Goal: Task Accomplishment & Management: Manage account settings

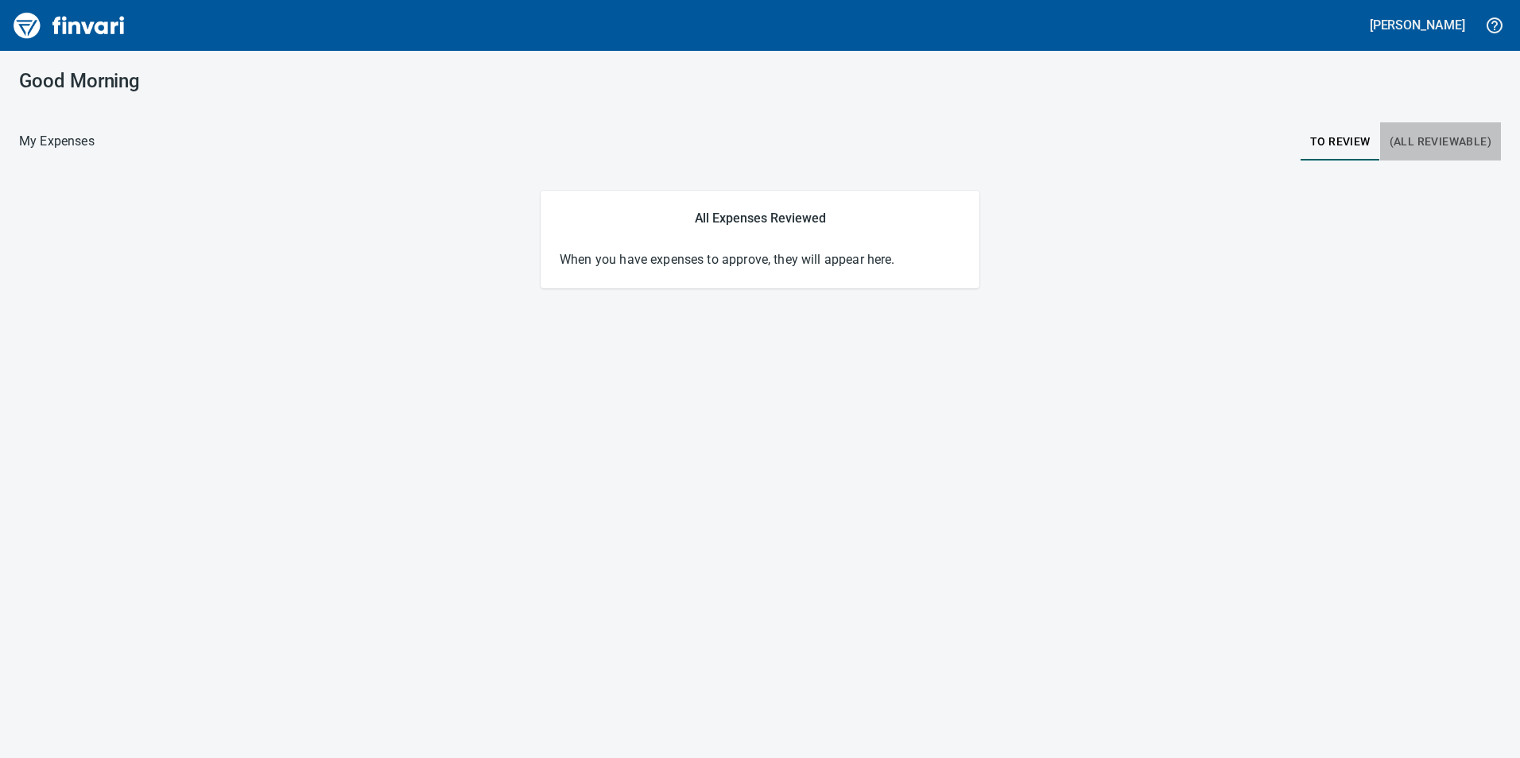
click at [1457, 135] on span "(All Reviewable)" at bounding box center [1441, 142] width 102 height 20
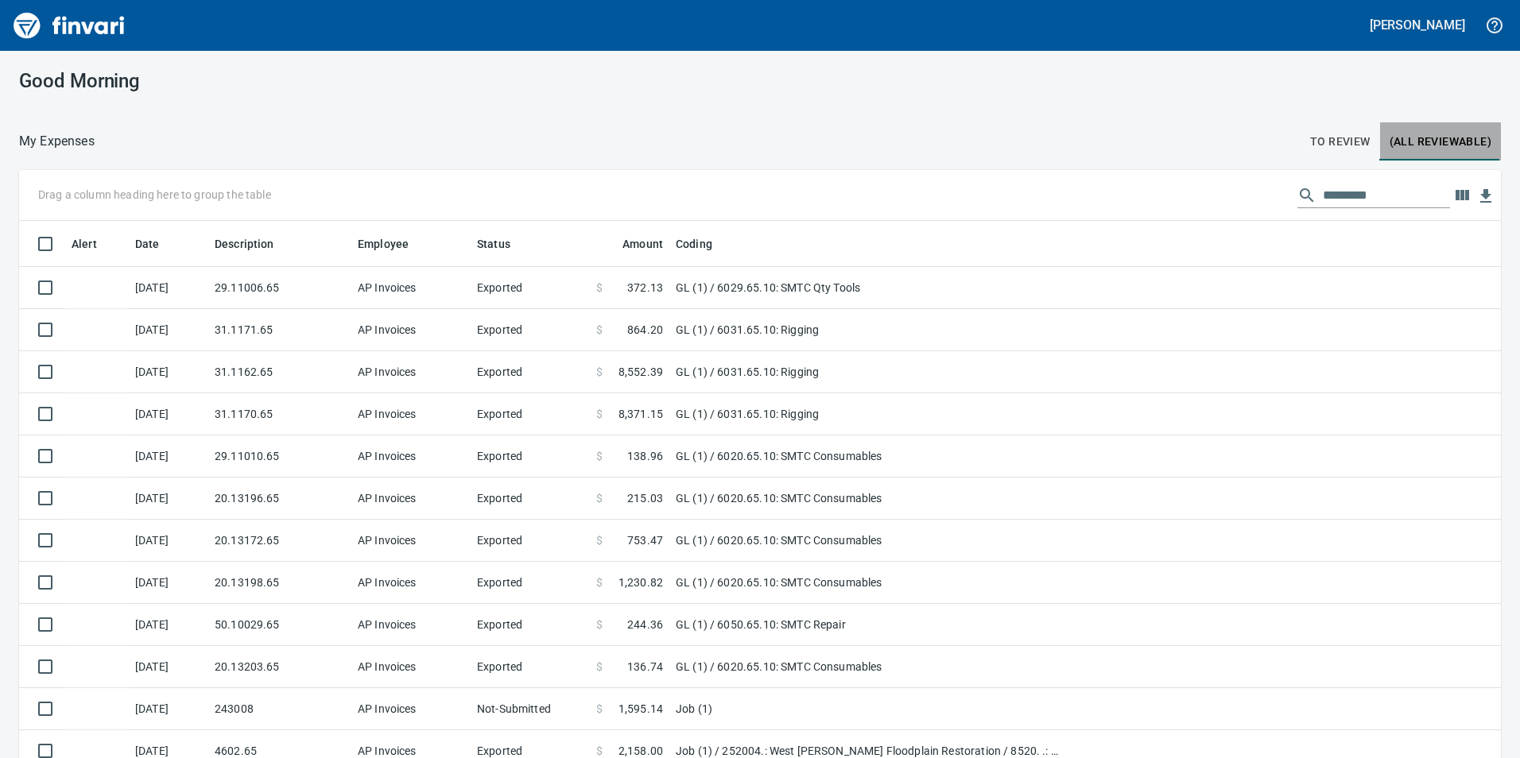
click at [1380, 157] on button "(All Reviewable)" at bounding box center [1440, 141] width 121 height 38
click at [1320, 137] on span "To Review" at bounding box center [1340, 142] width 60 height 20
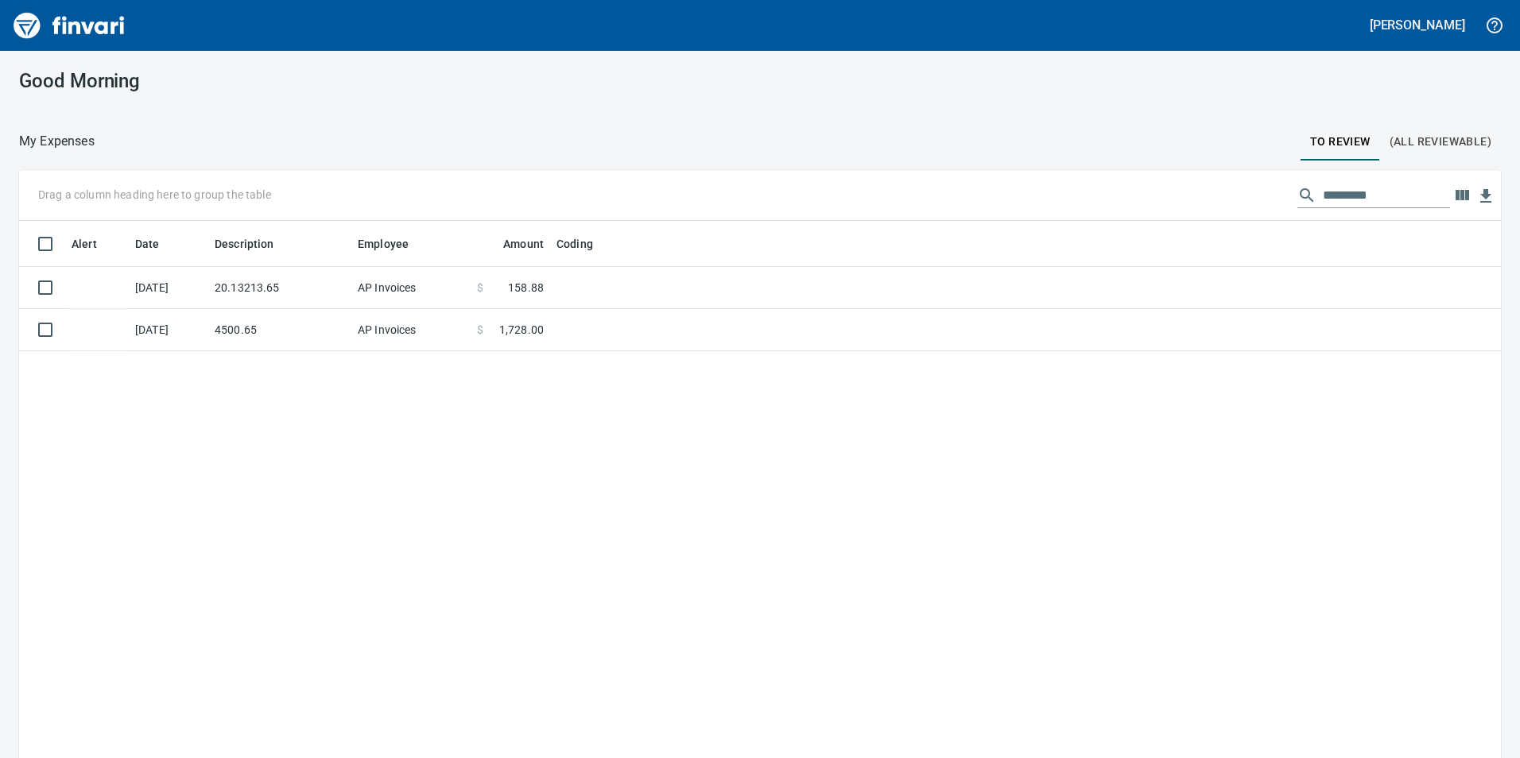
scroll to position [572, 1458]
drag, startPoint x: 263, startPoint y: 325, endPoint x: 262, endPoint y: 378, distance: 53.3
click at [263, 325] on td "4500.65" at bounding box center [279, 330] width 143 height 42
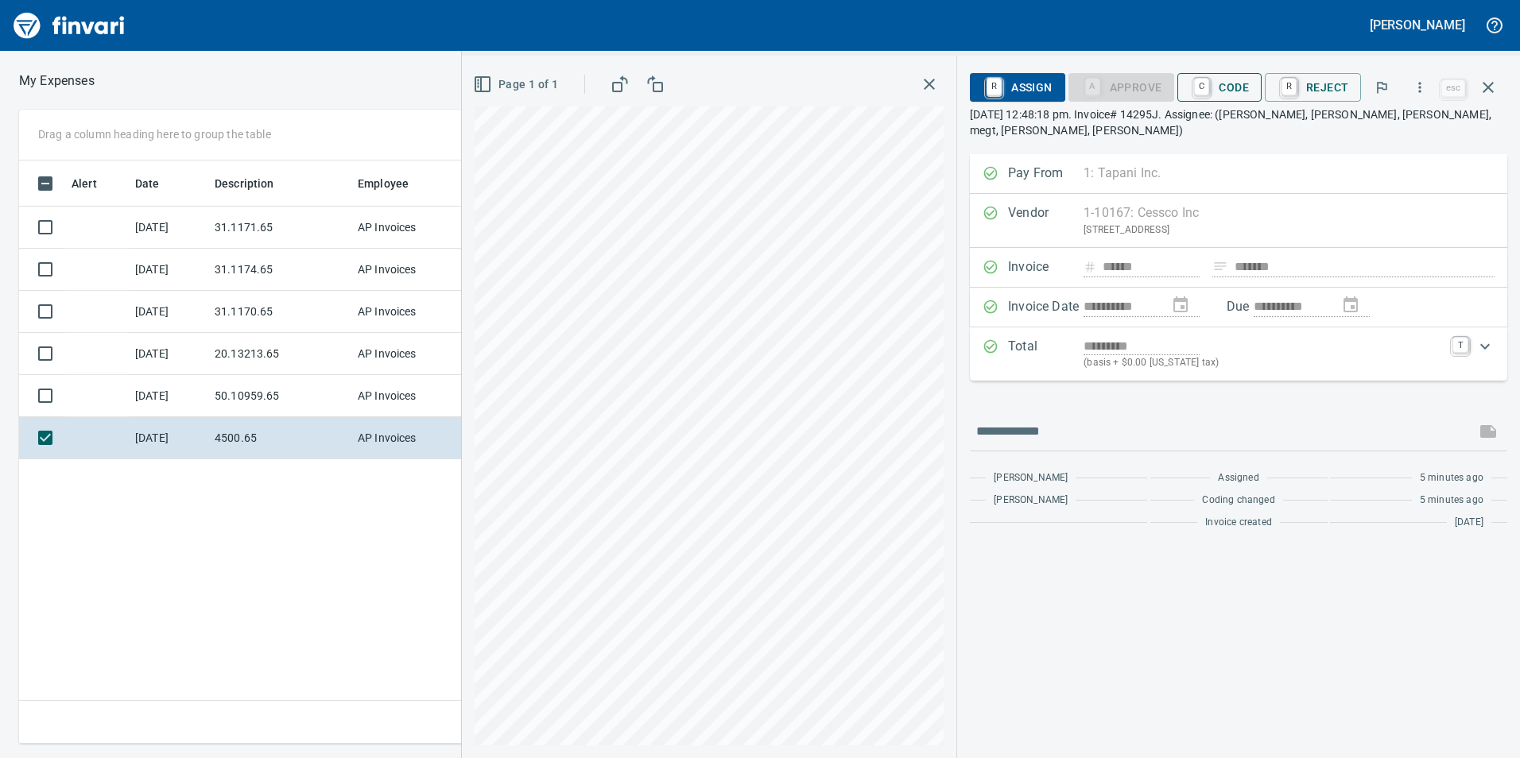
scroll to position [572, 1073]
click at [1240, 91] on span "C Code" at bounding box center [1219, 87] width 59 height 27
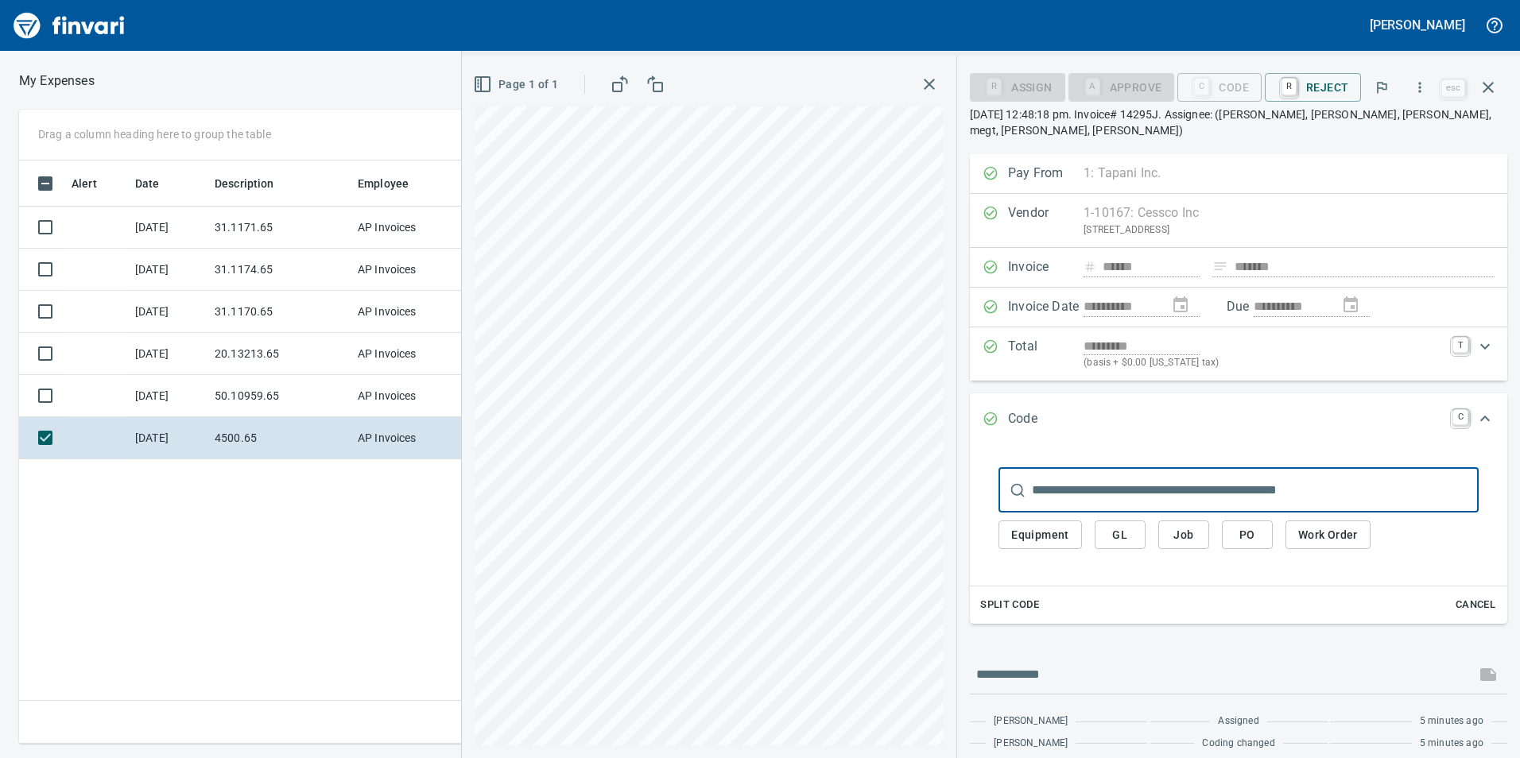
click at [1202, 529] on button "Job" at bounding box center [1183, 535] width 51 height 29
click at [1189, 538] on span "Job" at bounding box center [1183, 536] width 25 height 20
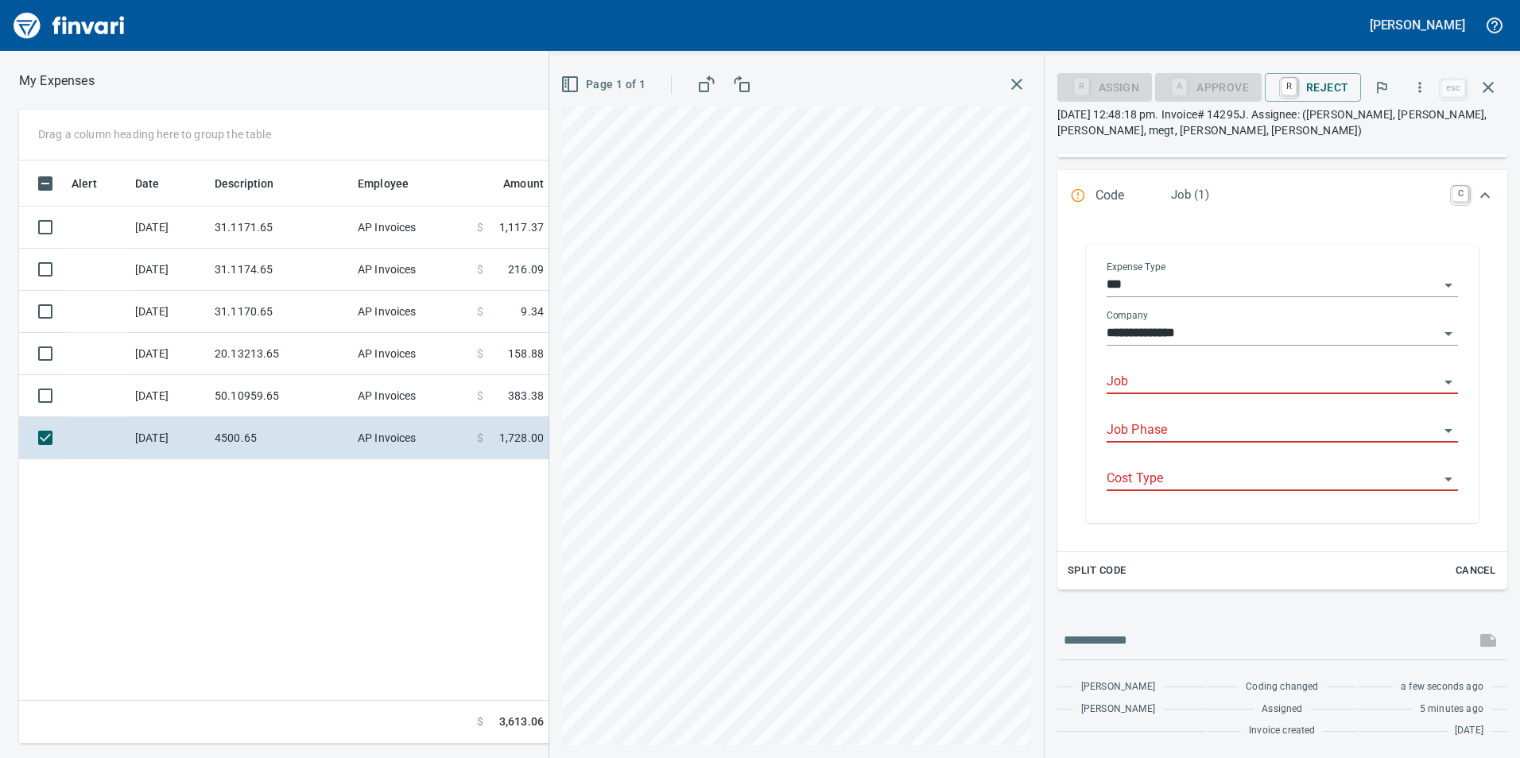
click at [1166, 378] on input "Job" at bounding box center [1273, 382] width 332 height 22
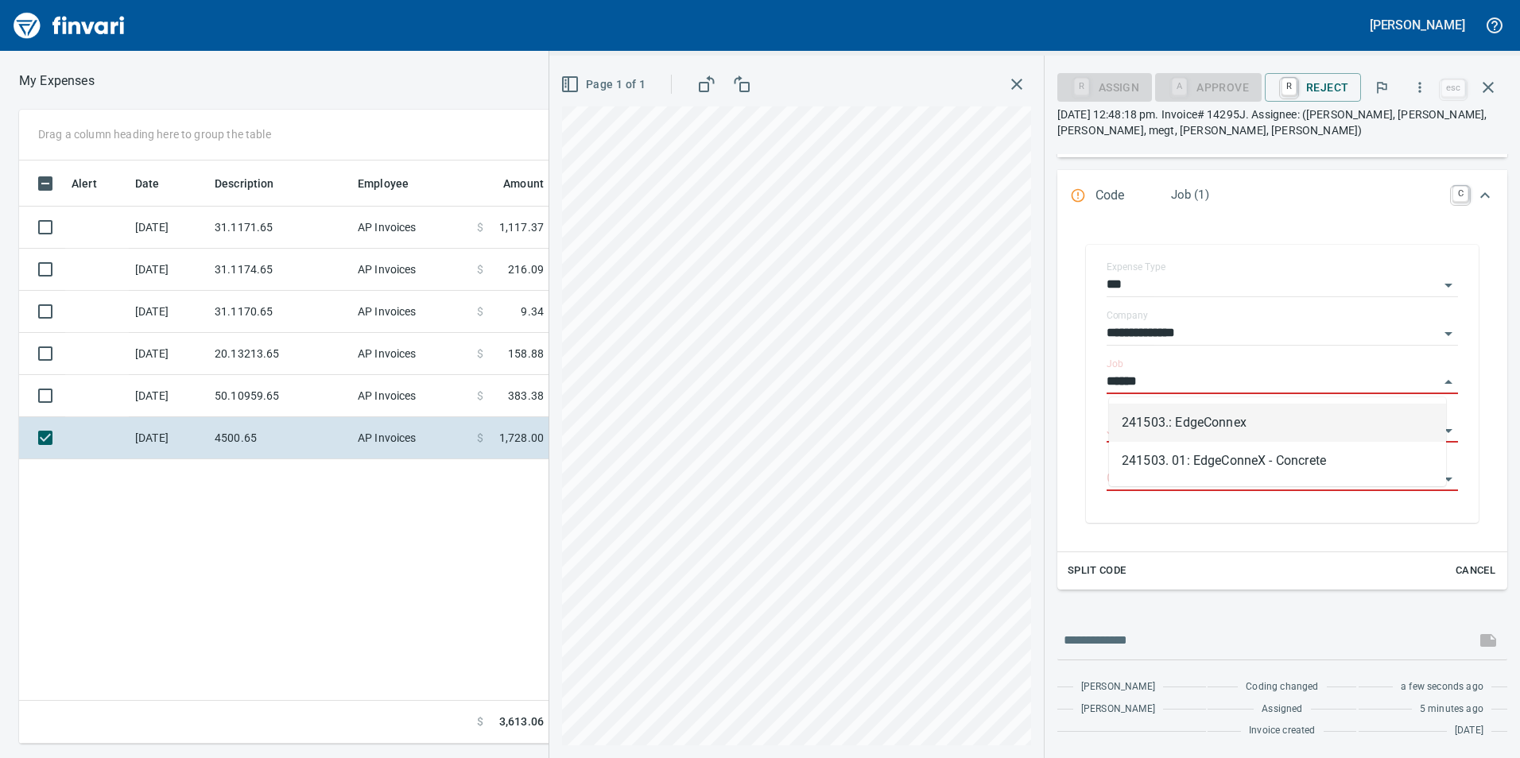
click at [1211, 425] on li "241503.: EdgeConnex" at bounding box center [1277, 423] width 337 height 38
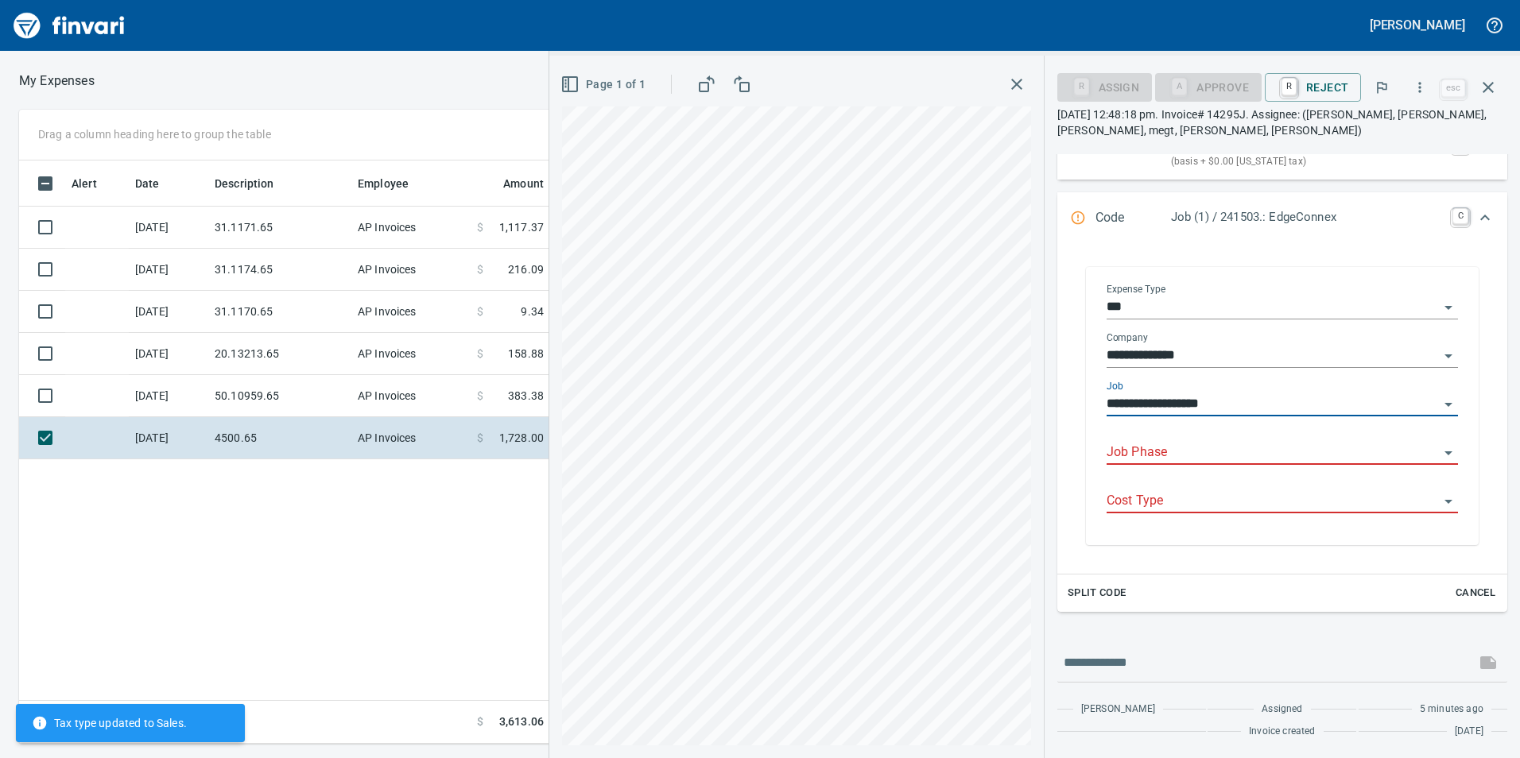
scroll to position [223, 0]
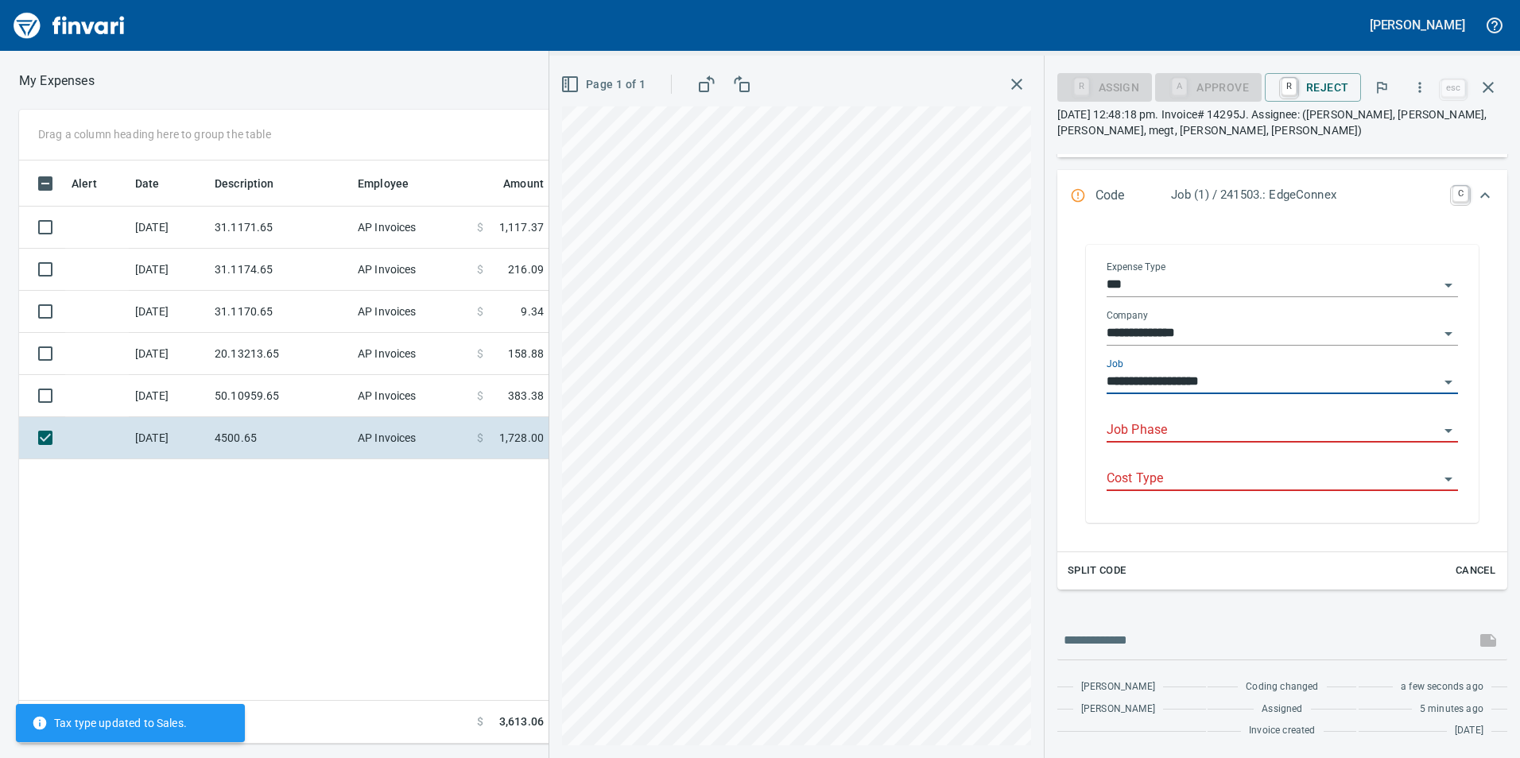
type input "**********"
click at [1163, 432] on input "Job Phase" at bounding box center [1273, 431] width 332 height 22
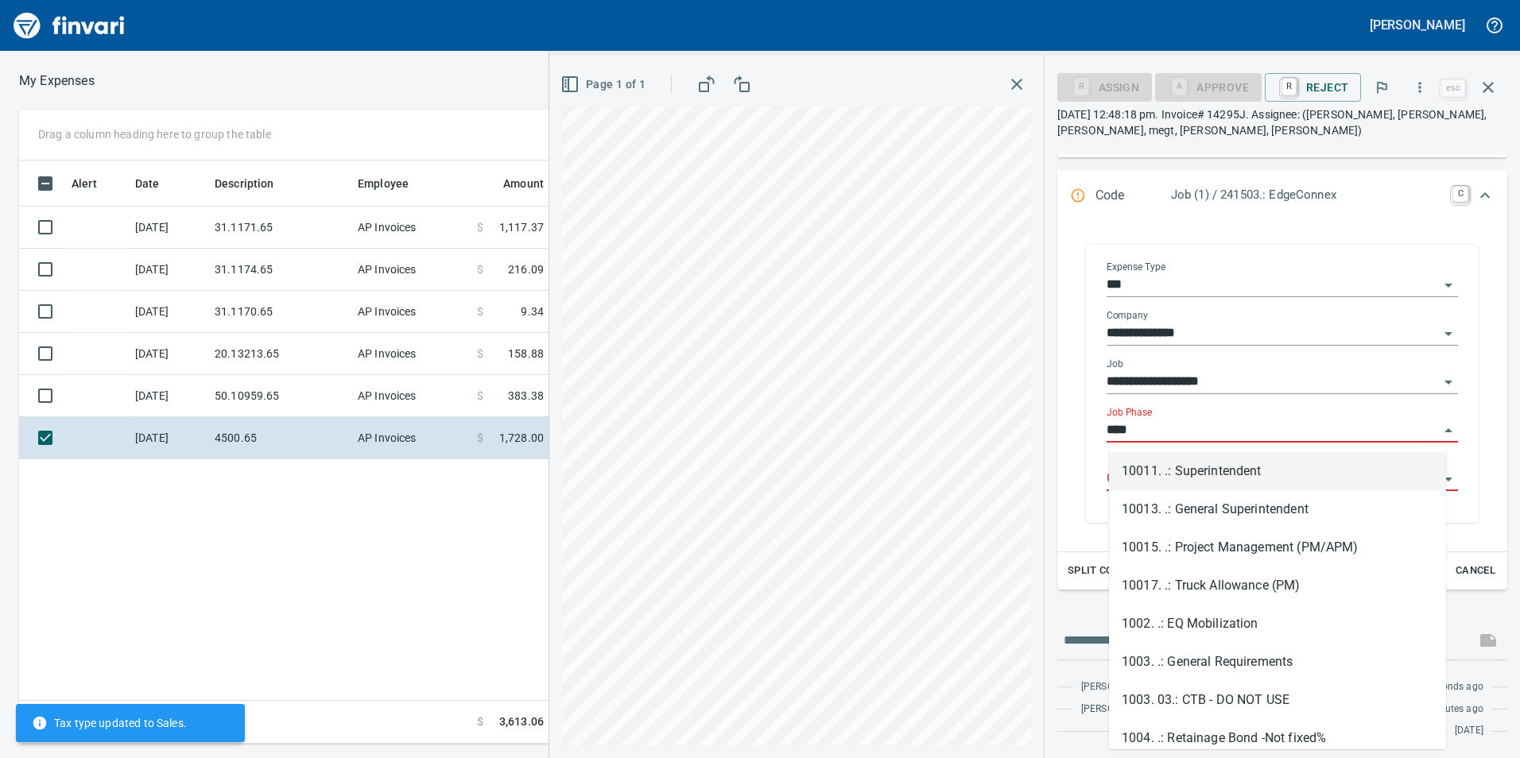
scroll to position [572, 1073]
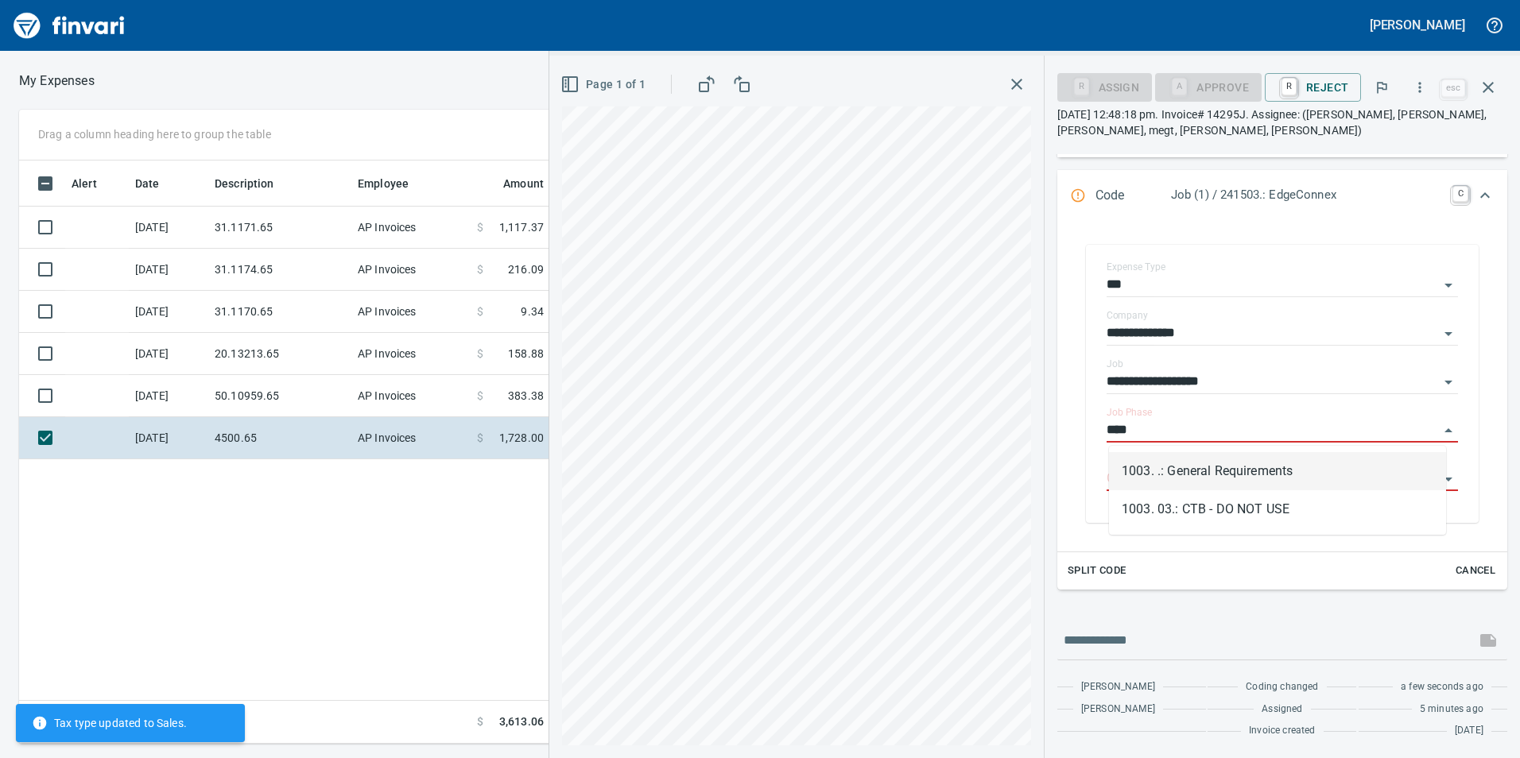
click at [1190, 474] on li "1003. .: General Requirements" at bounding box center [1277, 471] width 337 height 38
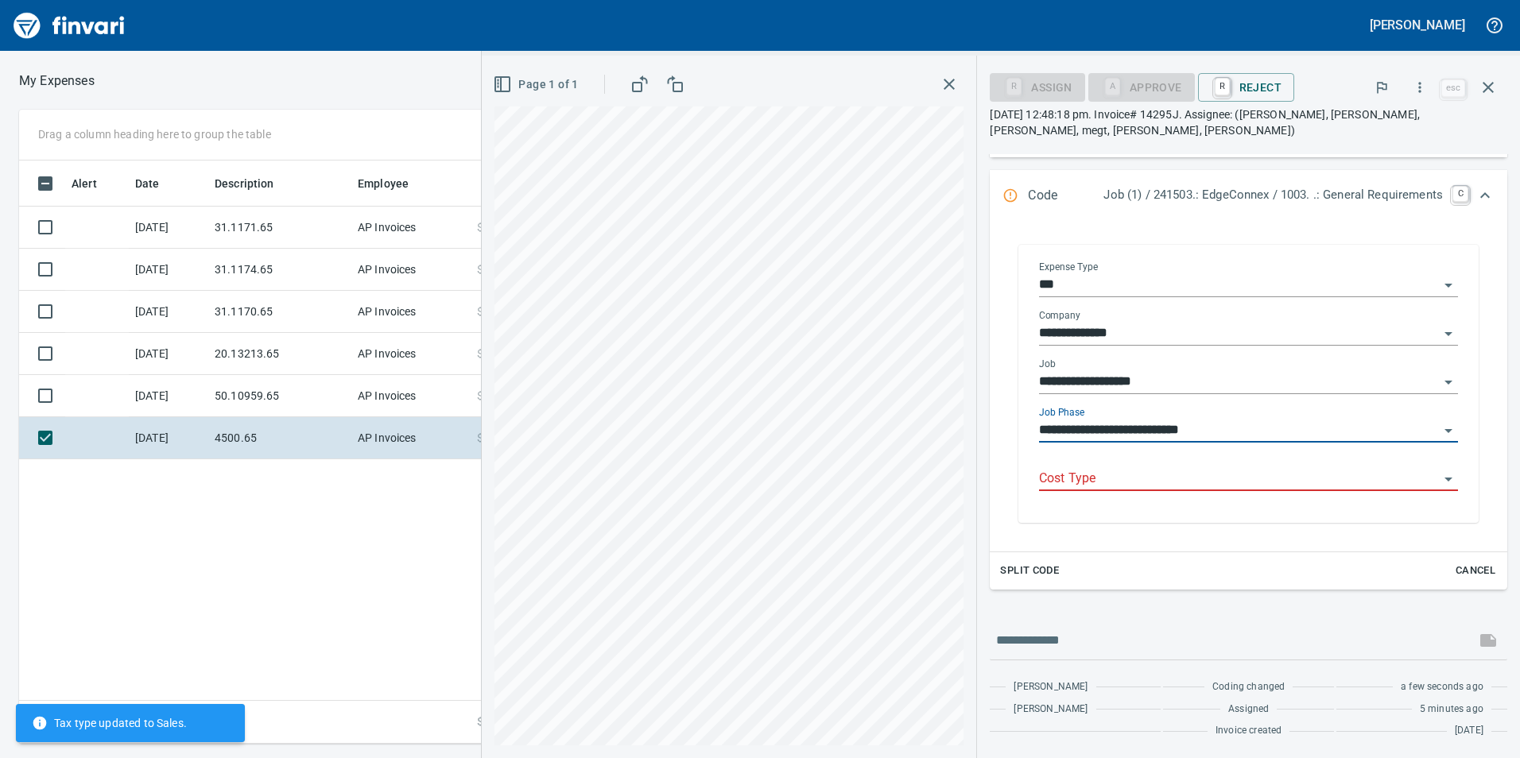
scroll to position [223, 0]
type input "**********"
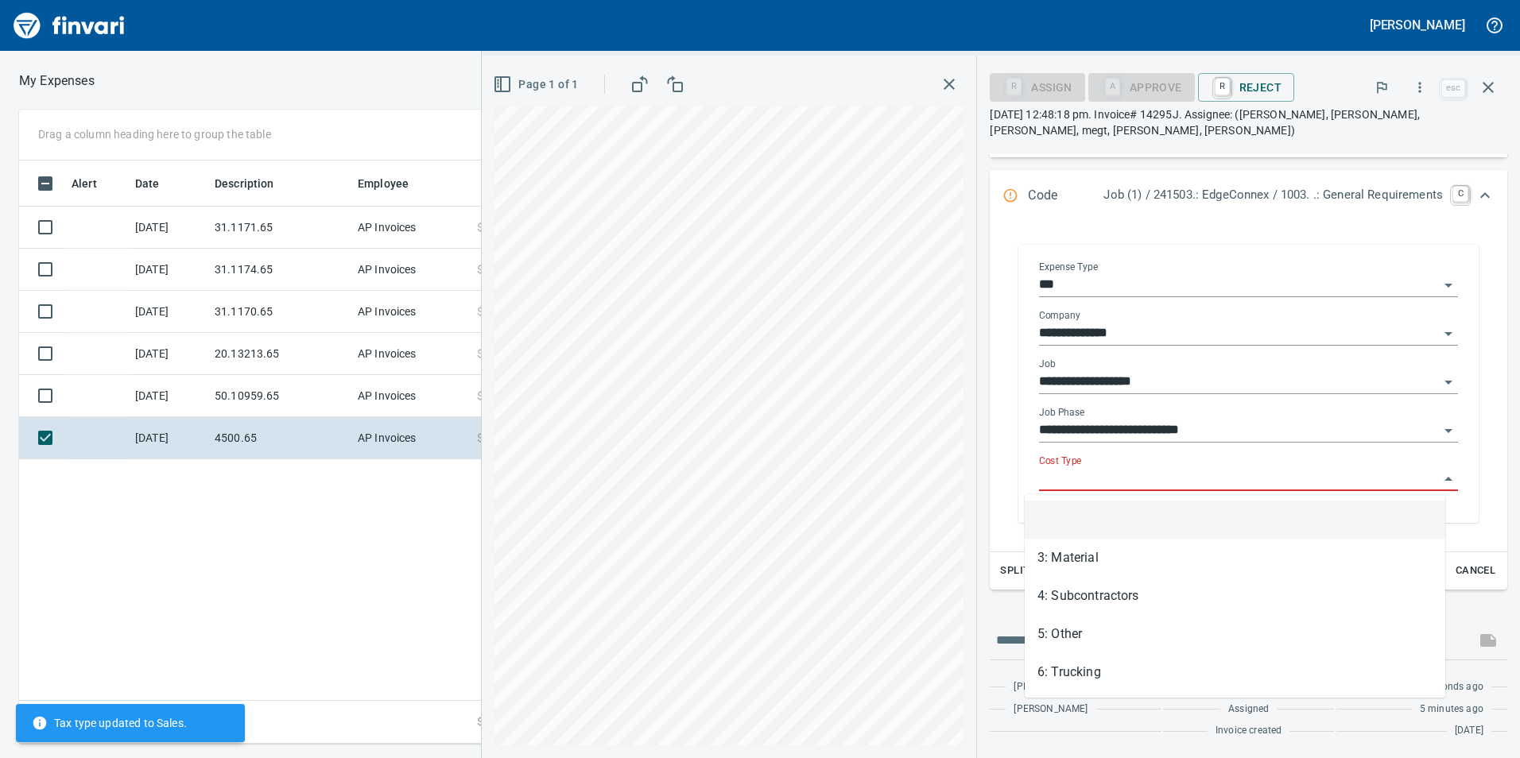
click at [1189, 472] on input "Cost Type" at bounding box center [1239, 479] width 400 height 22
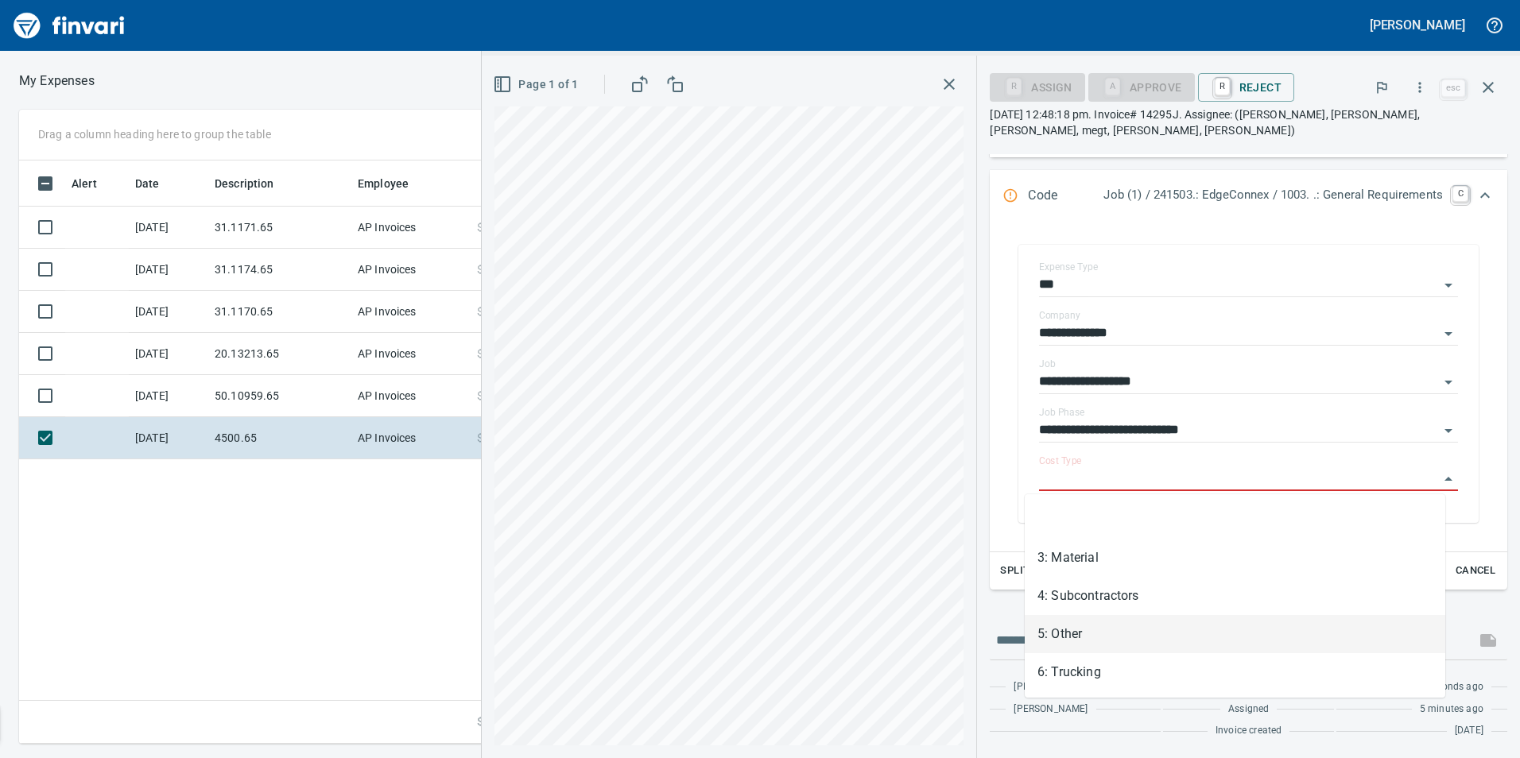
click at [1085, 620] on li "5: Other" at bounding box center [1235, 634] width 421 height 38
type input "********"
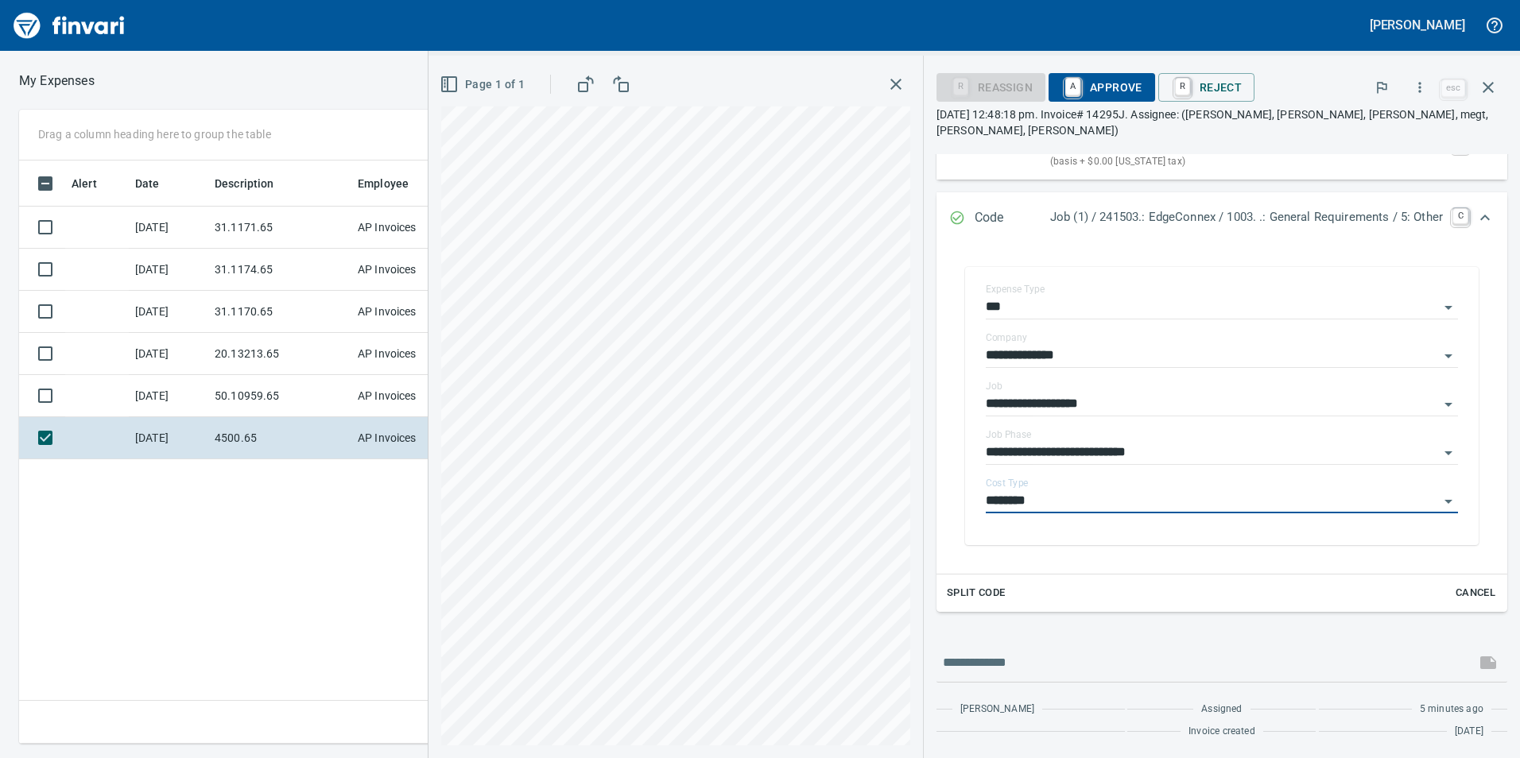
scroll to position [208, 0]
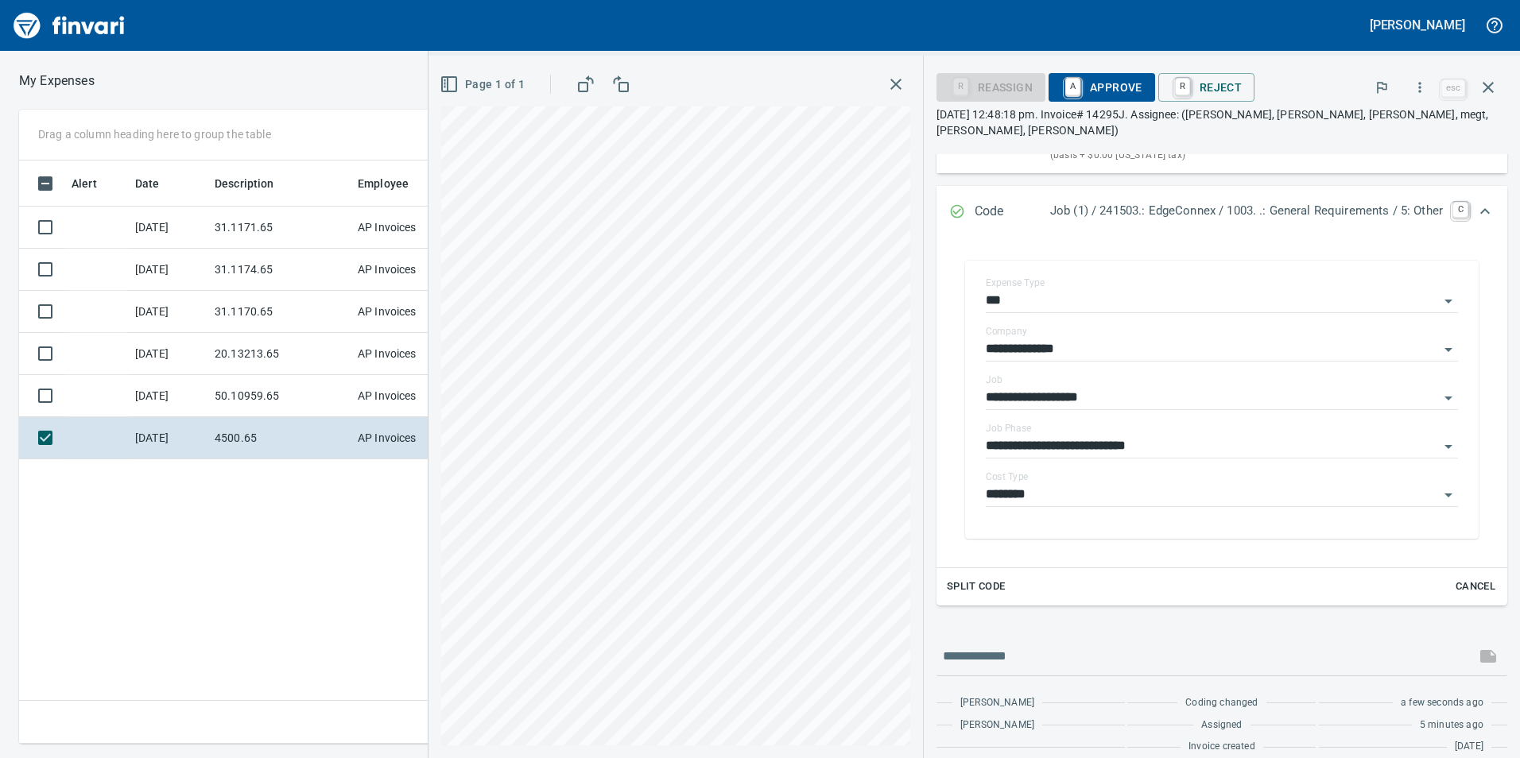
click at [465, 70] on div "Page 1 of 1" at bounding box center [676, 407] width 495 height 703
click at [603, 70] on div "Page 1 of 1" at bounding box center [676, 407] width 495 height 703
click at [625, 0] on div "**********" at bounding box center [760, 379] width 1520 height 758
click at [1084, 87] on span "A Approve" at bounding box center [1101, 87] width 81 height 27
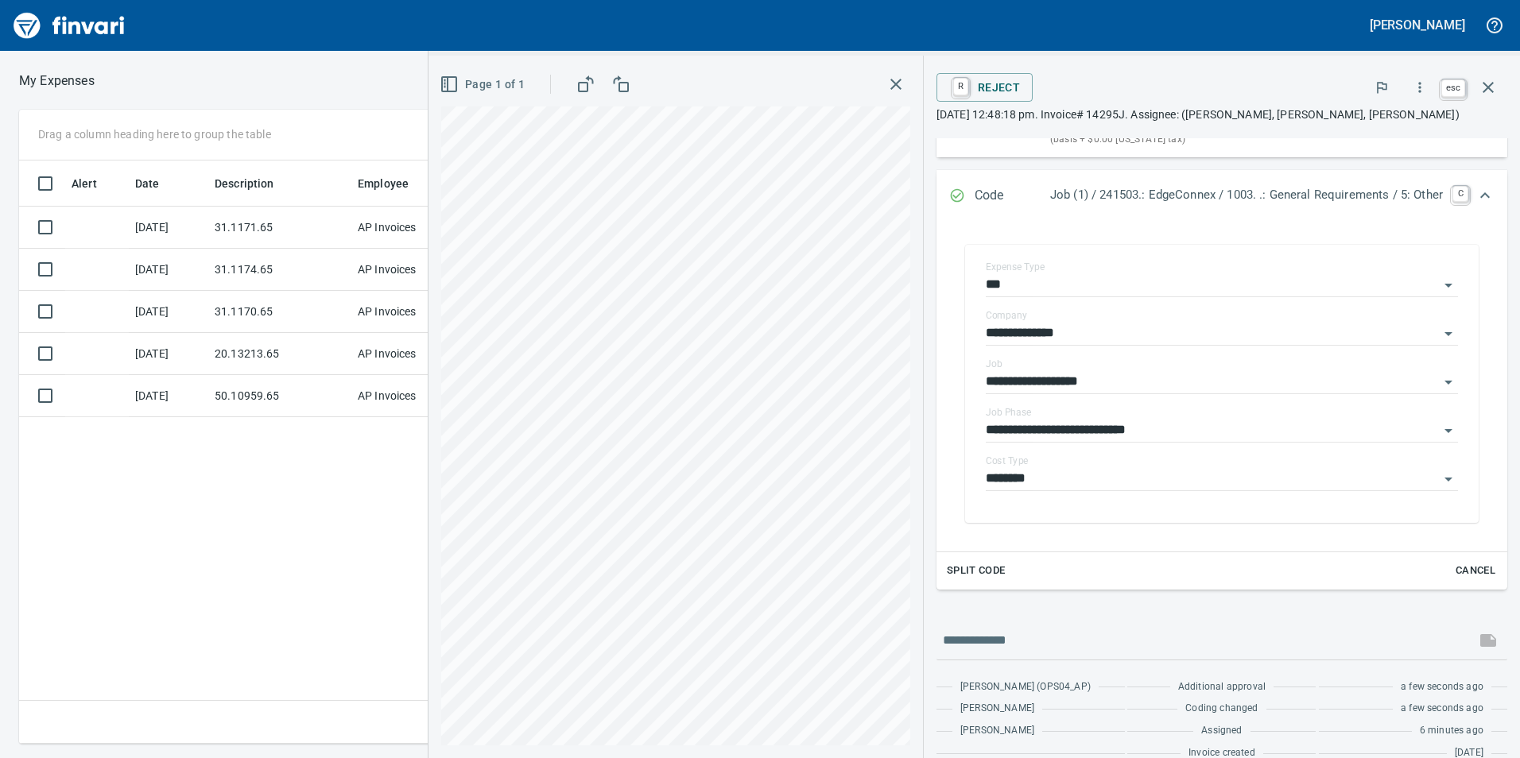
click at [1495, 79] on icon "button" at bounding box center [1488, 87] width 19 height 19
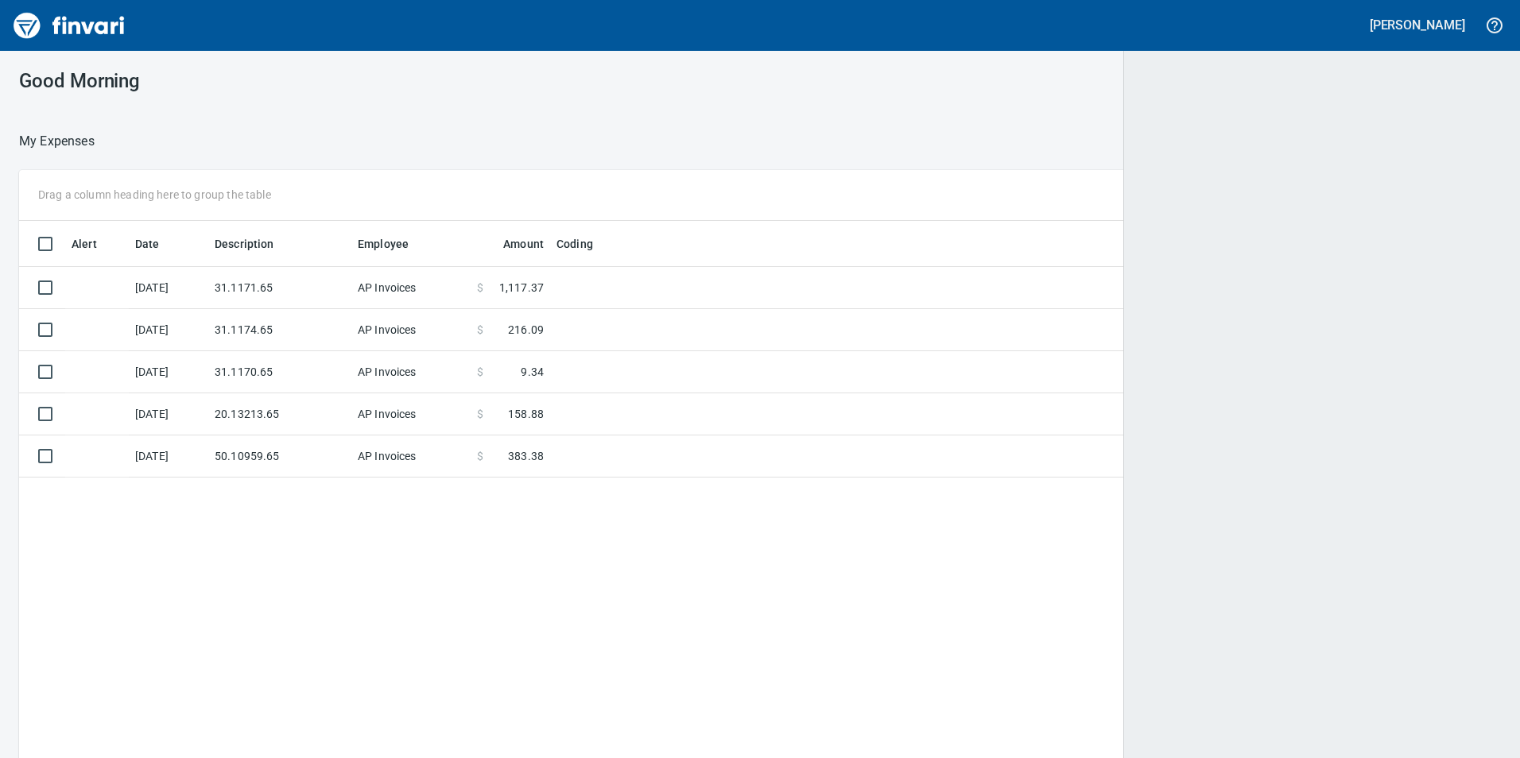
scroll to position [572, 1456]
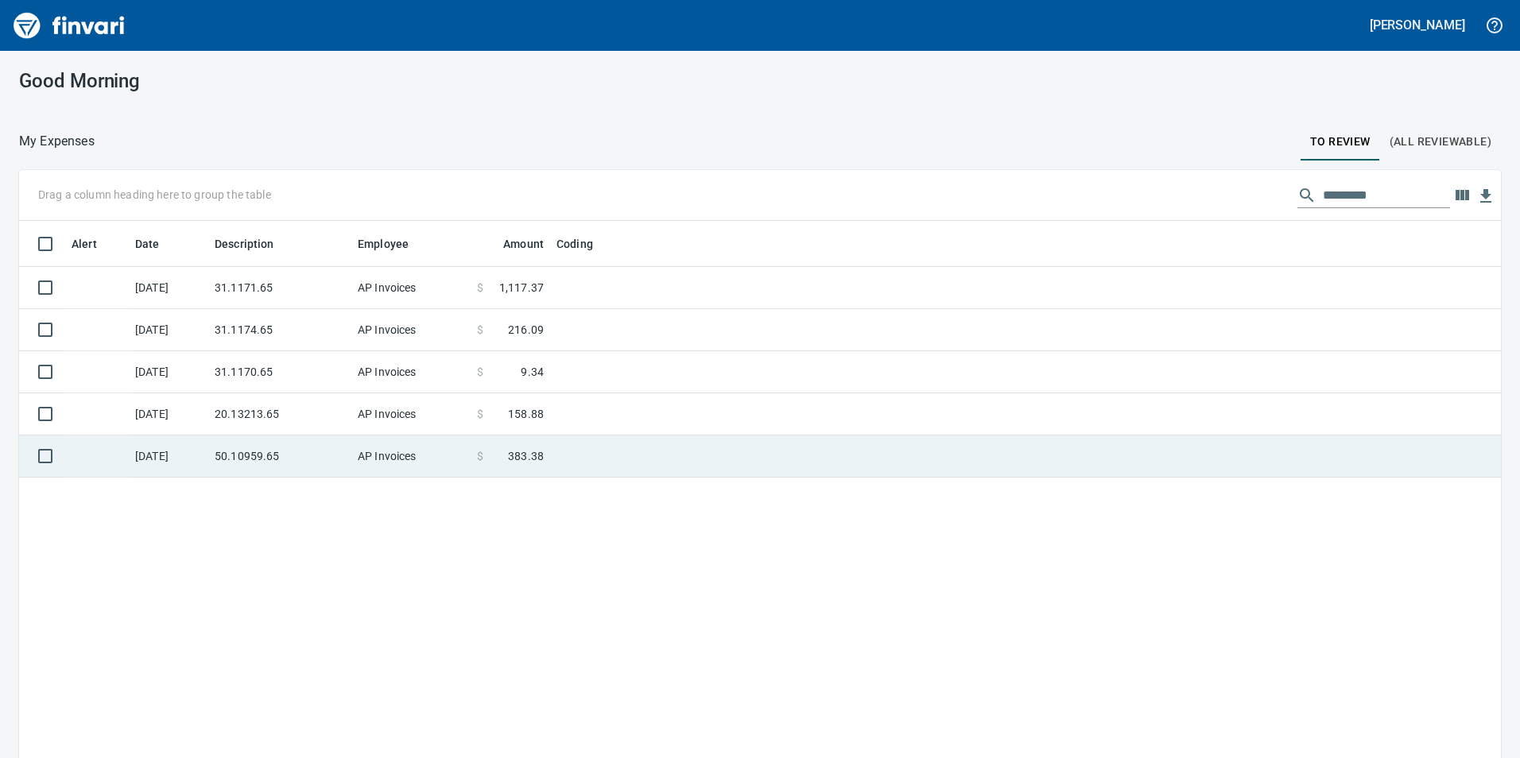
click at [352, 458] on td "AP Invoices" at bounding box center [410, 457] width 119 height 42
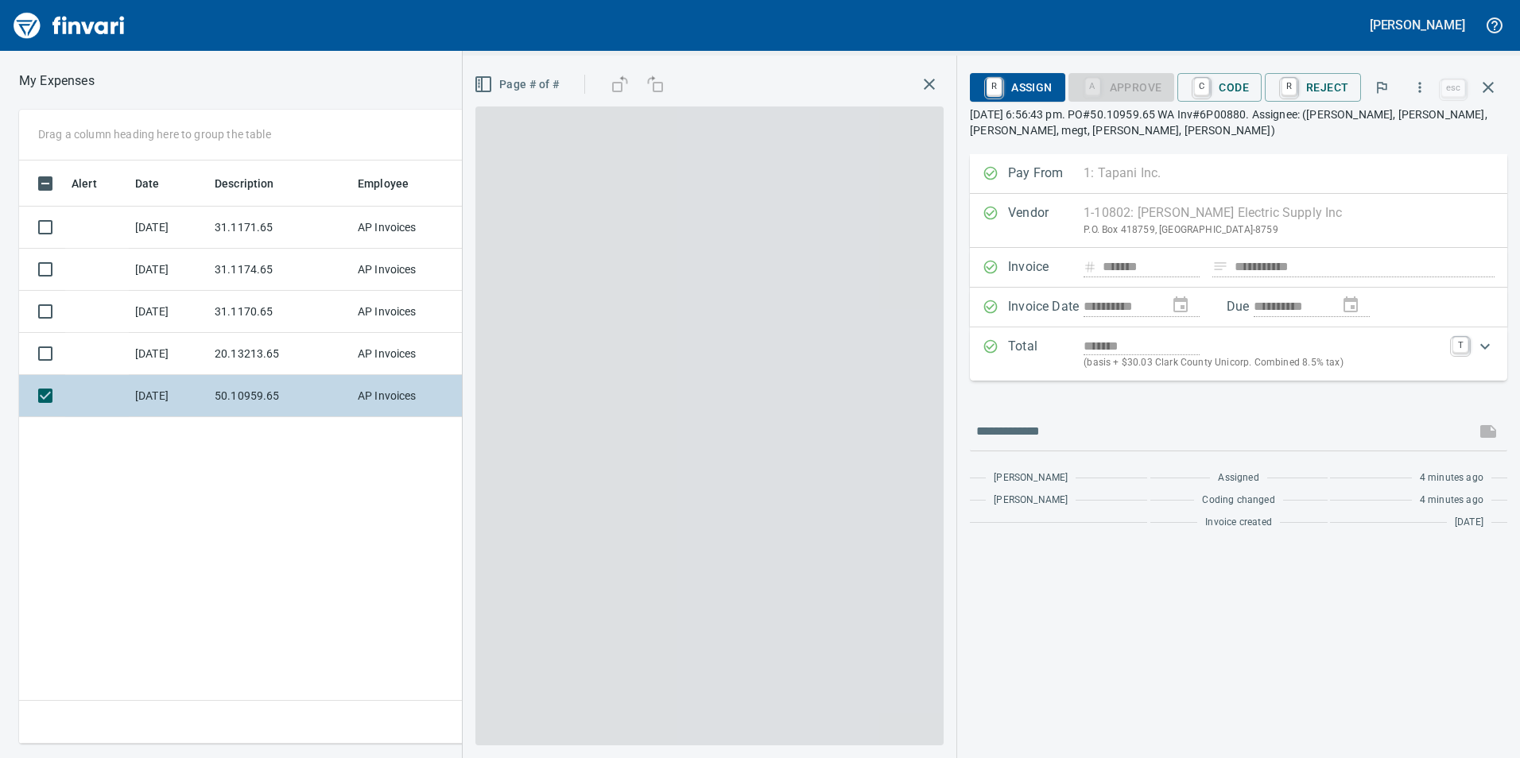
scroll to position [572, 1073]
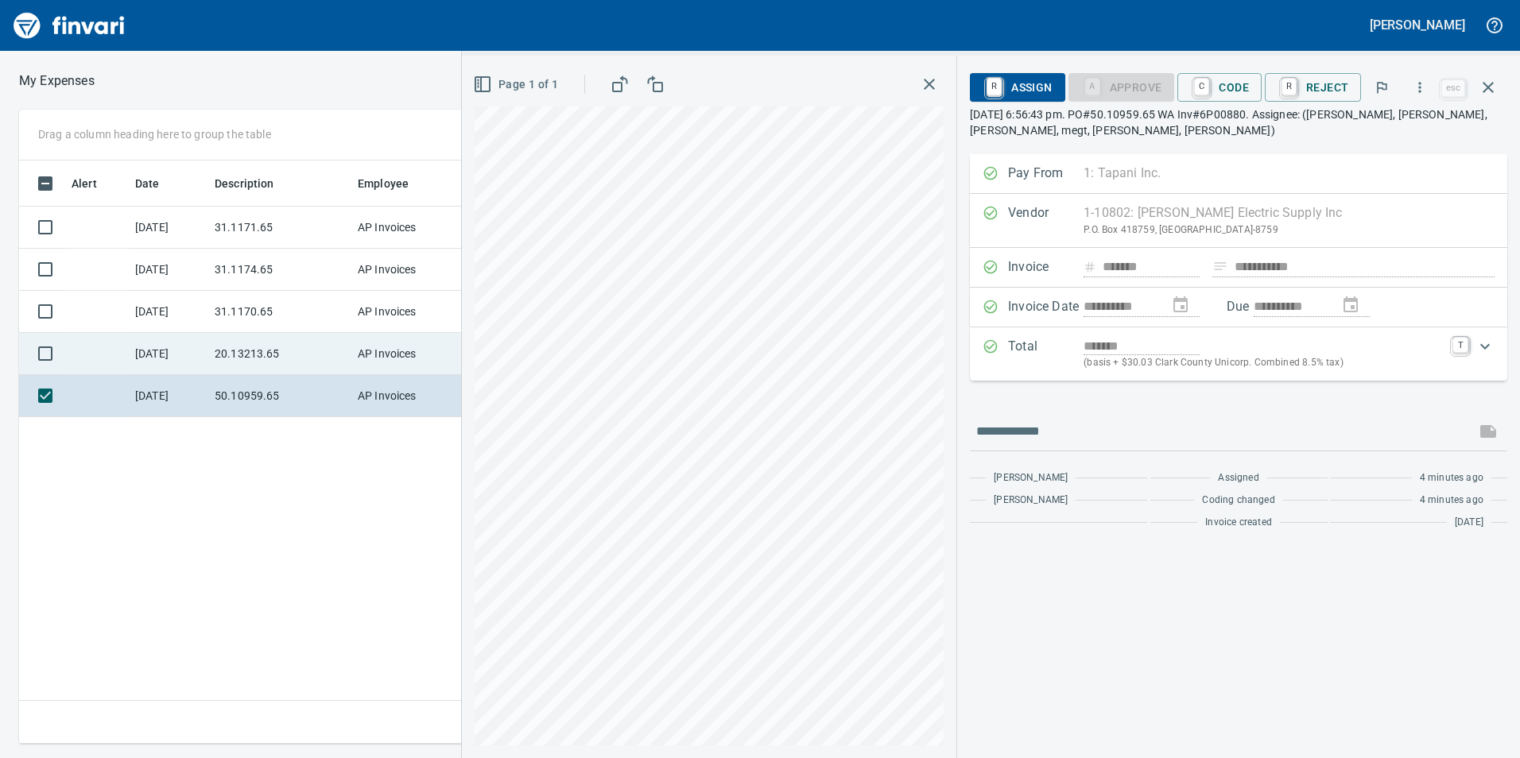
click at [236, 345] on td "20.13213.65" at bounding box center [279, 354] width 143 height 42
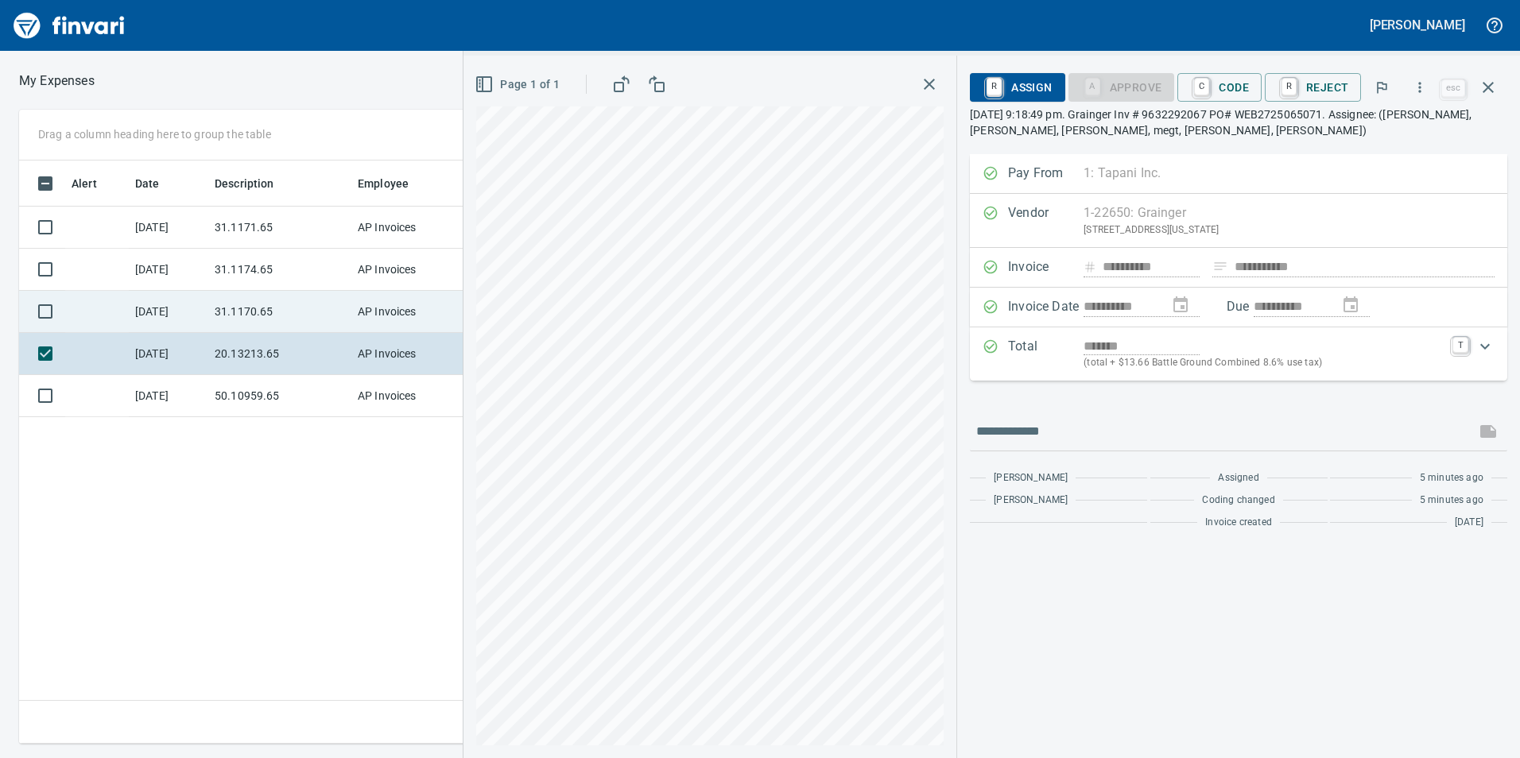
click at [250, 308] on td "31.1170.65" at bounding box center [279, 312] width 143 height 42
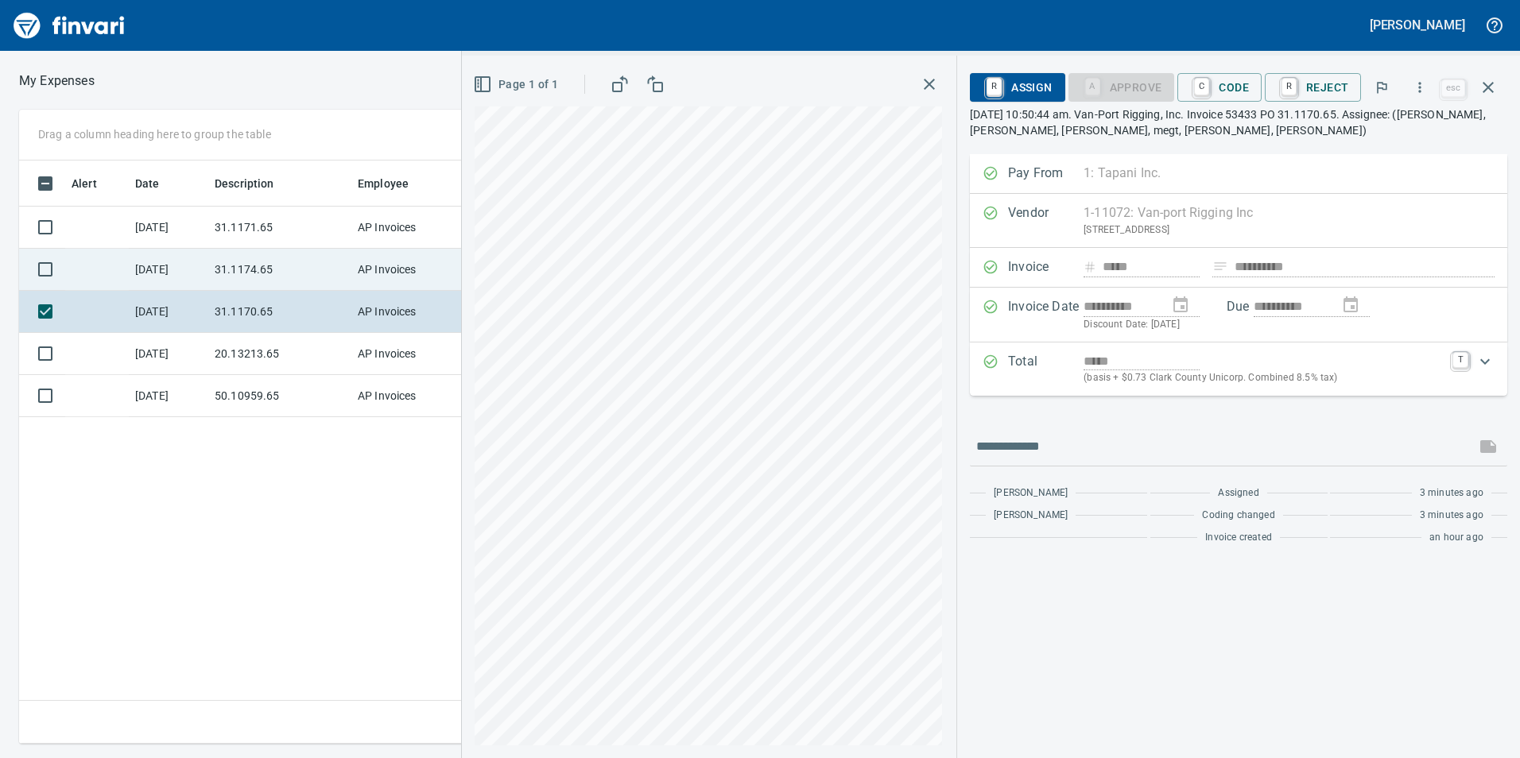
click at [240, 252] on td "31.1174.65" at bounding box center [279, 270] width 143 height 42
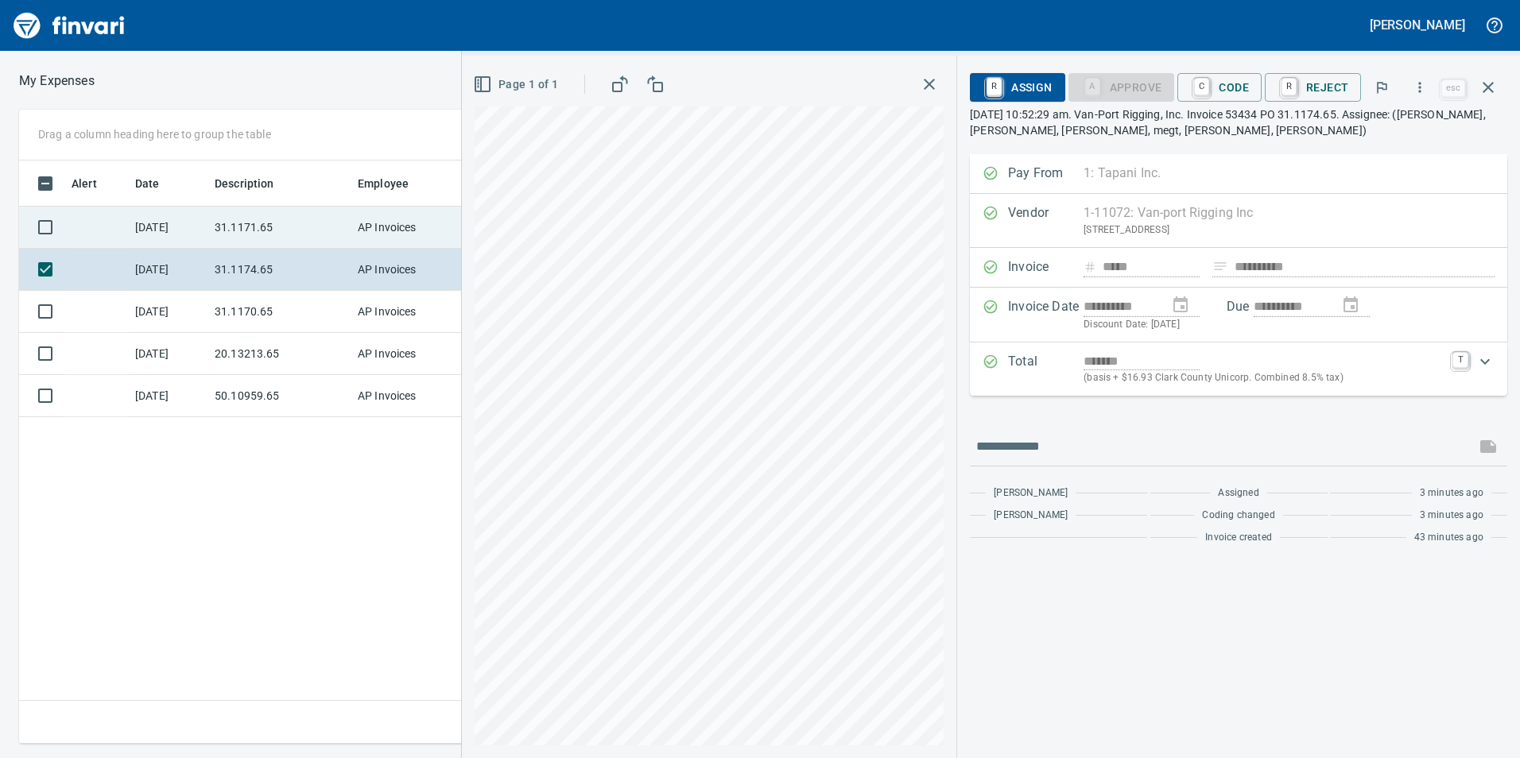
click at [261, 223] on td "31.1171.65" at bounding box center [279, 228] width 143 height 42
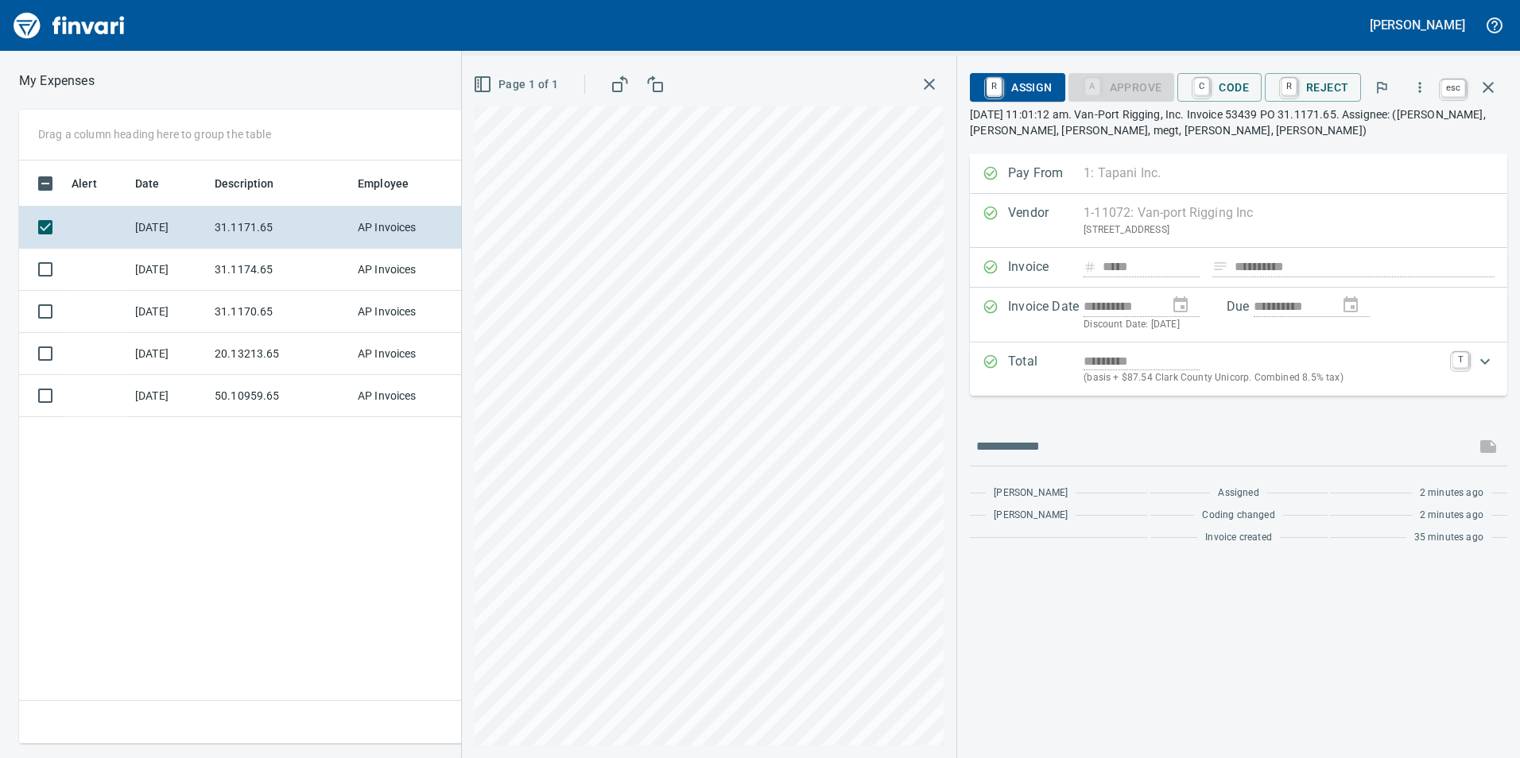
click at [1483, 68] on div "**********" at bounding box center [1238, 407] width 563 height 703
click at [1496, 86] on icon "button" at bounding box center [1488, 87] width 19 height 19
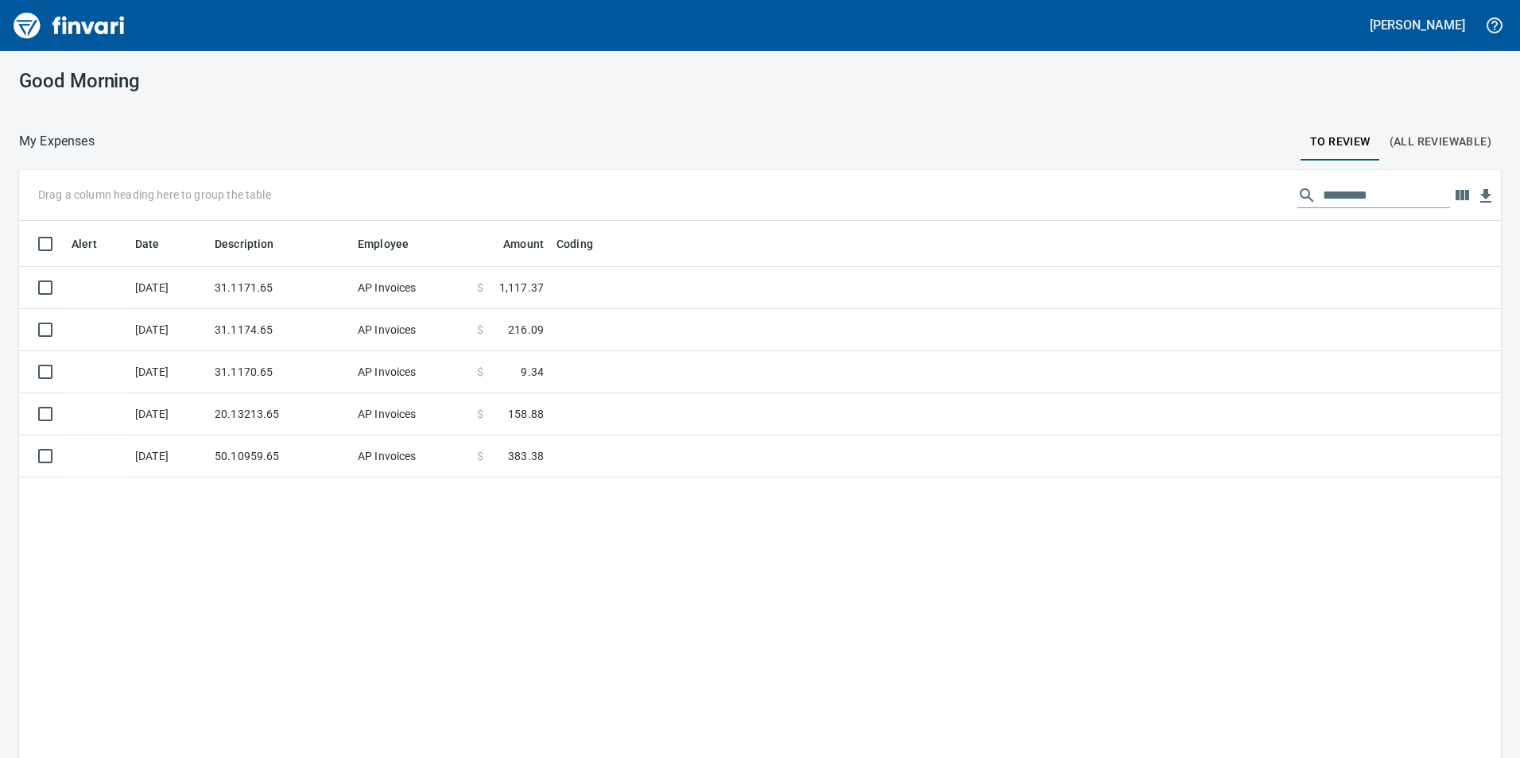
scroll to position [572, 1458]
click at [1445, 143] on span "(All Reviewable)" at bounding box center [1441, 142] width 102 height 20
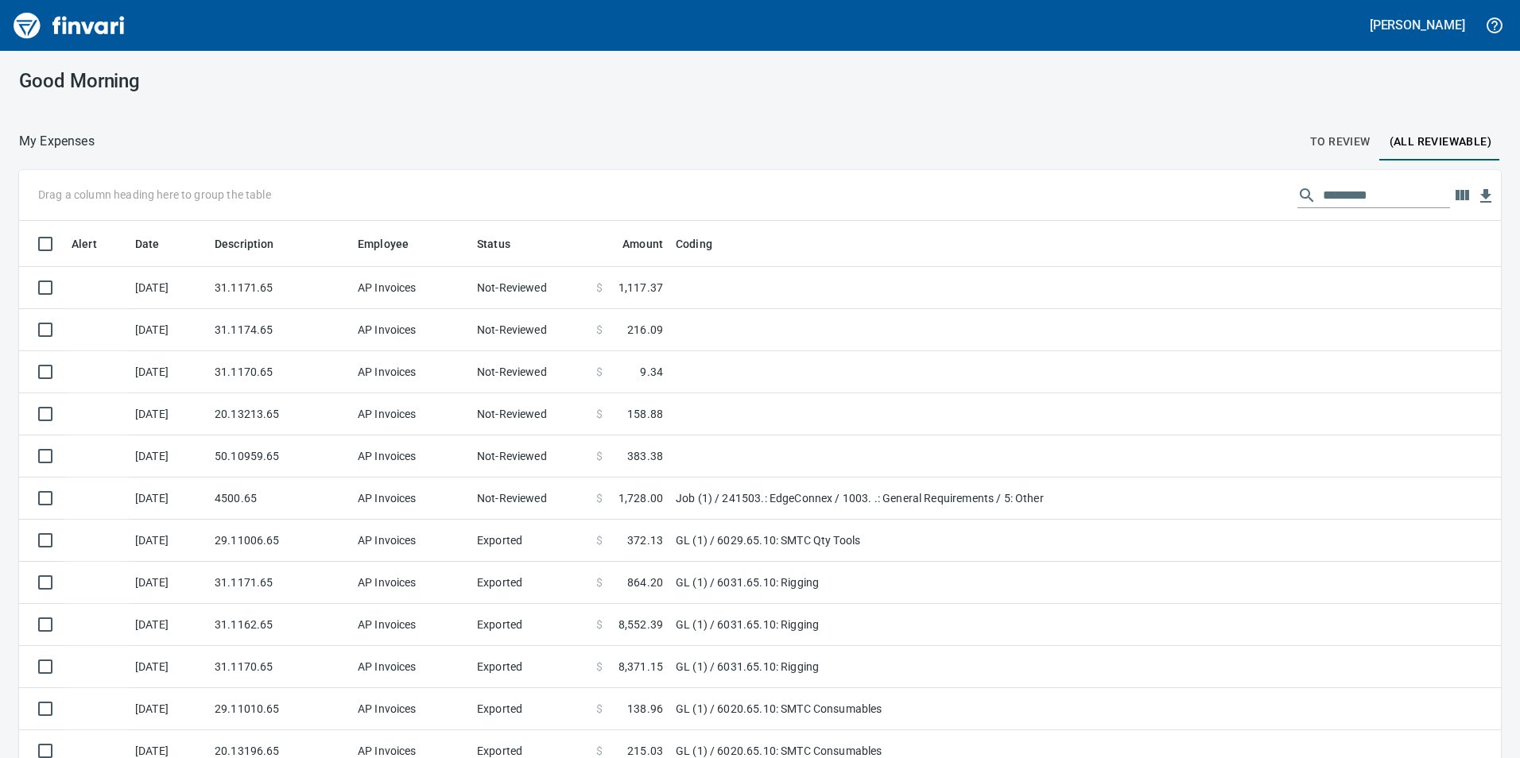
scroll to position [572, 1446]
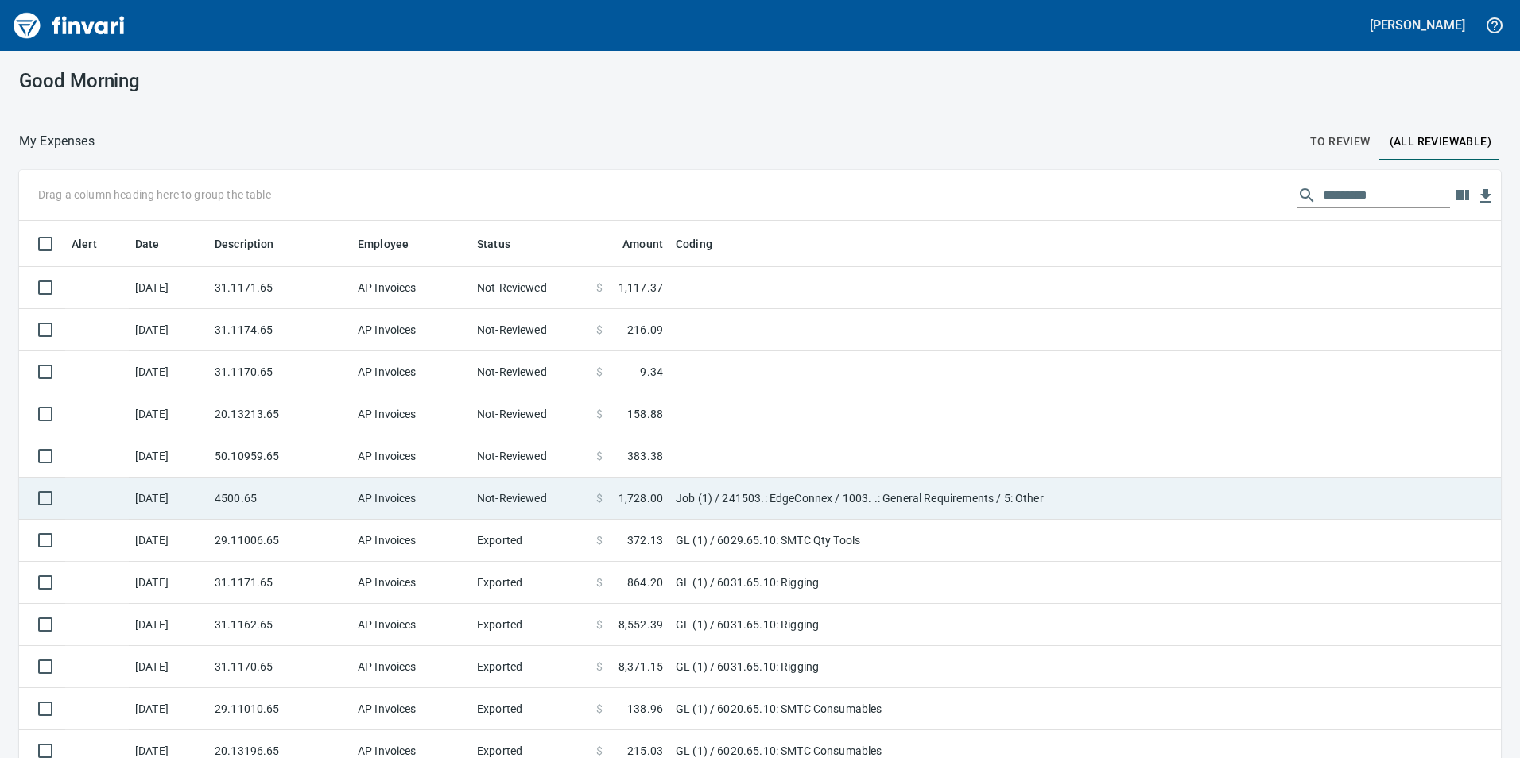
click at [440, 489] on td "AP Invoices" at bounding box center [410, 499] width 119 height 42
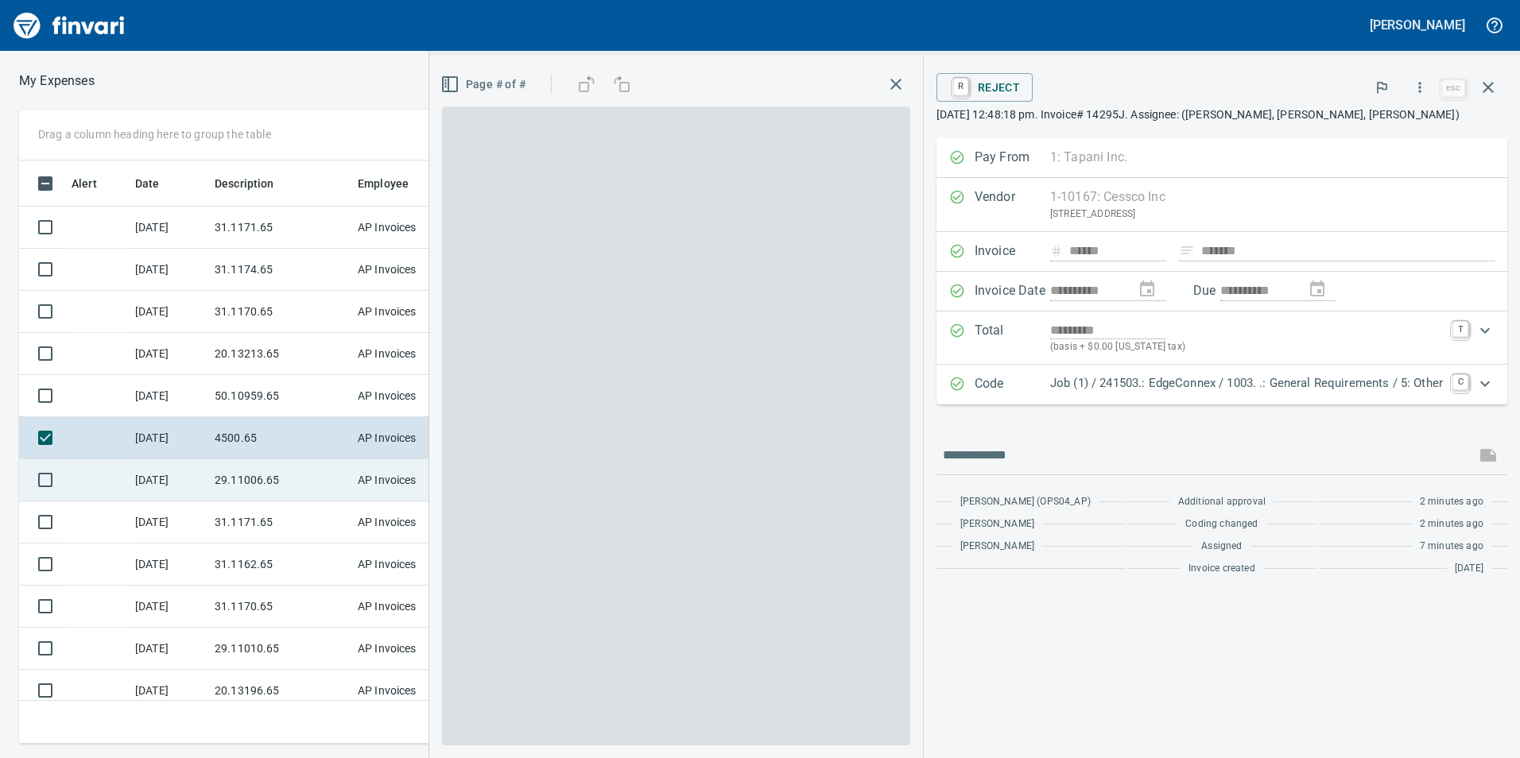
scroll to position [572, 1061]
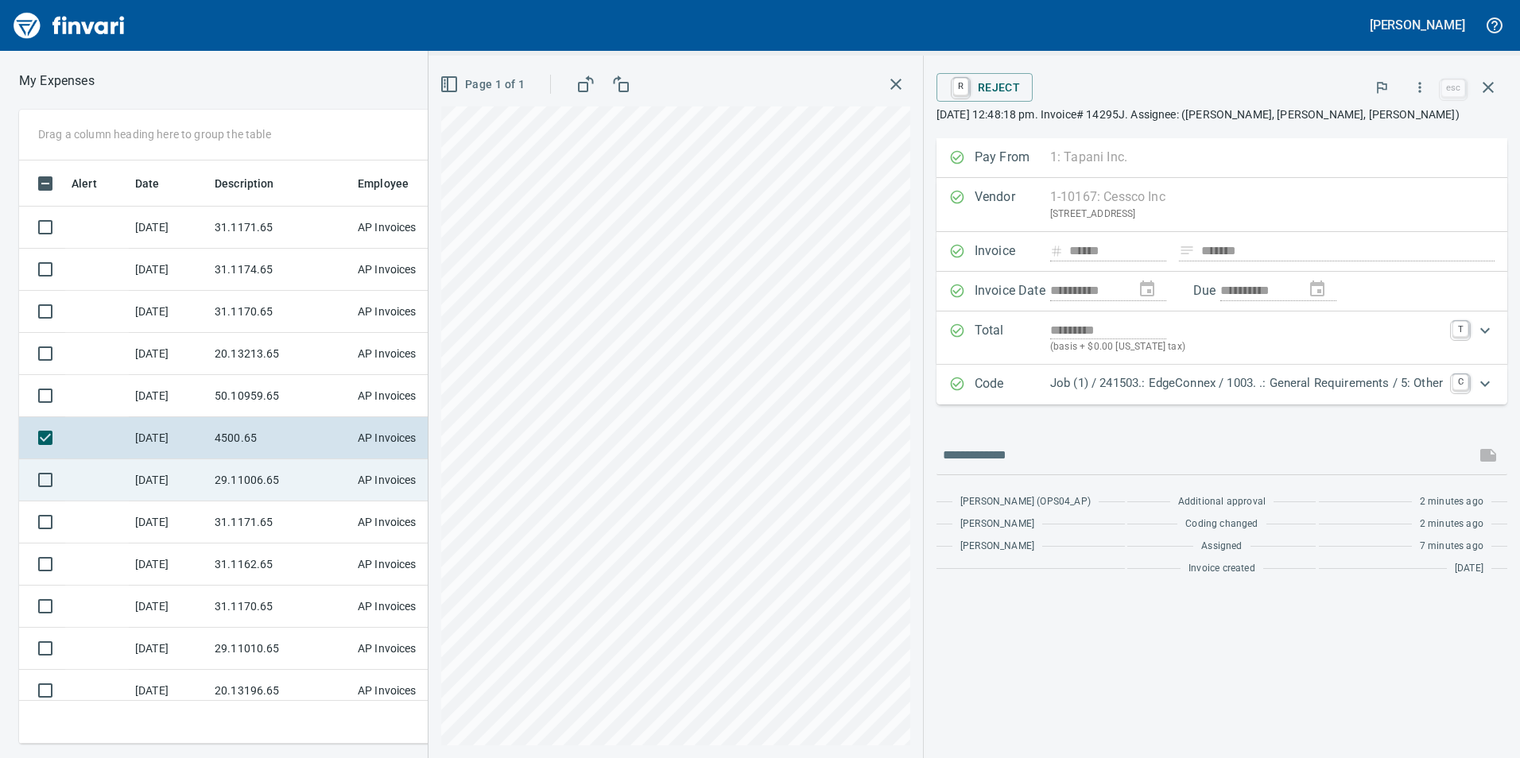
click at [352, 484] on td "AP Invoices" at bounding box center [410, 481] width 119 height 42
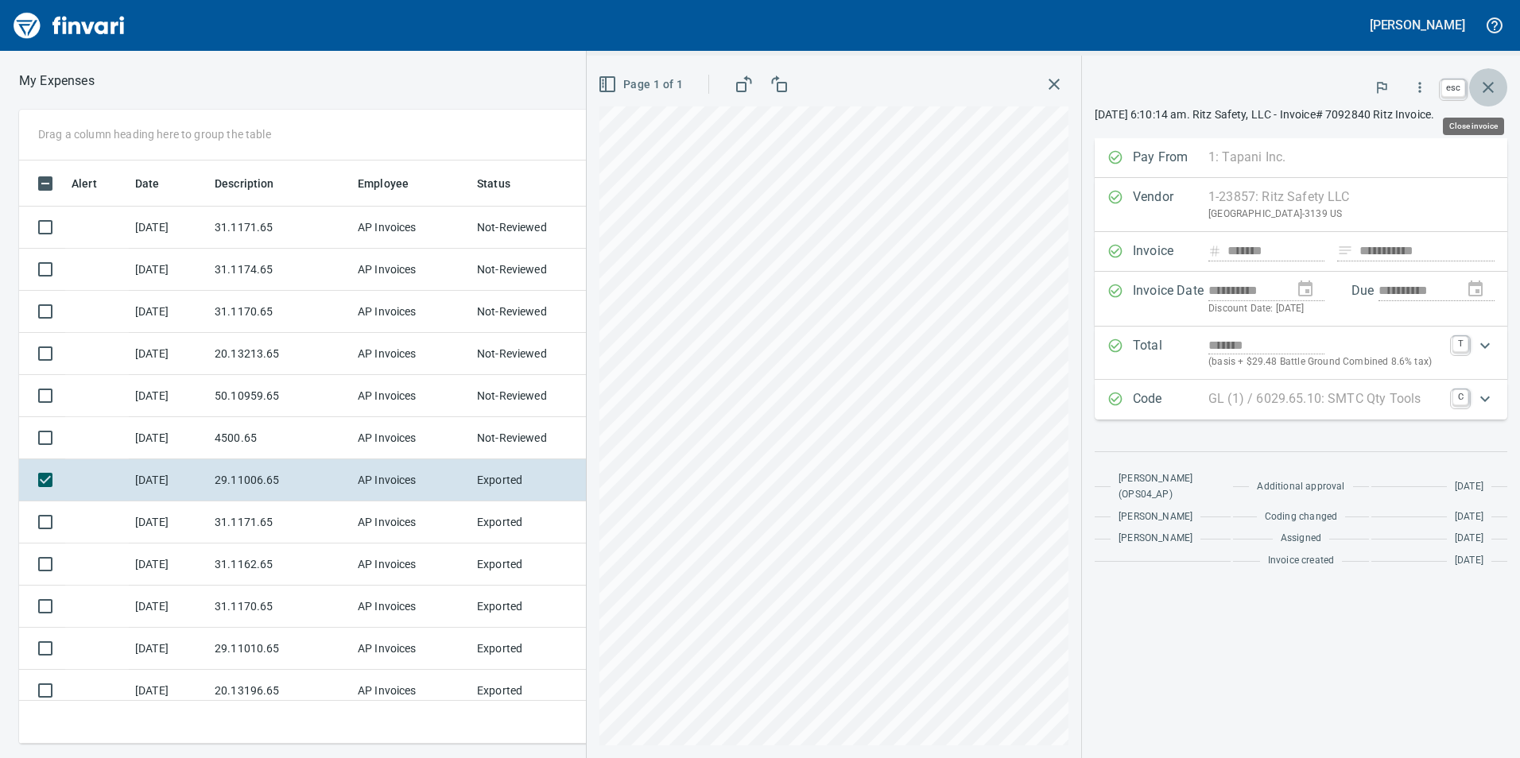
click at [1492, 81] on icon "button" at bounding box center [1488, 87] width 19 height 19
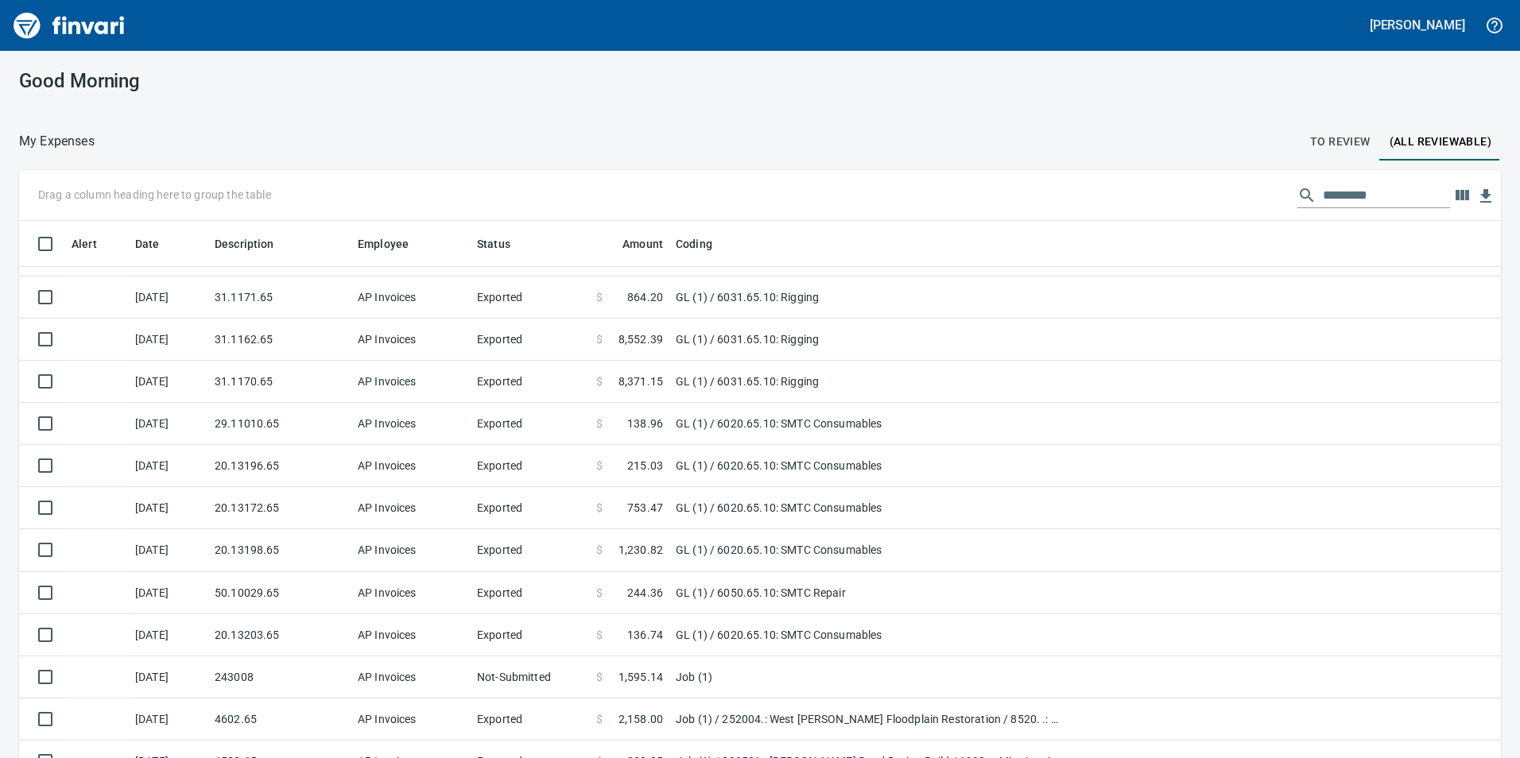
scroll to position [318, 0]
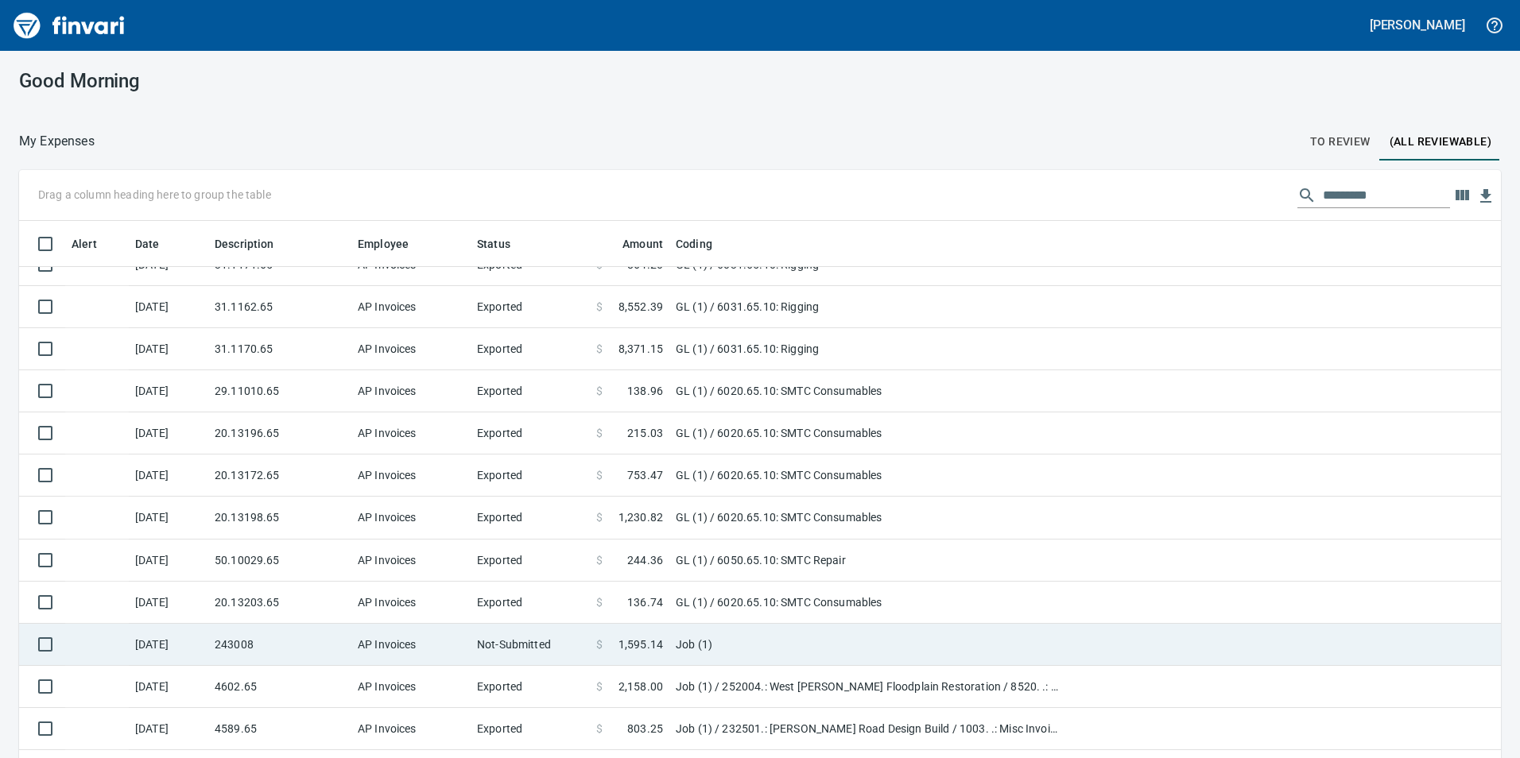
click at [519, 649] on td "Not-Submitted" at bounding box center [530, 645] width 119 height 42
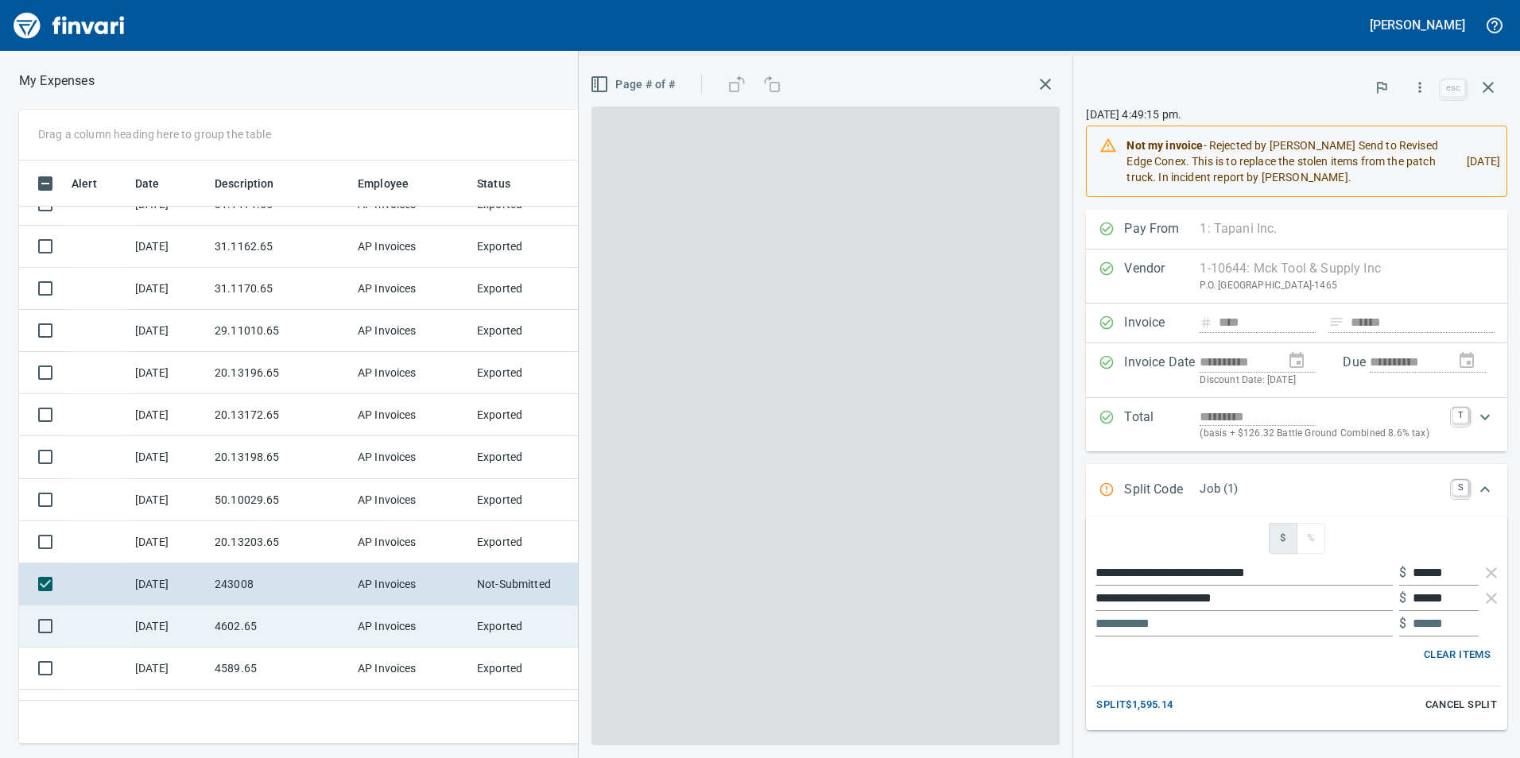
scroll to position [572, 1061]
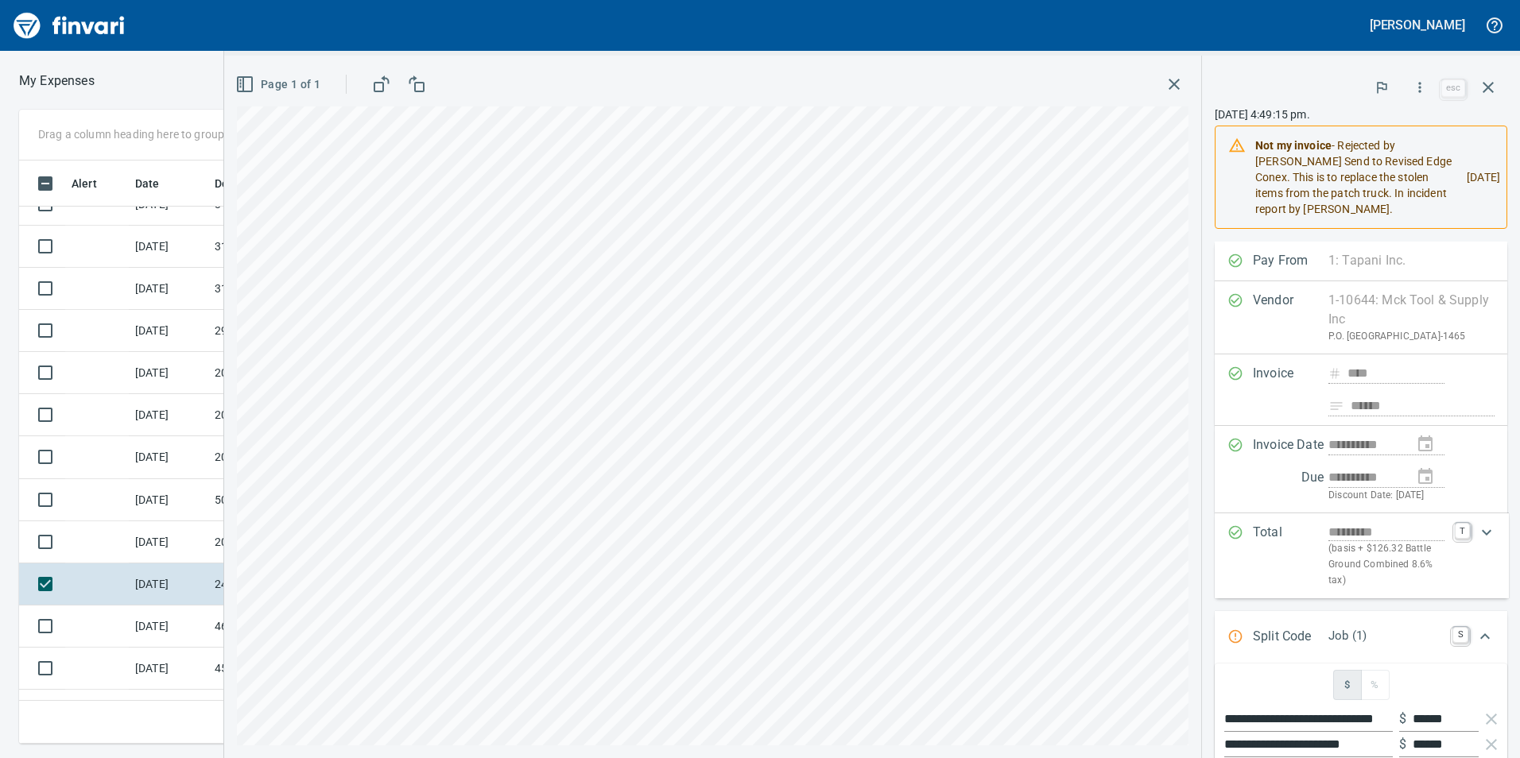
click at [1480, 646] on icon "Expand" at bounding box center [1485, 636] width 19 height 19
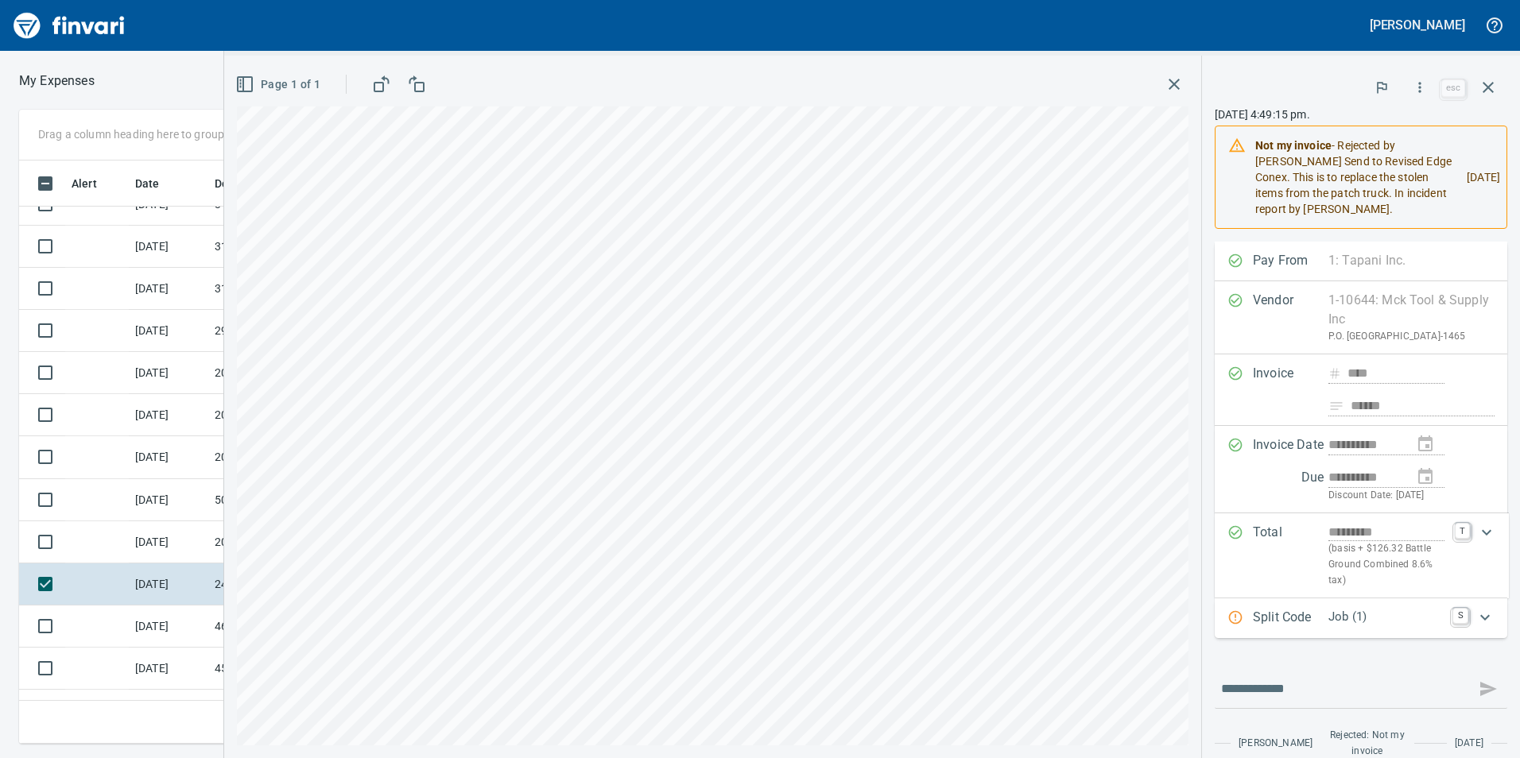
scroll to position [413, 0]
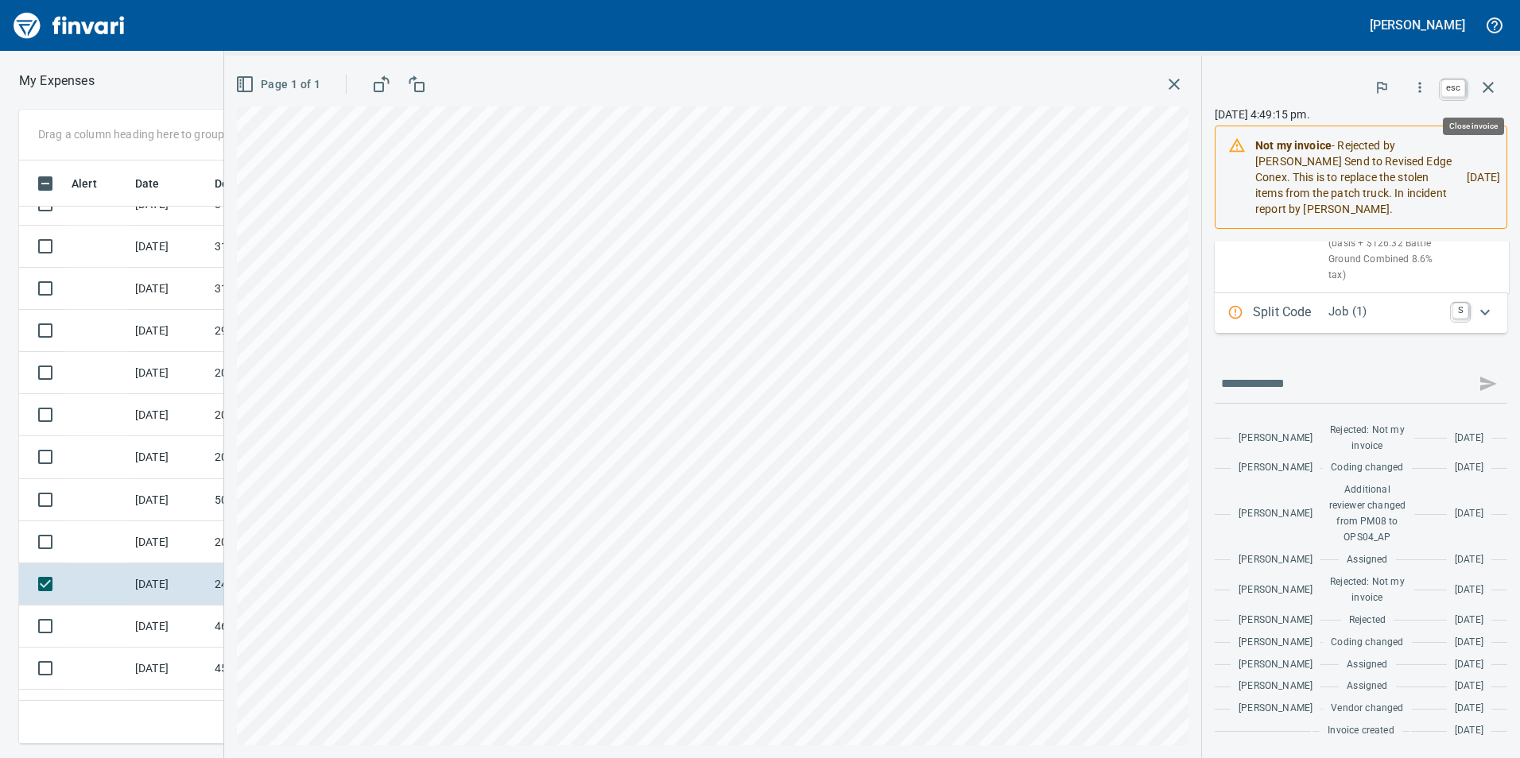
click at [1493, 76] on button "button" at bounding box center [1488, 87] width 38 height 38
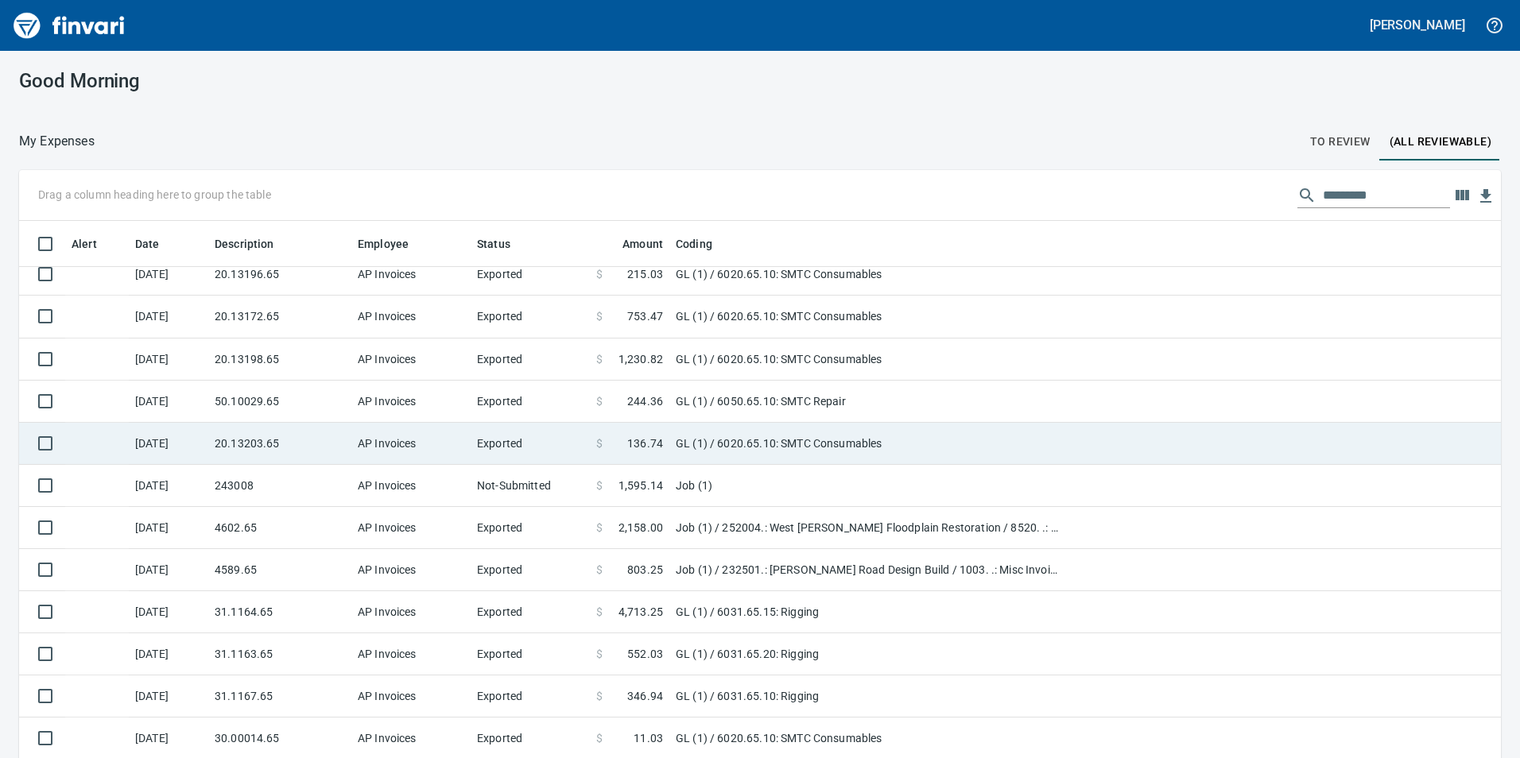
scroll to position [557, 0]
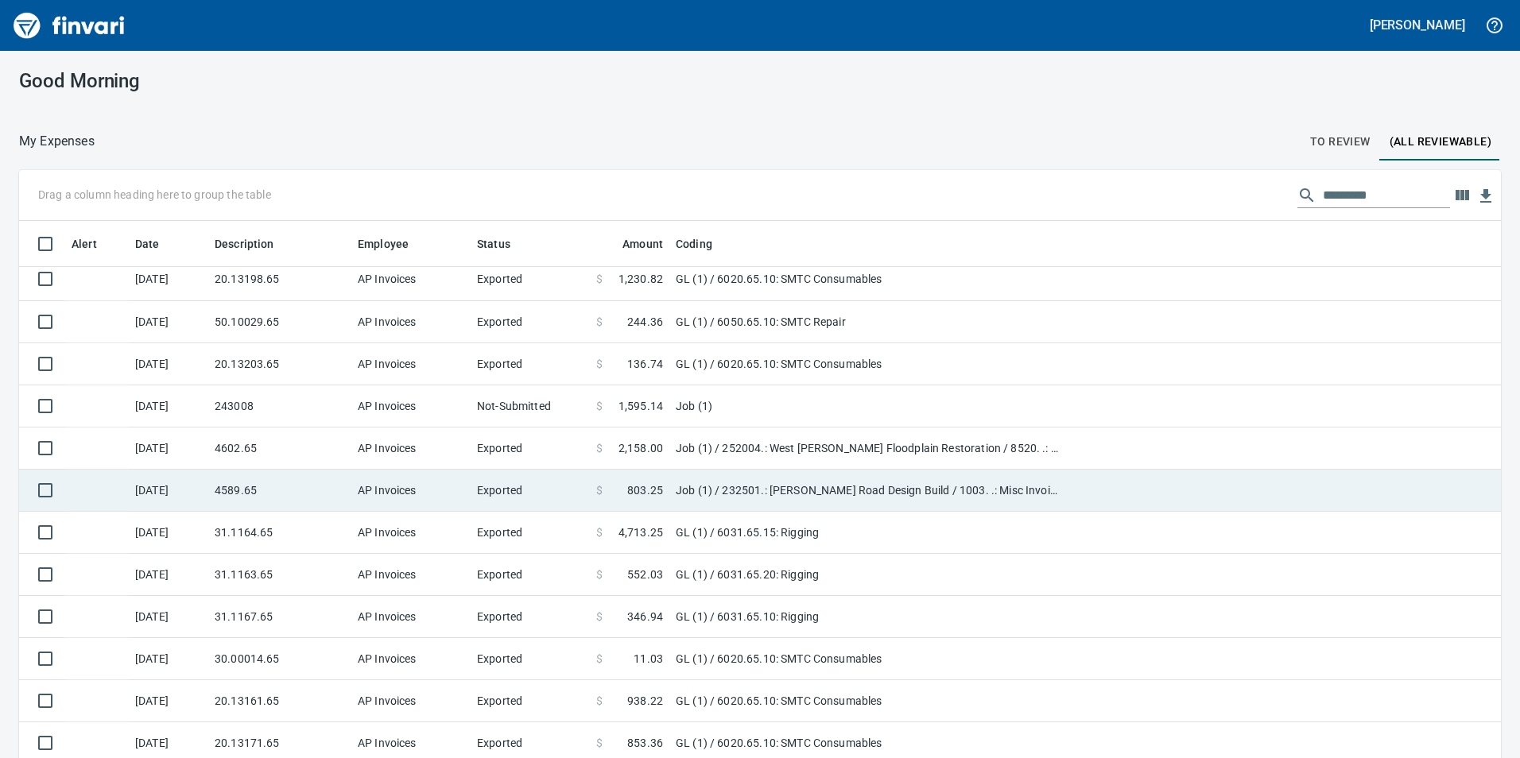
click at [756, 481] on td "Job (1) / 232501.: Boeckman Road Design Build / 1003. .: Misc Invoices / 5: Oth…" at bounding box center [868, 491] width 398 height 42
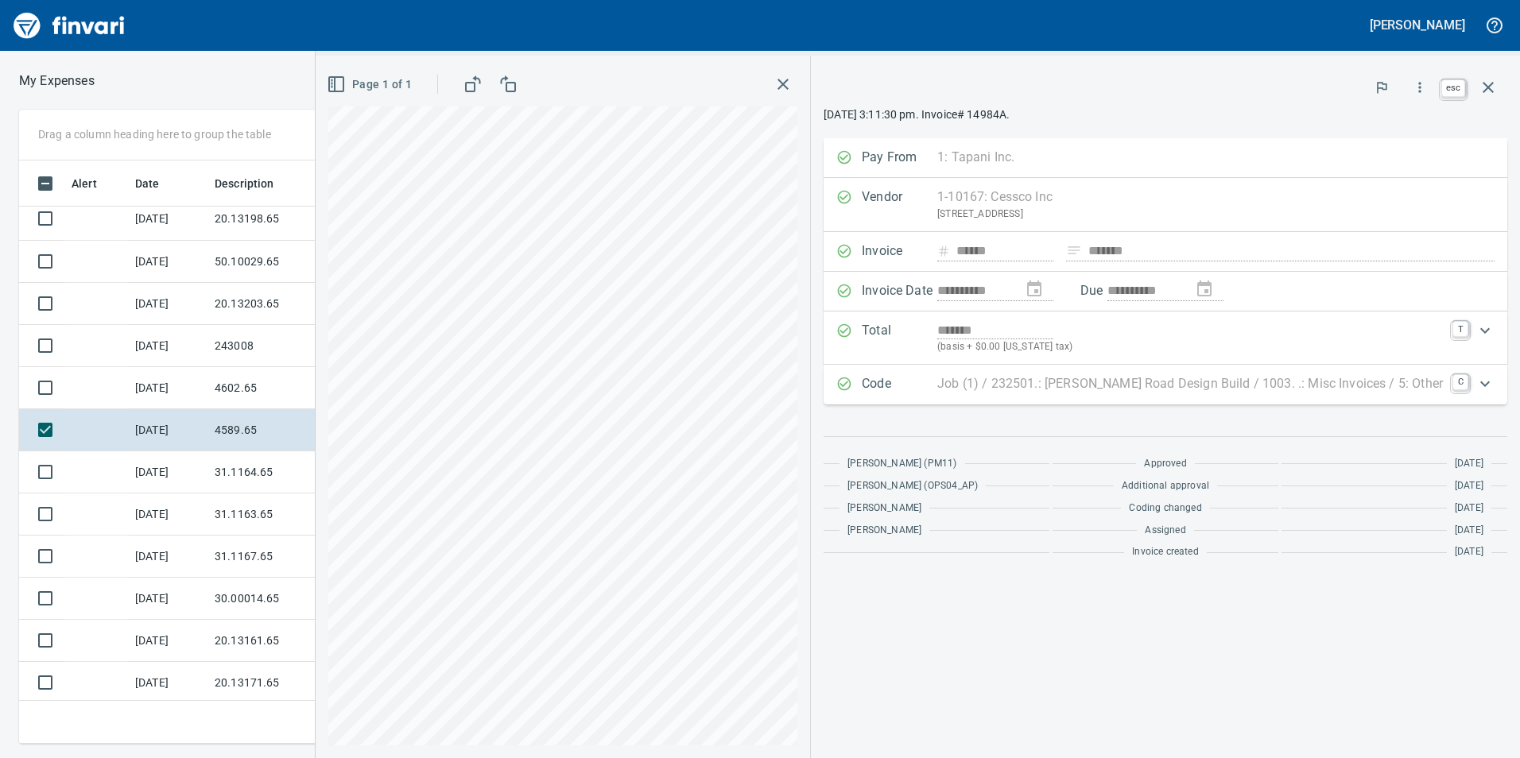
scroll to position [572, 1061]
click at [1486, 86] on icon "button" at bounding box center [1488, 87] width 11 height 11
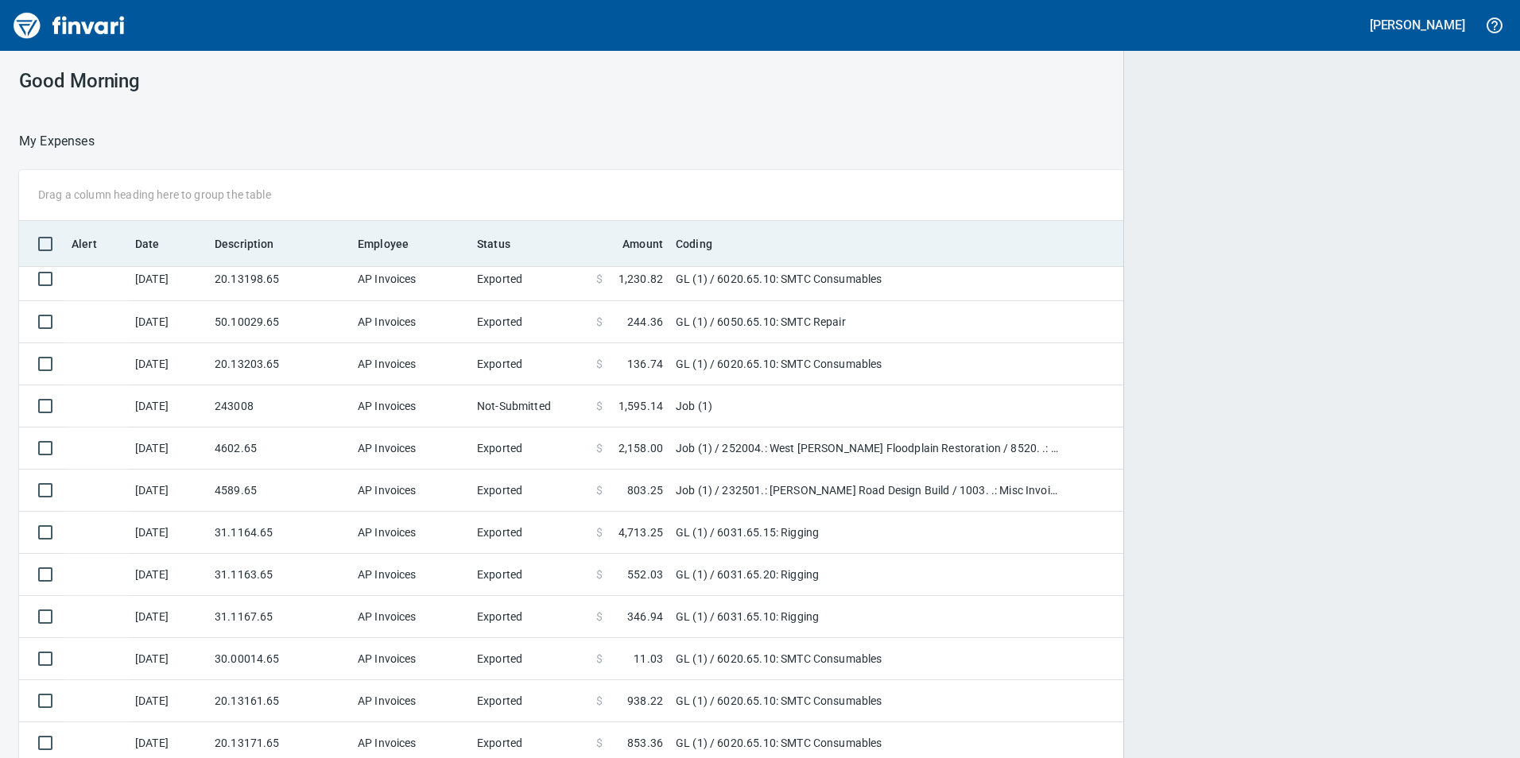
scroll to position [572, 1446]
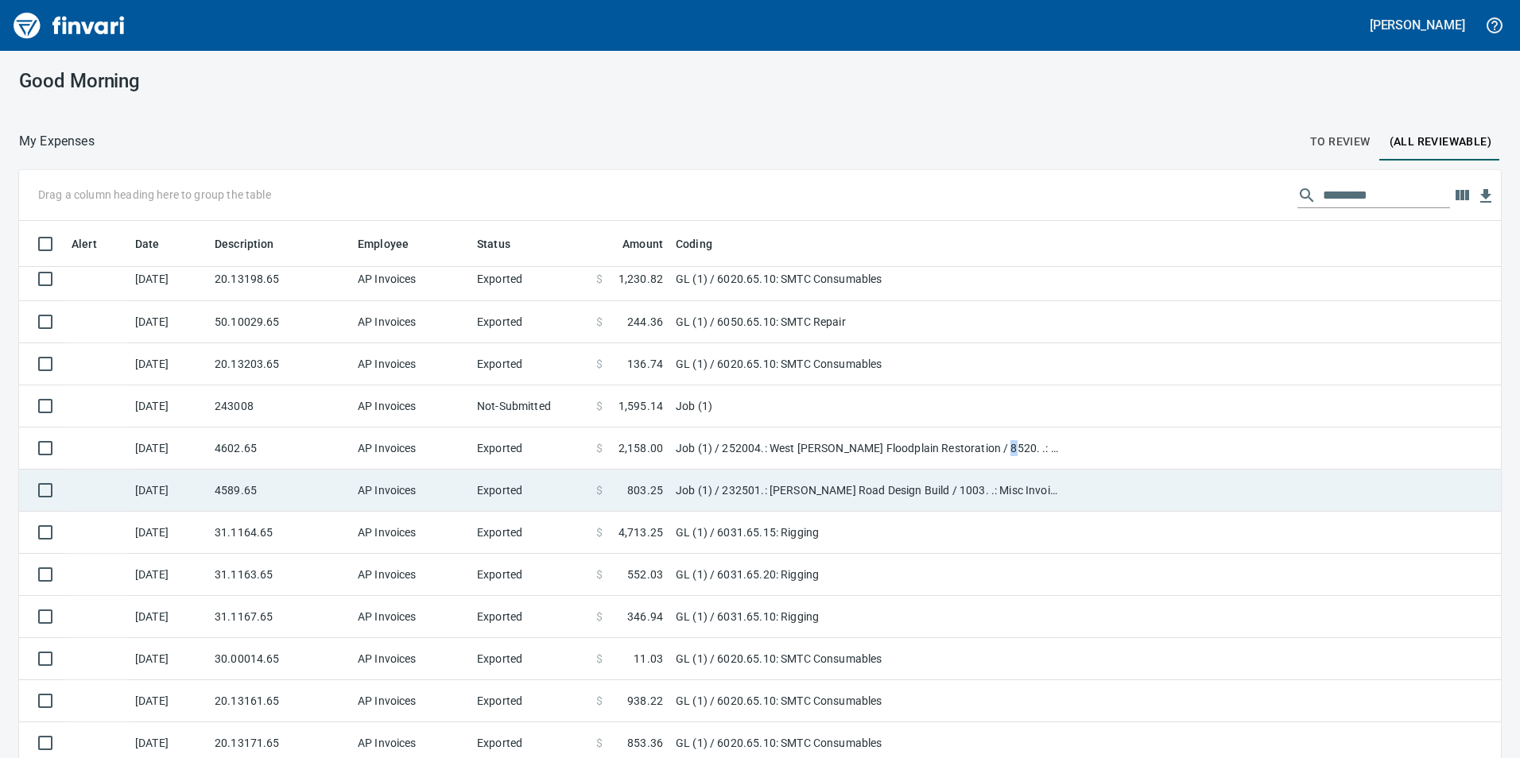
click at [994, 452] on td "Job (1) / 252004.: West Lents Floodplain Restoration / 8520. .: Pumping for Byp…" at bounding box center [868, 449] width 398 height 42
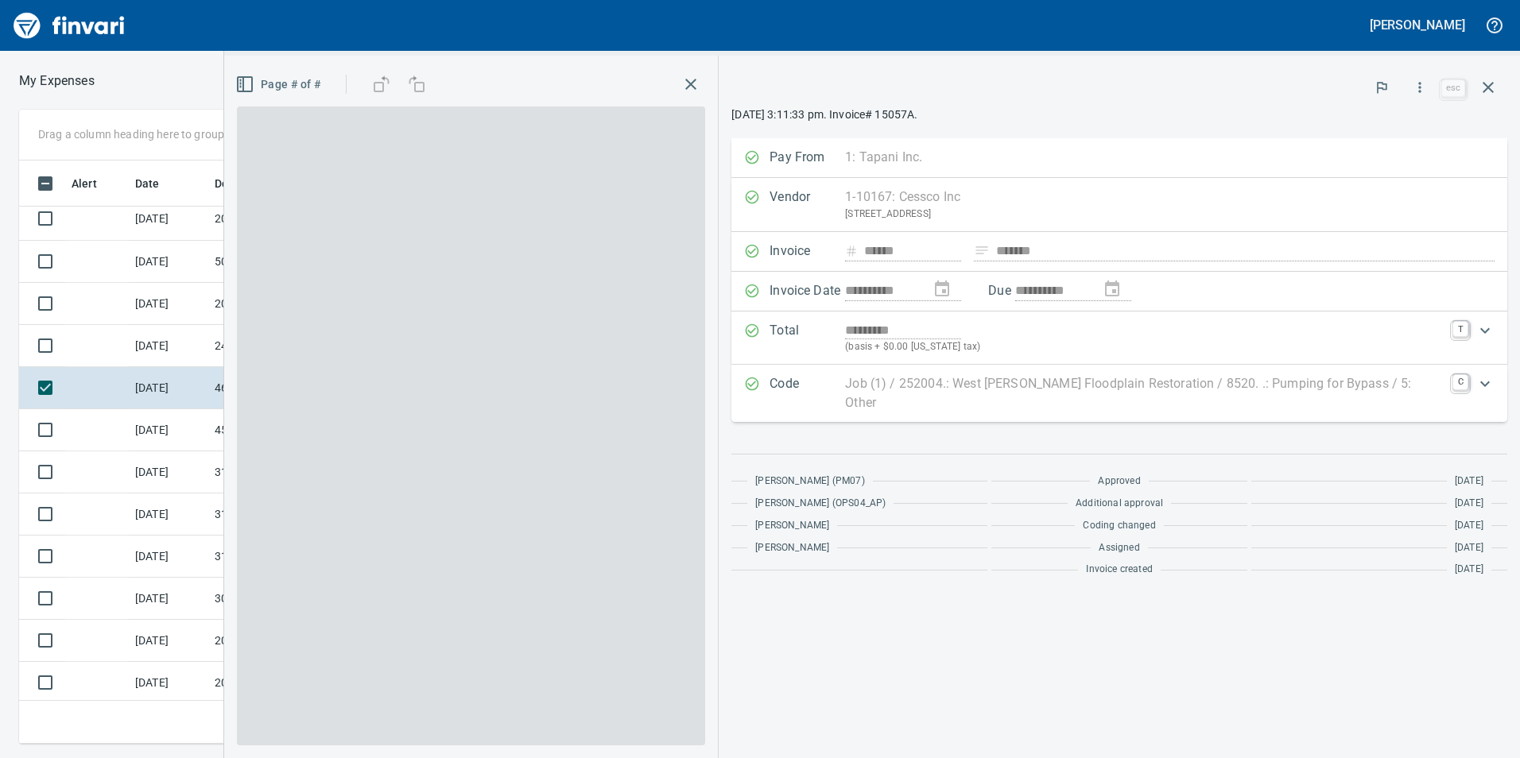
scroll to position [572, 1061]
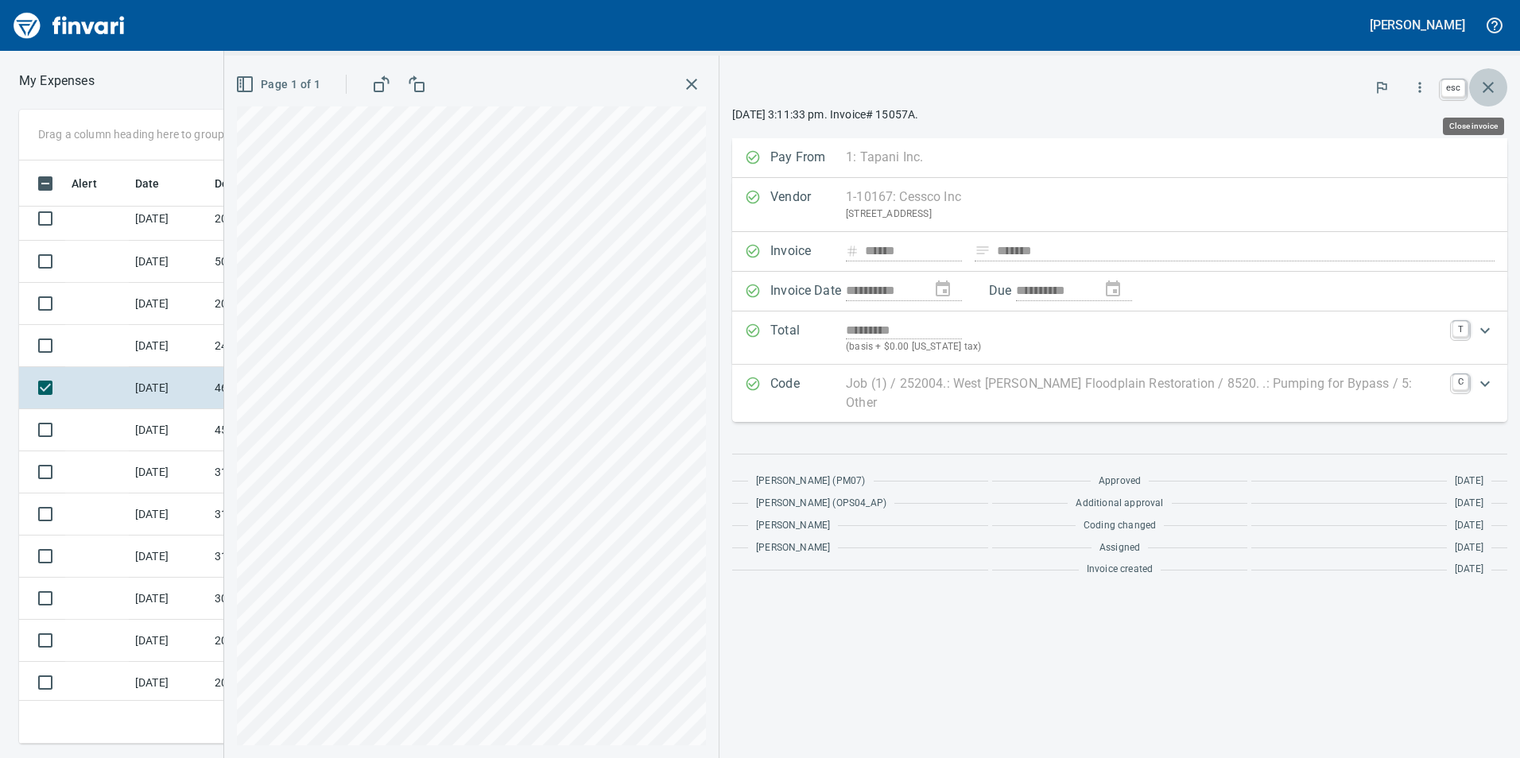
click at [1491, 83] on button "button" at bounding box center [1488, 87] width 38 height 38
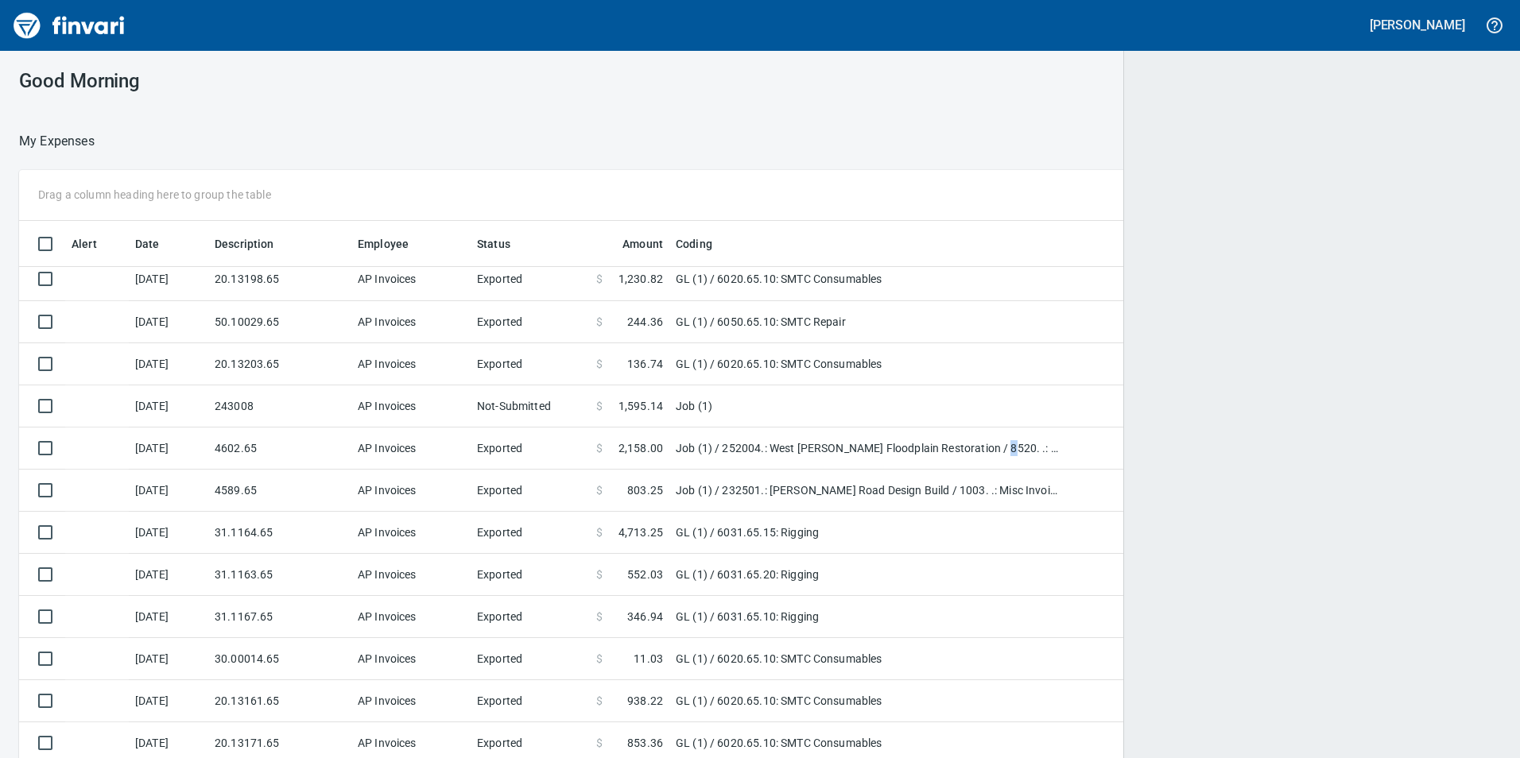
scroll to position [572, 1446]
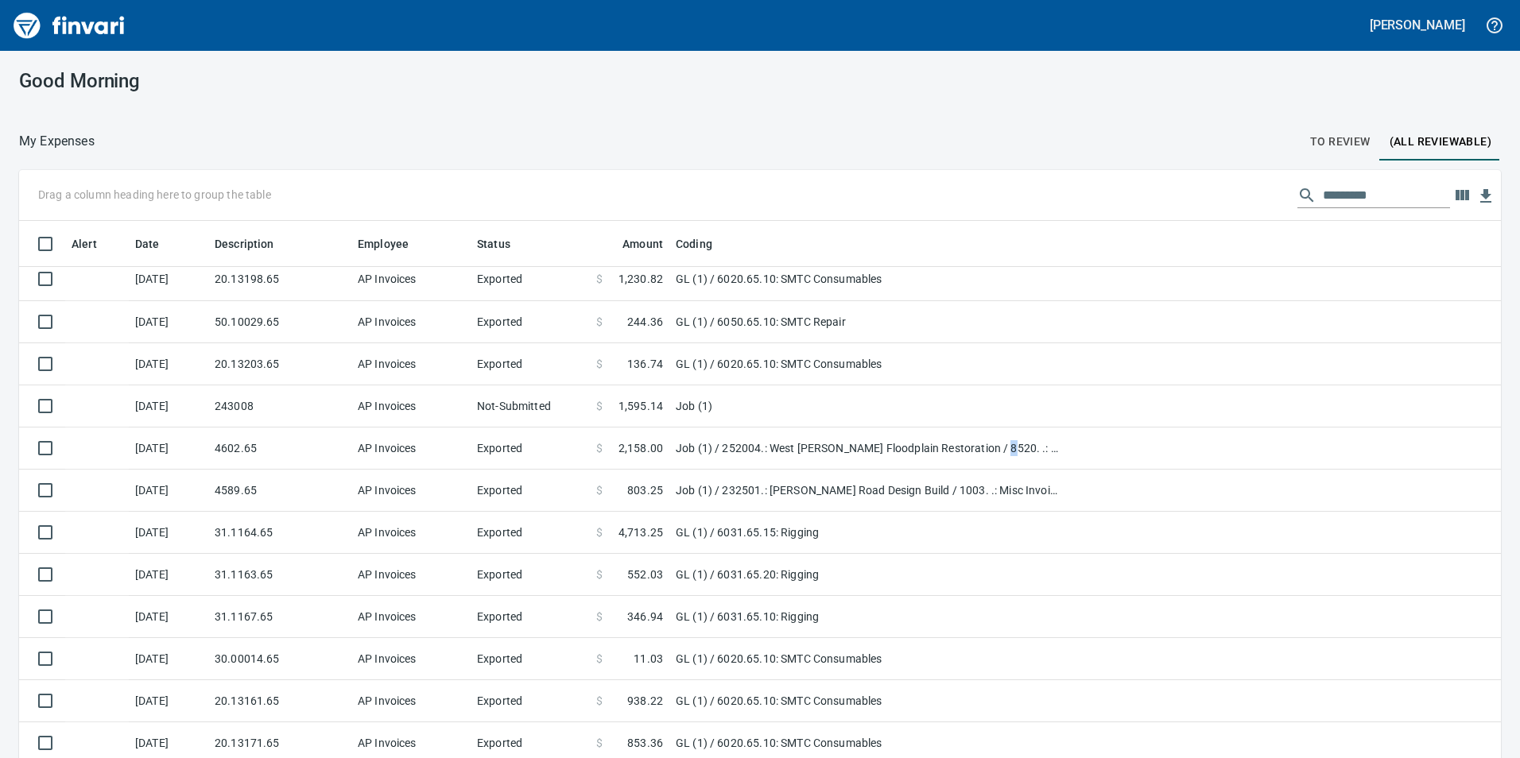
click at [1339, 137] on span "To Review" at bounding box center [1340, 142] width 60 height 20
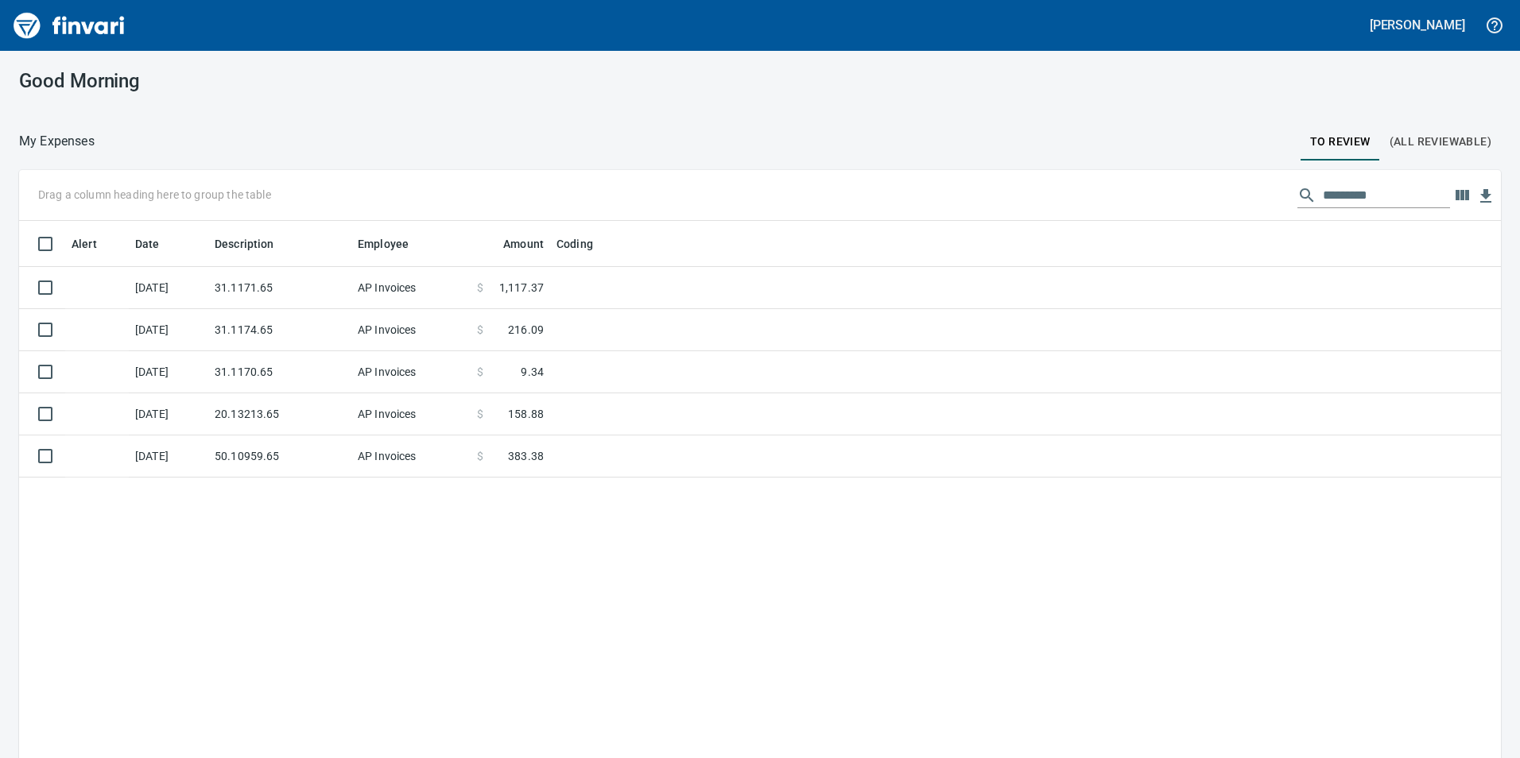
scroll to position [572, 1458]
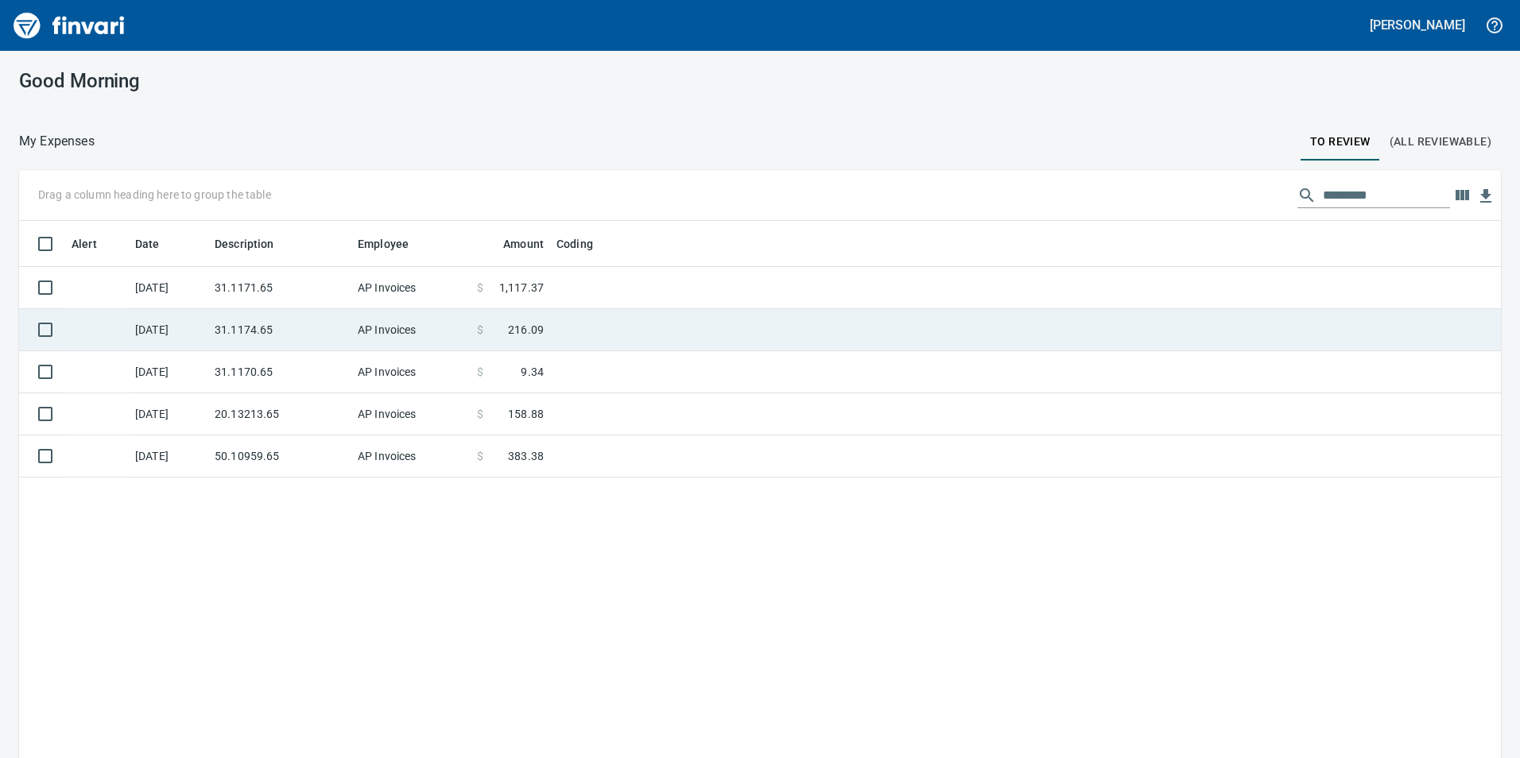
click at [557, 289] on td at bounding box center [749, 288] width 398 height 42
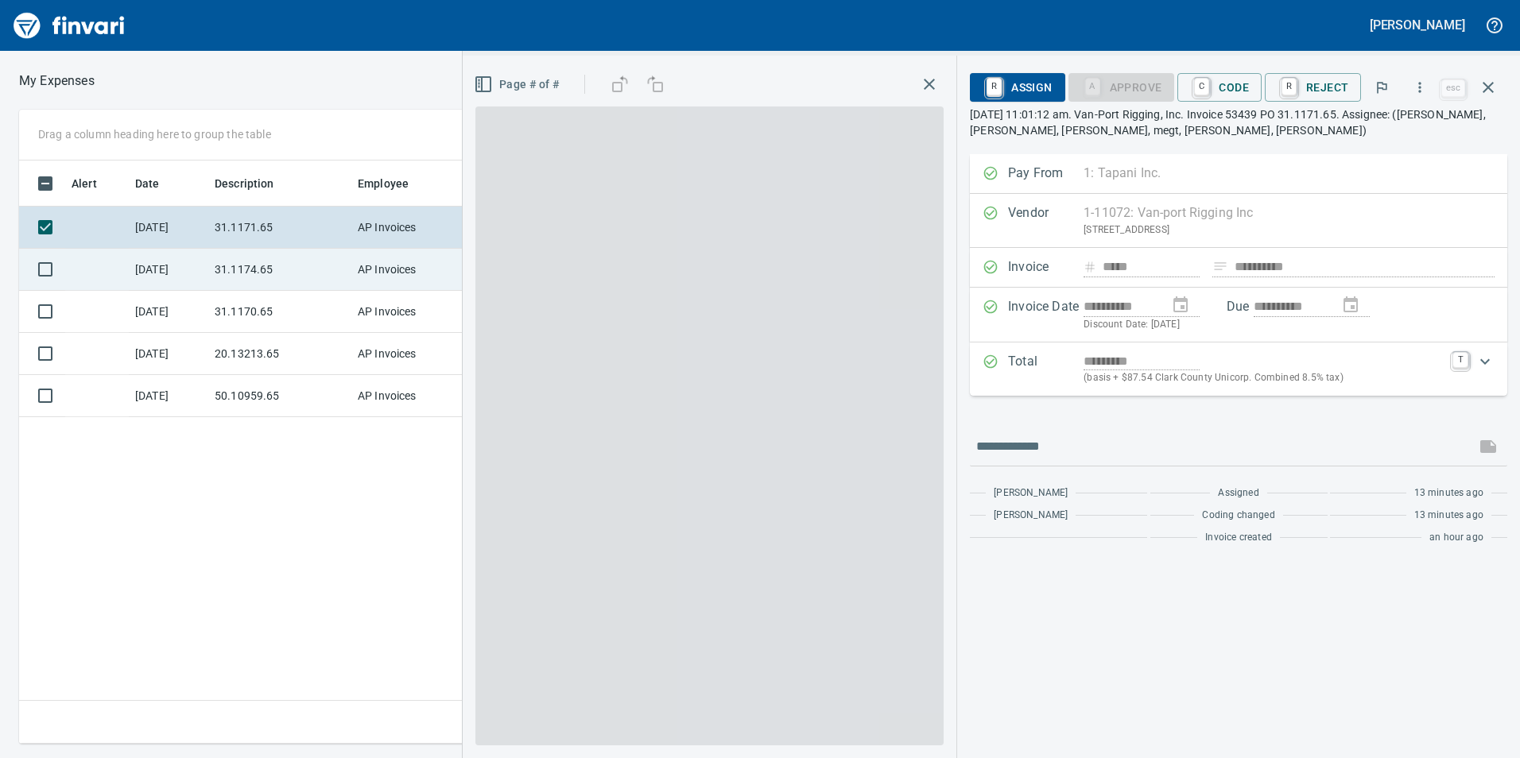
scroll to position [572, 1073]
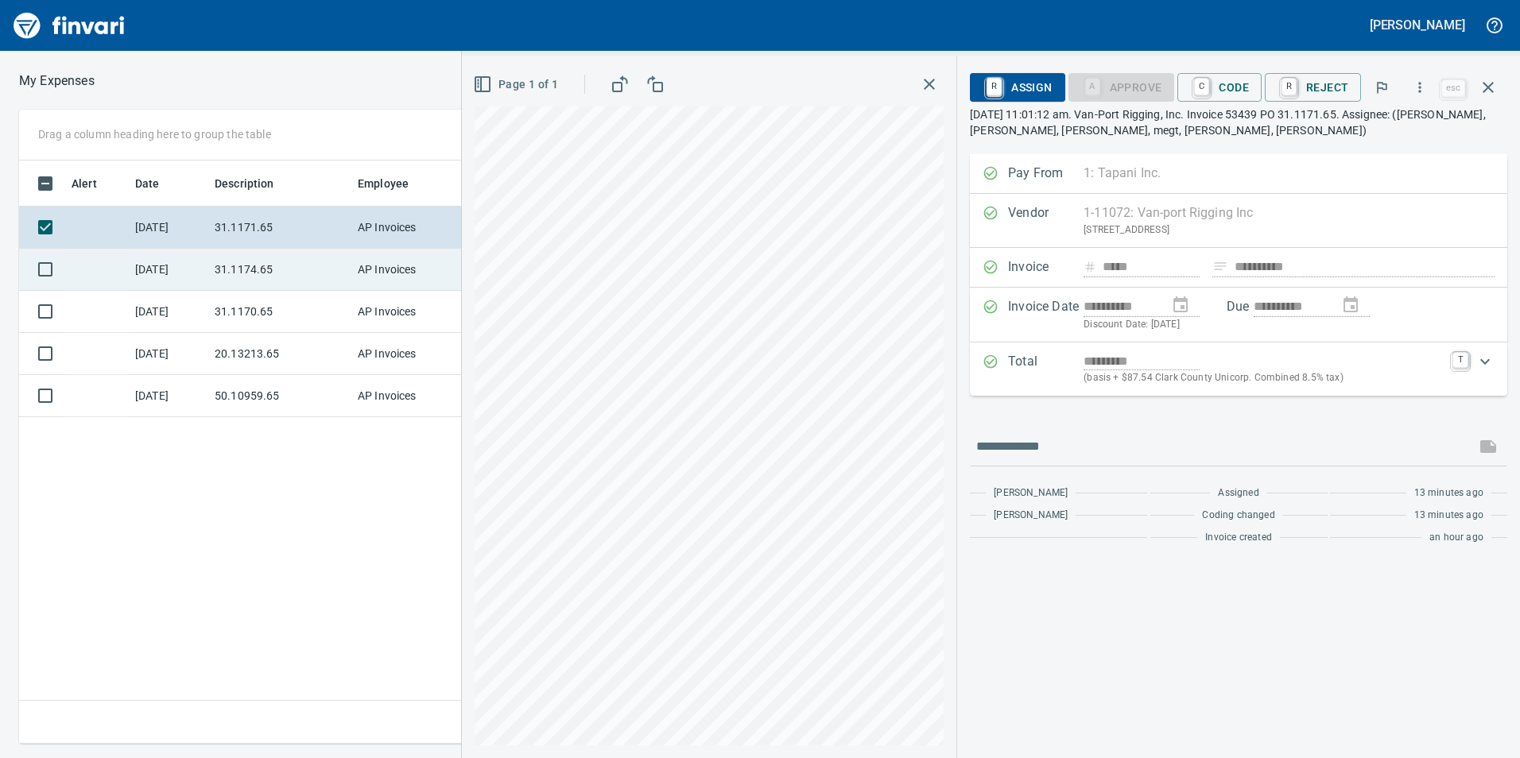
click at [283, 289] on td "31.1174.65" at bounding box center [279, 270] width 143 height 42
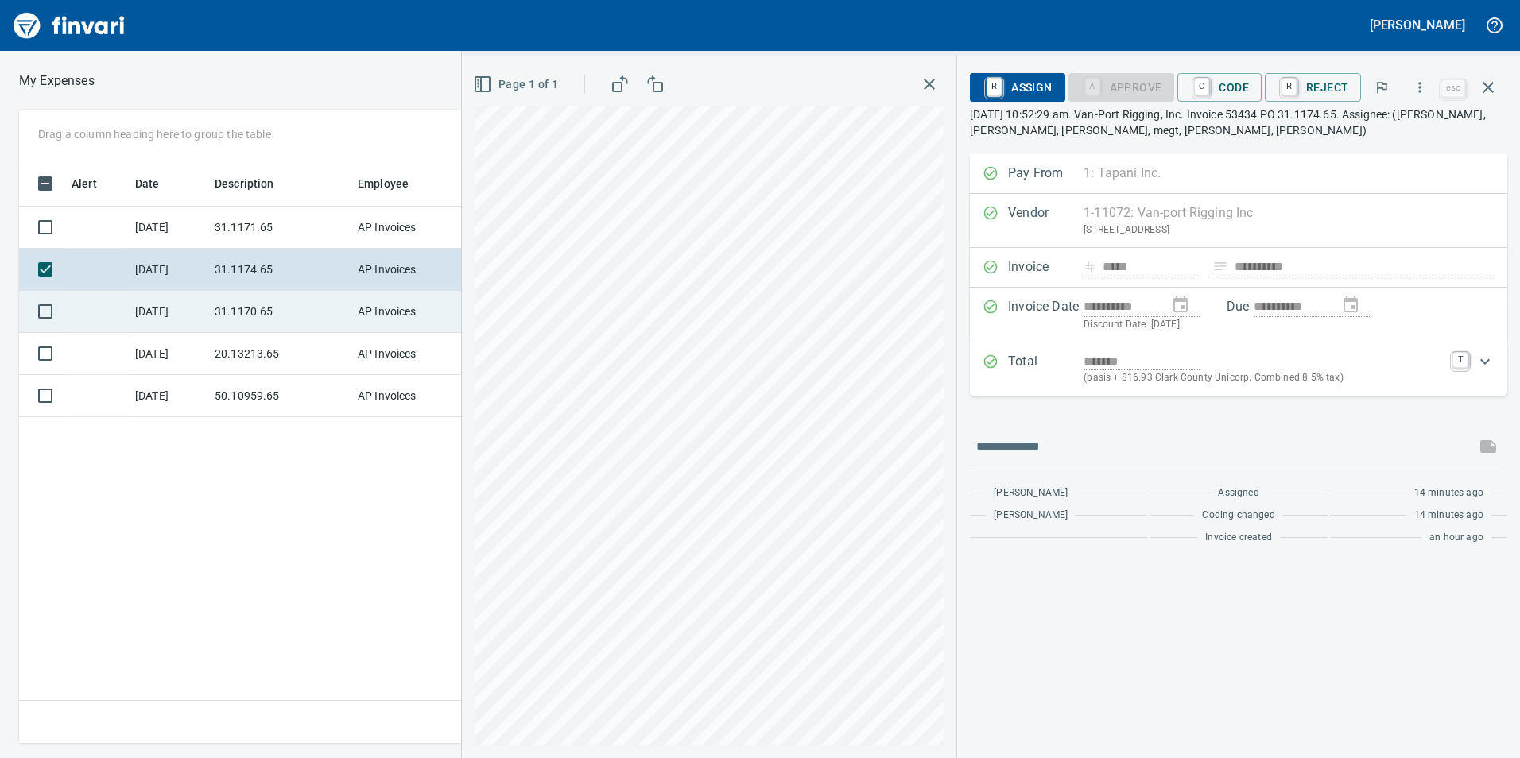
click at [242, 306] on td "31.1170.65" at bounding box center [279, 312] width 143 height 42
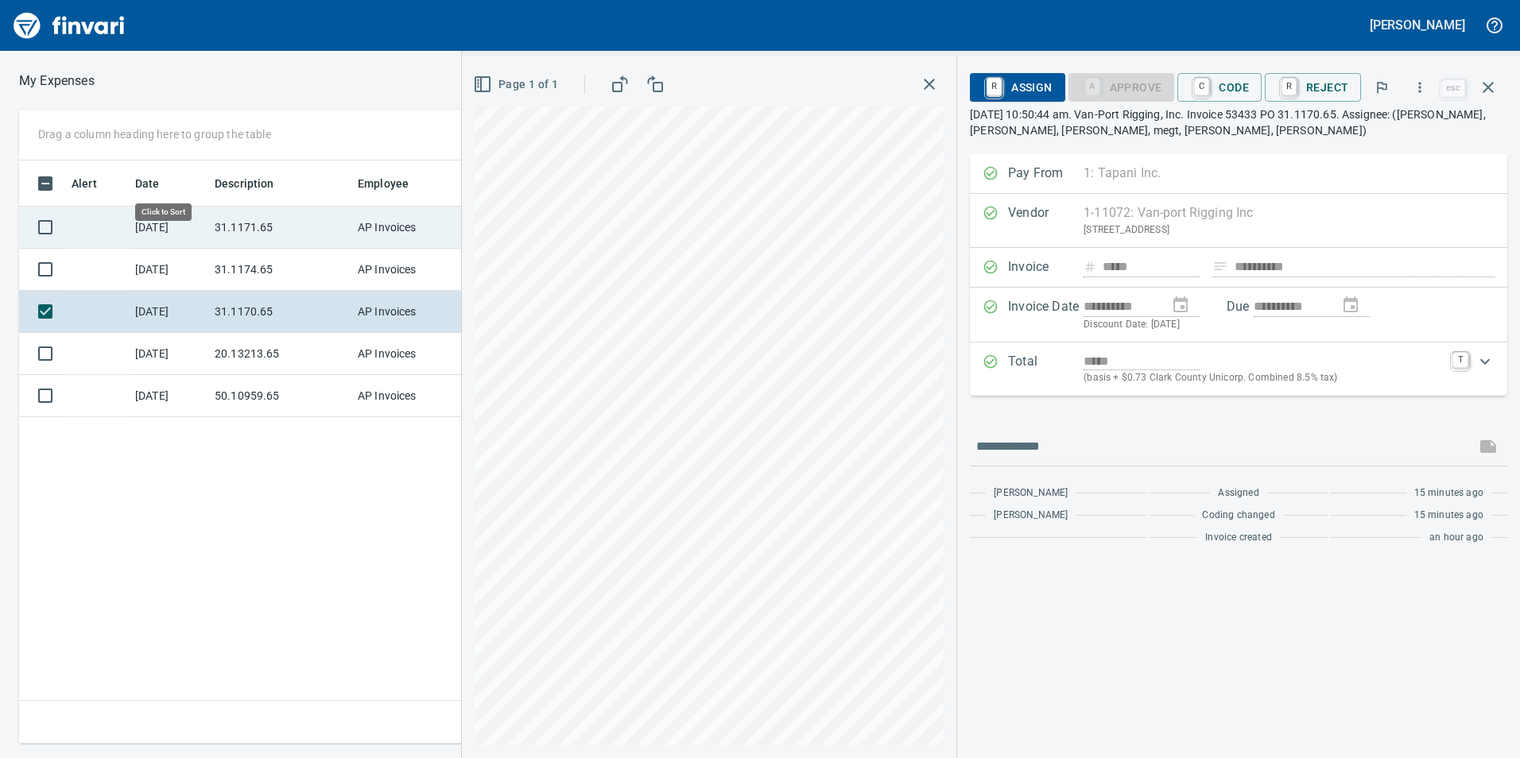
scroll to position [572, 1073]
click at [182, 224] on td "[DATE]" at bounding box center [169, 228] width 80 height 42
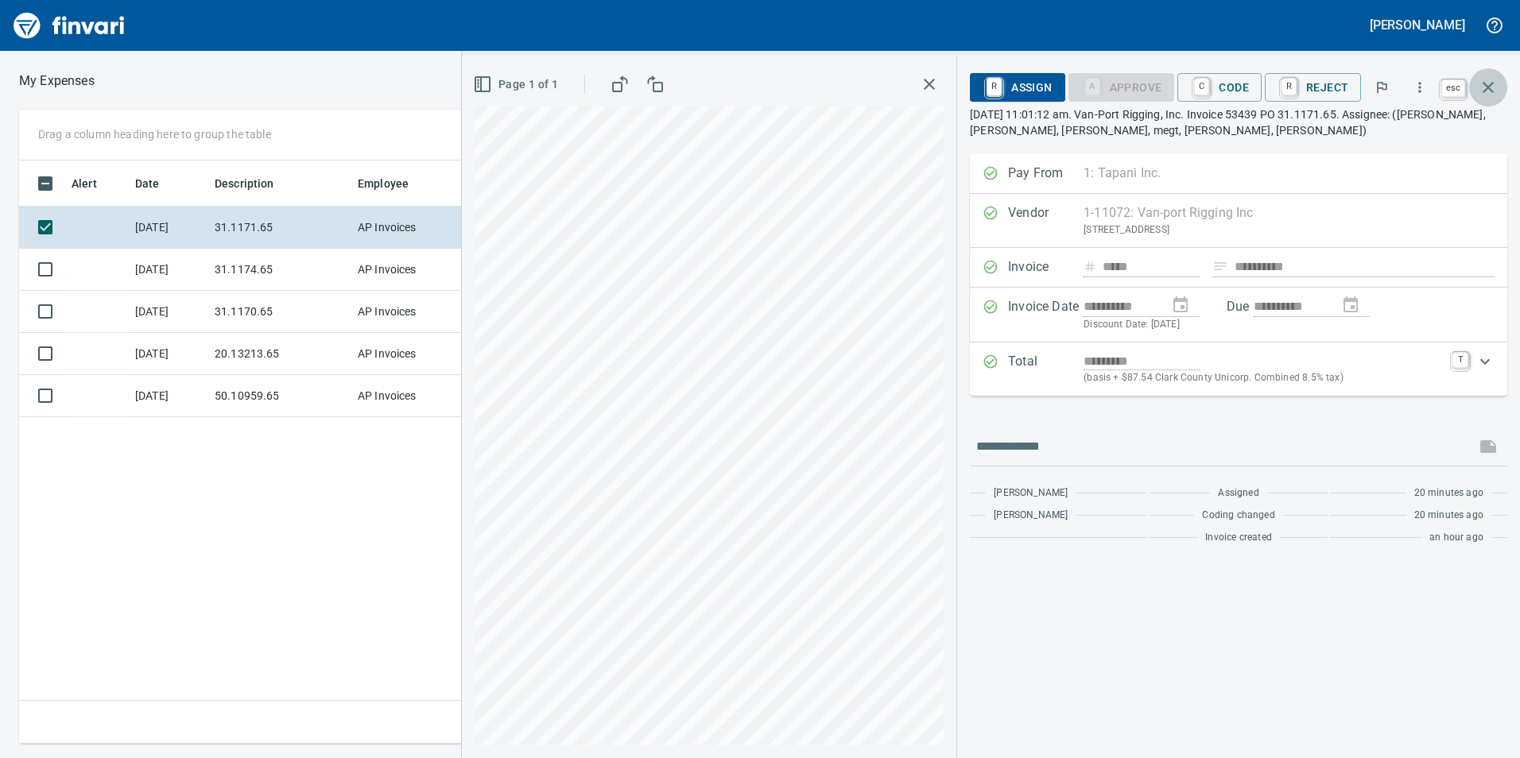
click at [1487, 80] on icon "button" at bounding box center [1488, 87] width 19 height 19
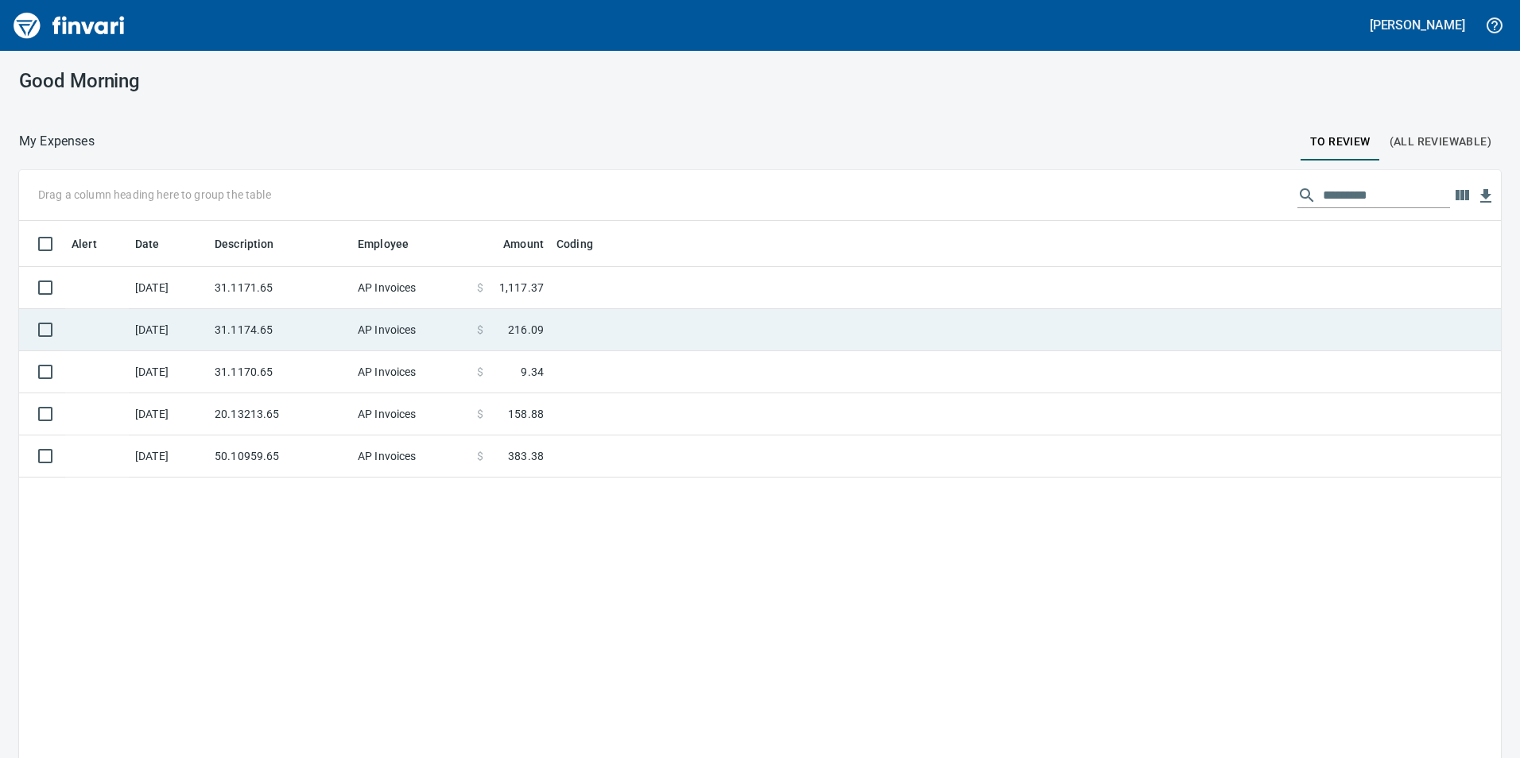
scroll to position [572, 1458]
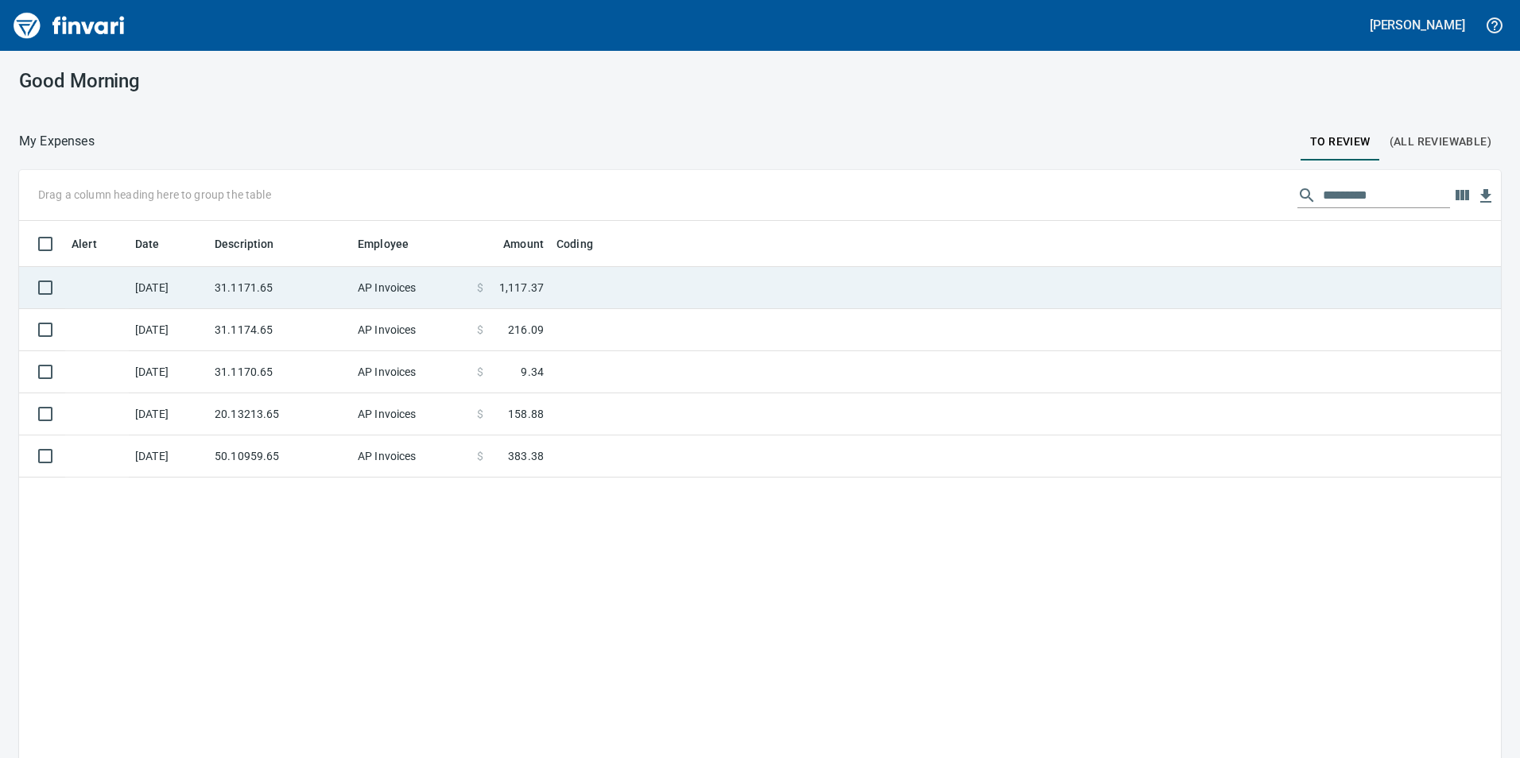
click at [262, 274] on td "31.1171.65" at bounding box center [279, 288] width 143 height 42
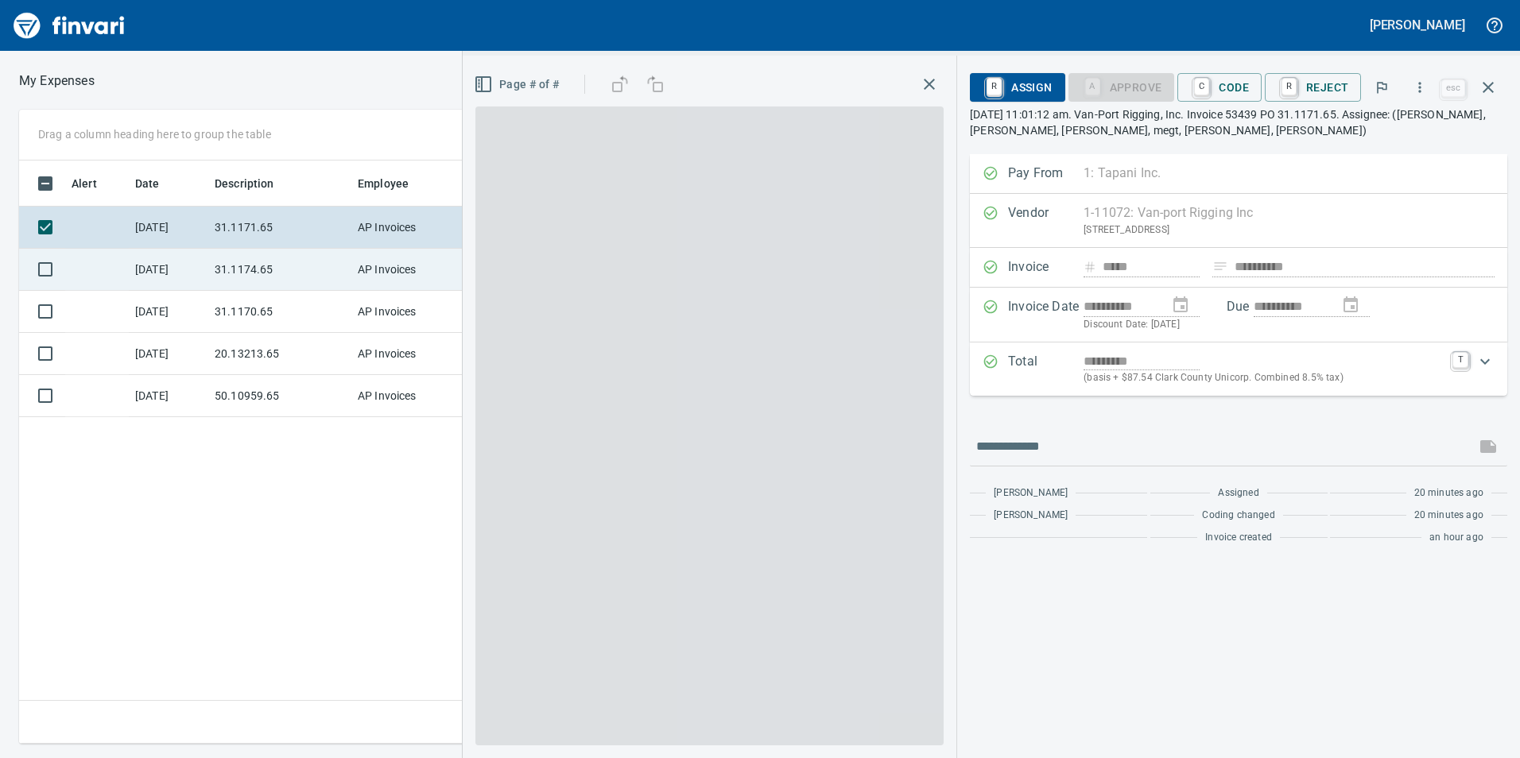
scroll to position [572, 1073]
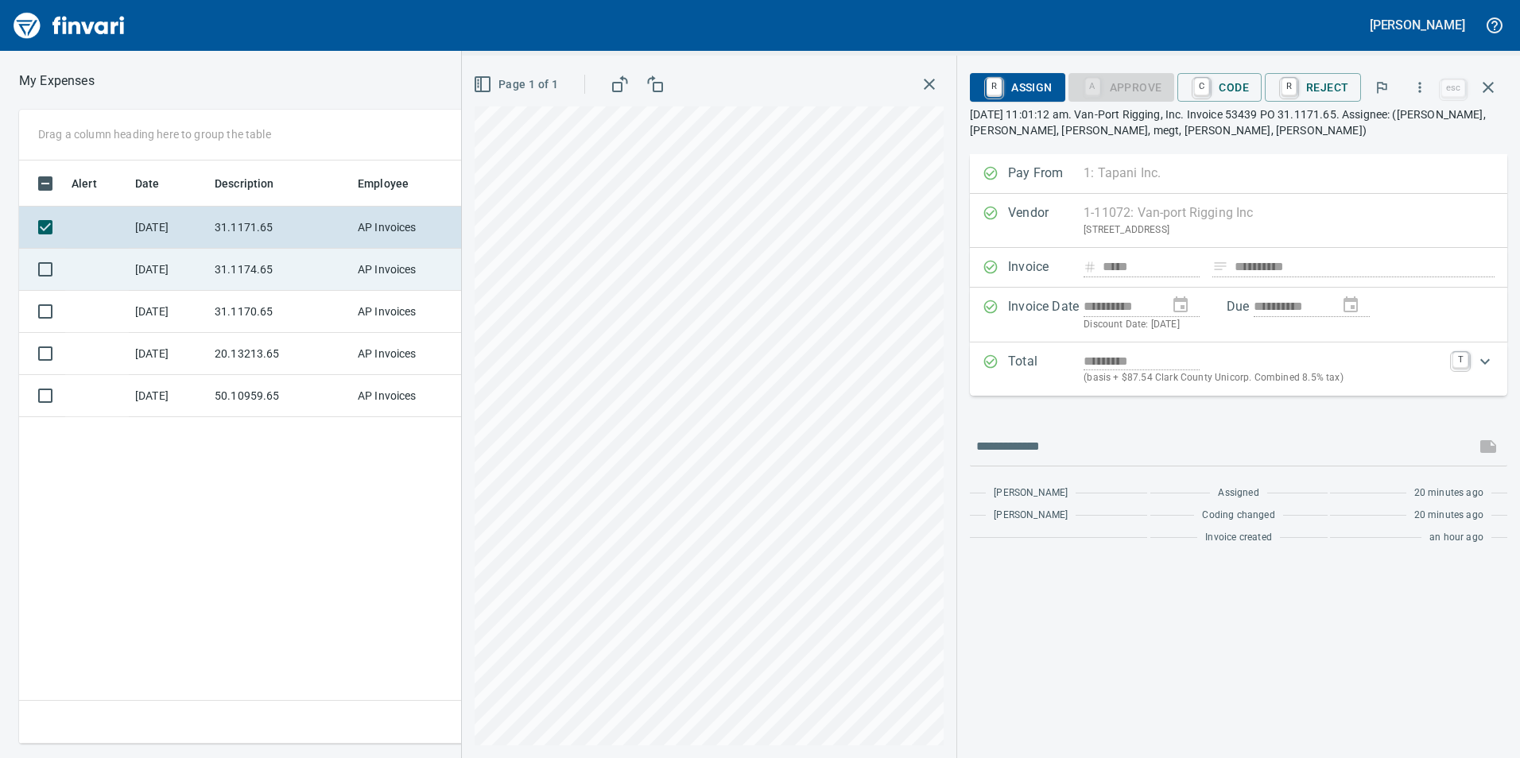
drag, startPoint x: 235, startPoint y: 270, endPoint x: 89, endPoint y: 267, distance: 145.5
click at [235, 270] on td "31.1174.65" at bounding box center [279, 270] width 143 height 42
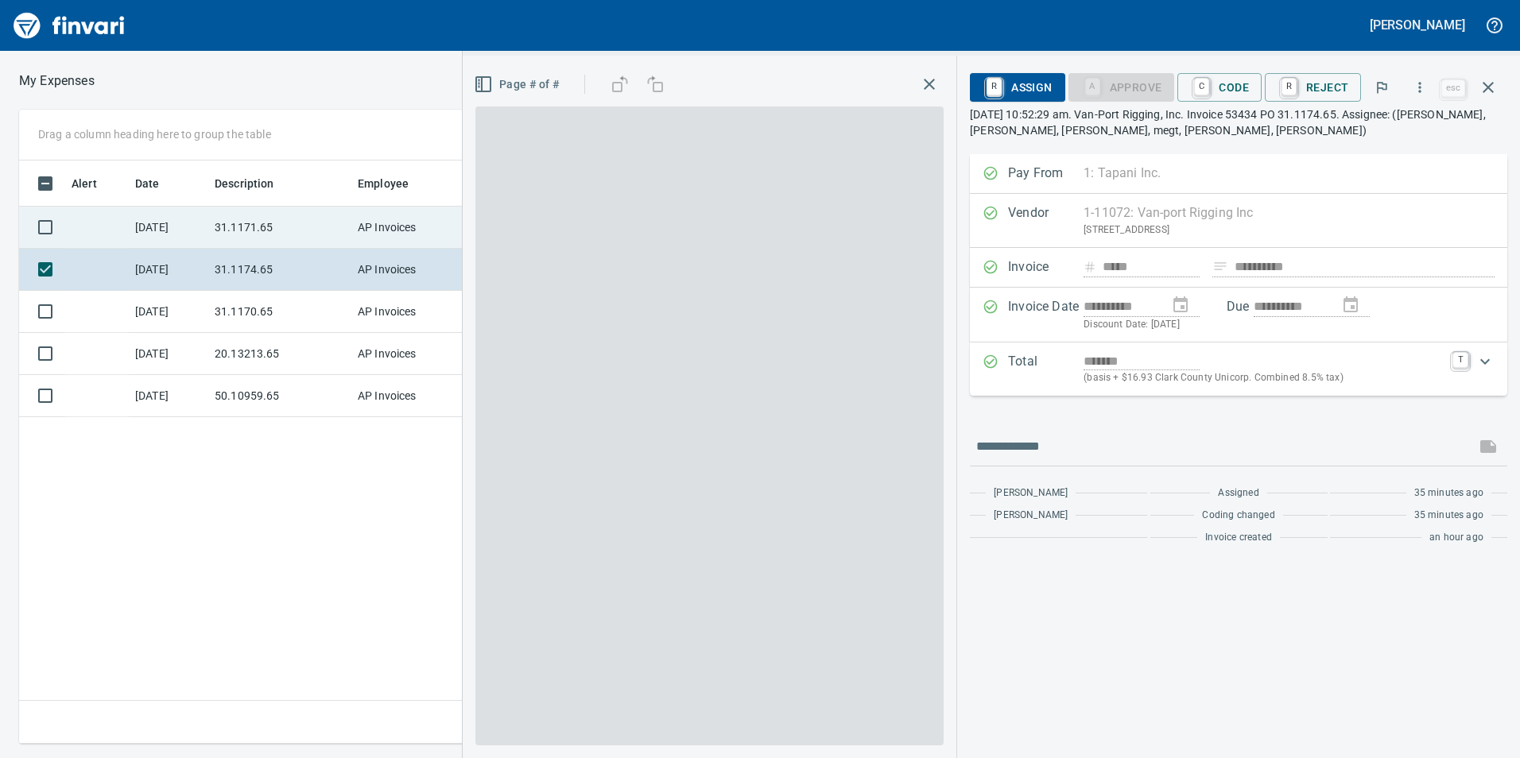
scroll to position [2, 2]
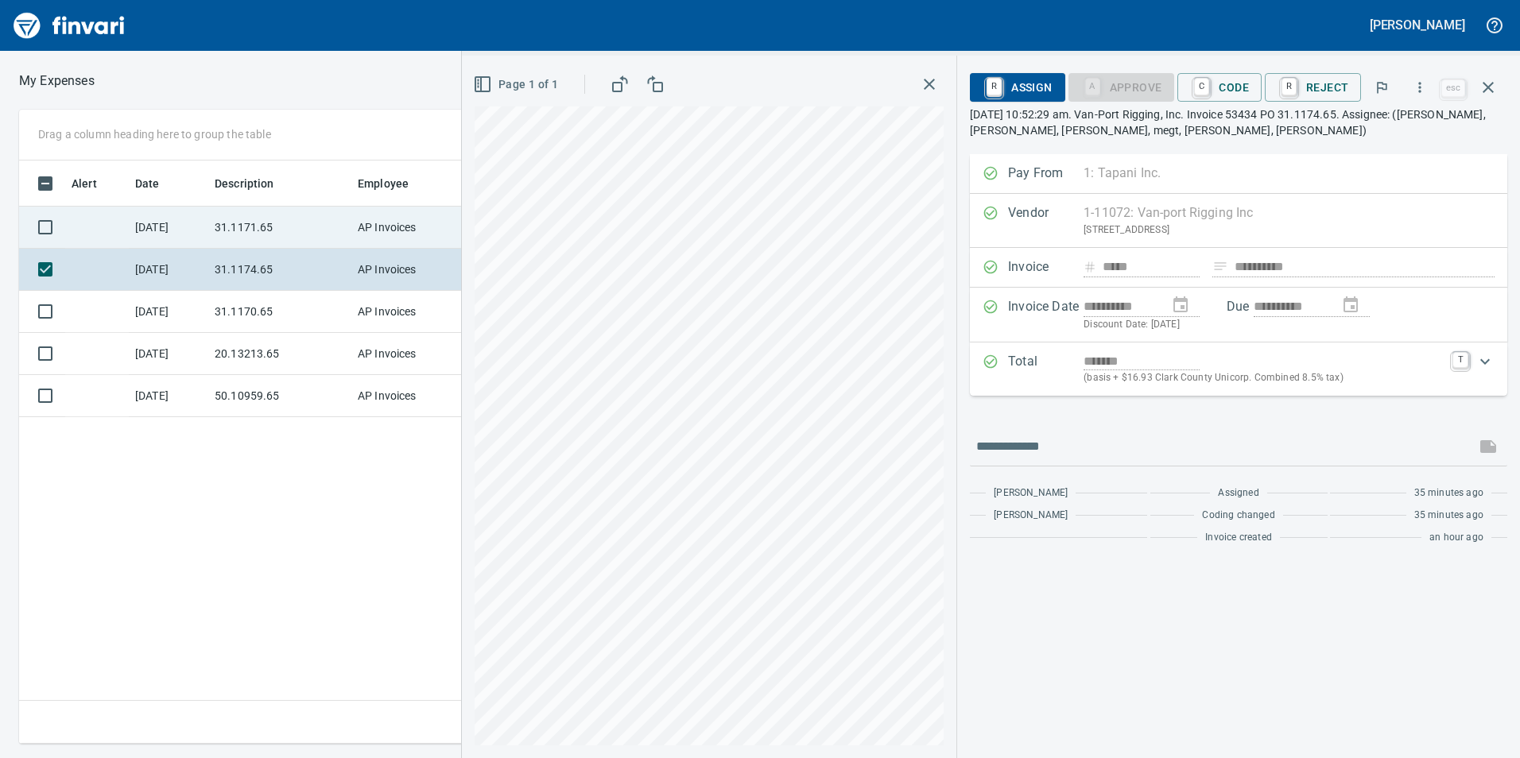
click at [293, 217] on td "31.1171.65" at bounding box center [279, 228] width 143 height 42
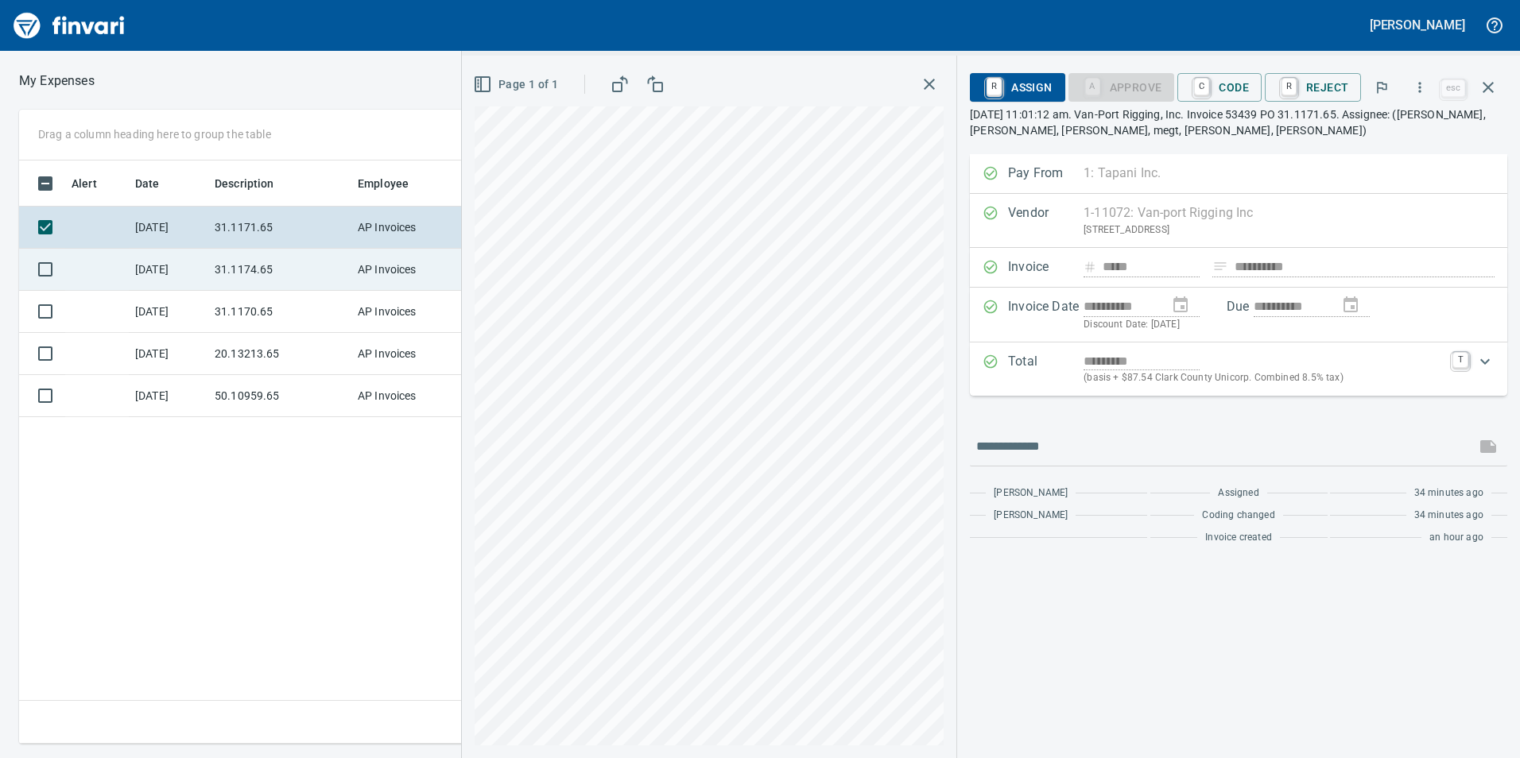
click at [278, 266] on td "31.1174.65" at bounding box center [279, 270] width 143 height 42
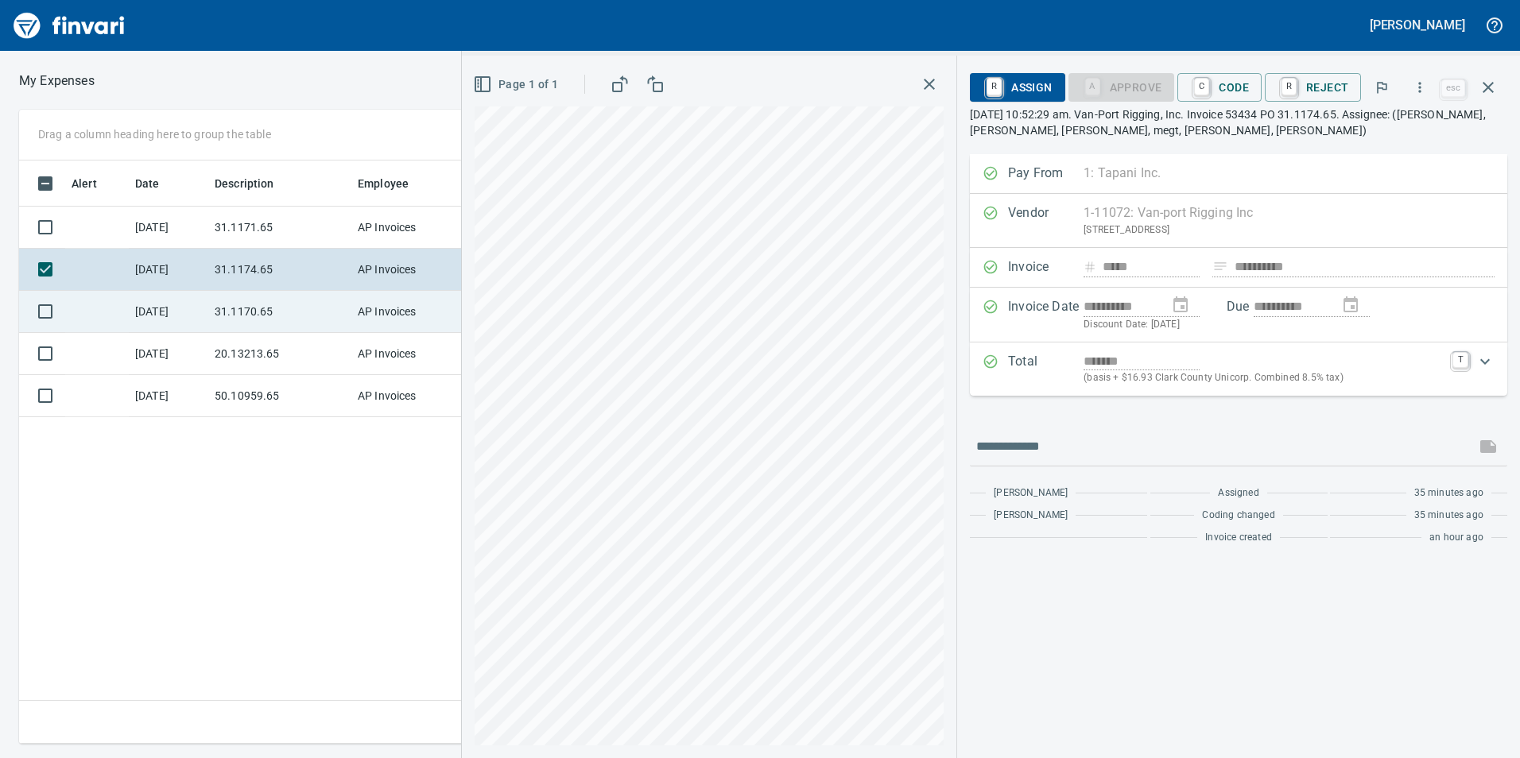
click at [283, 312] on td "31.1170.65" at bounding box center [279, 312] width 143 height 42
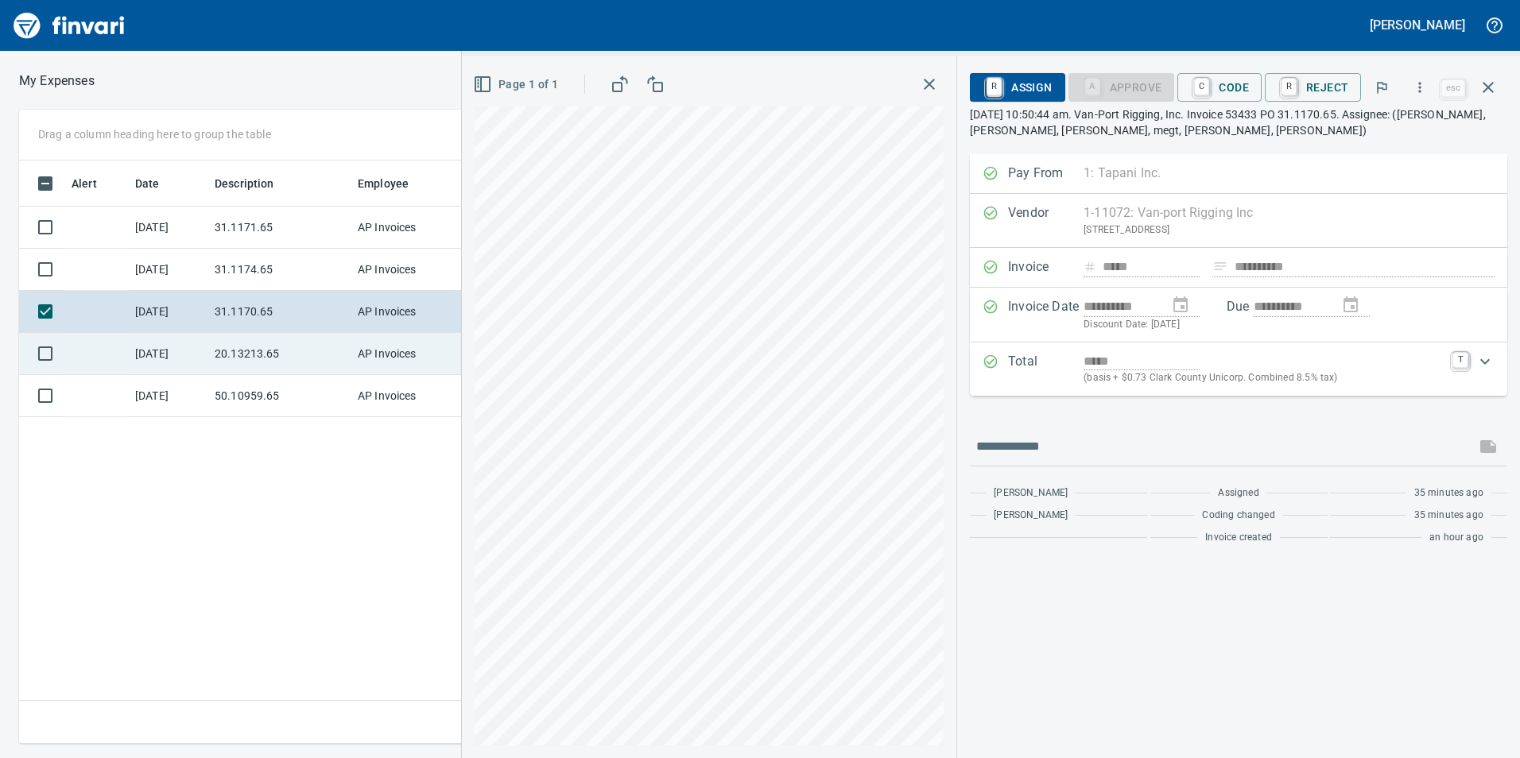
click at [297, 348] on td "20.13213.65" at bounding box center [279, 354] width 143 height 42
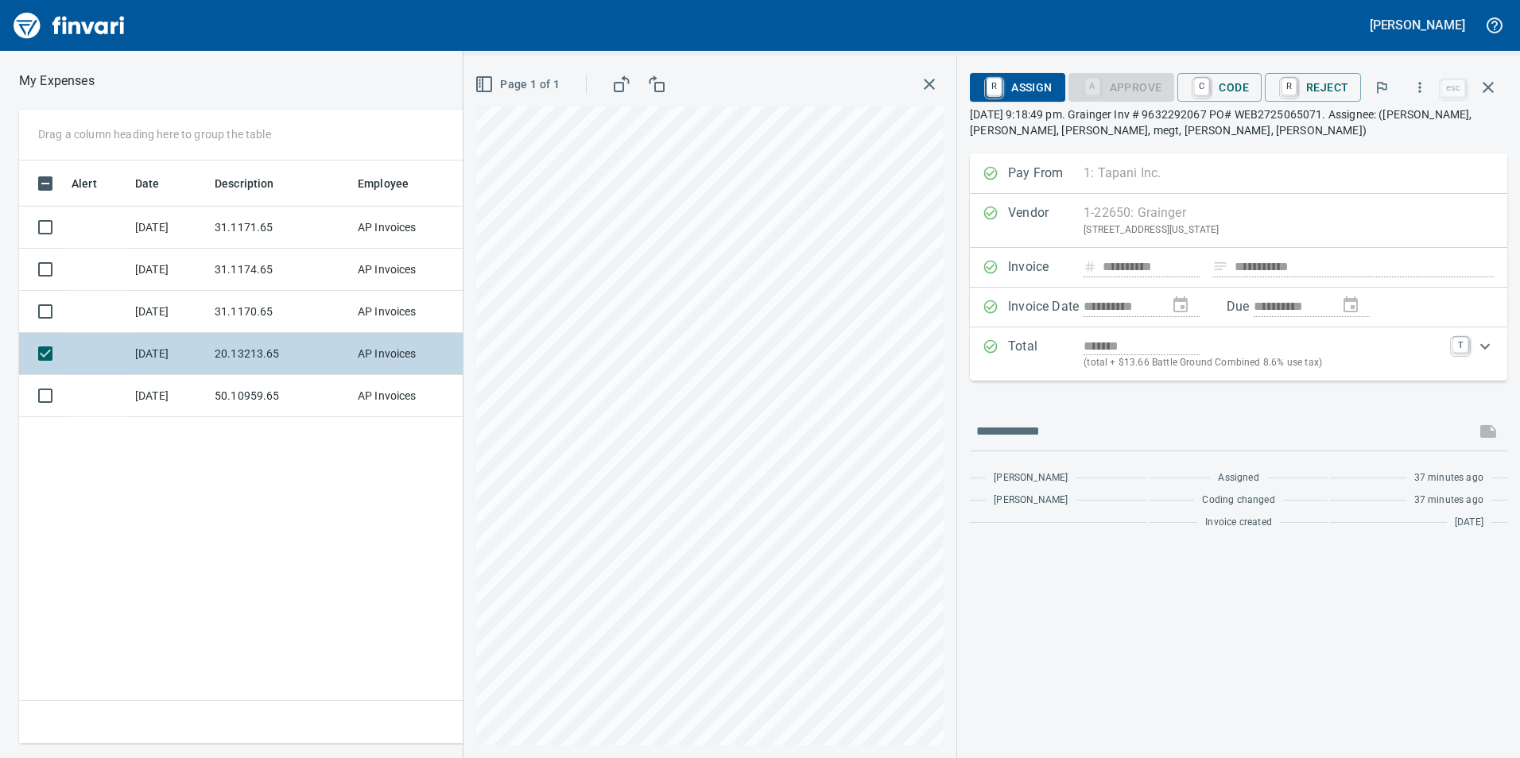
click at [301, 366] on td "20.13213.65" at bounding box center [279, 354] width 143 height 42
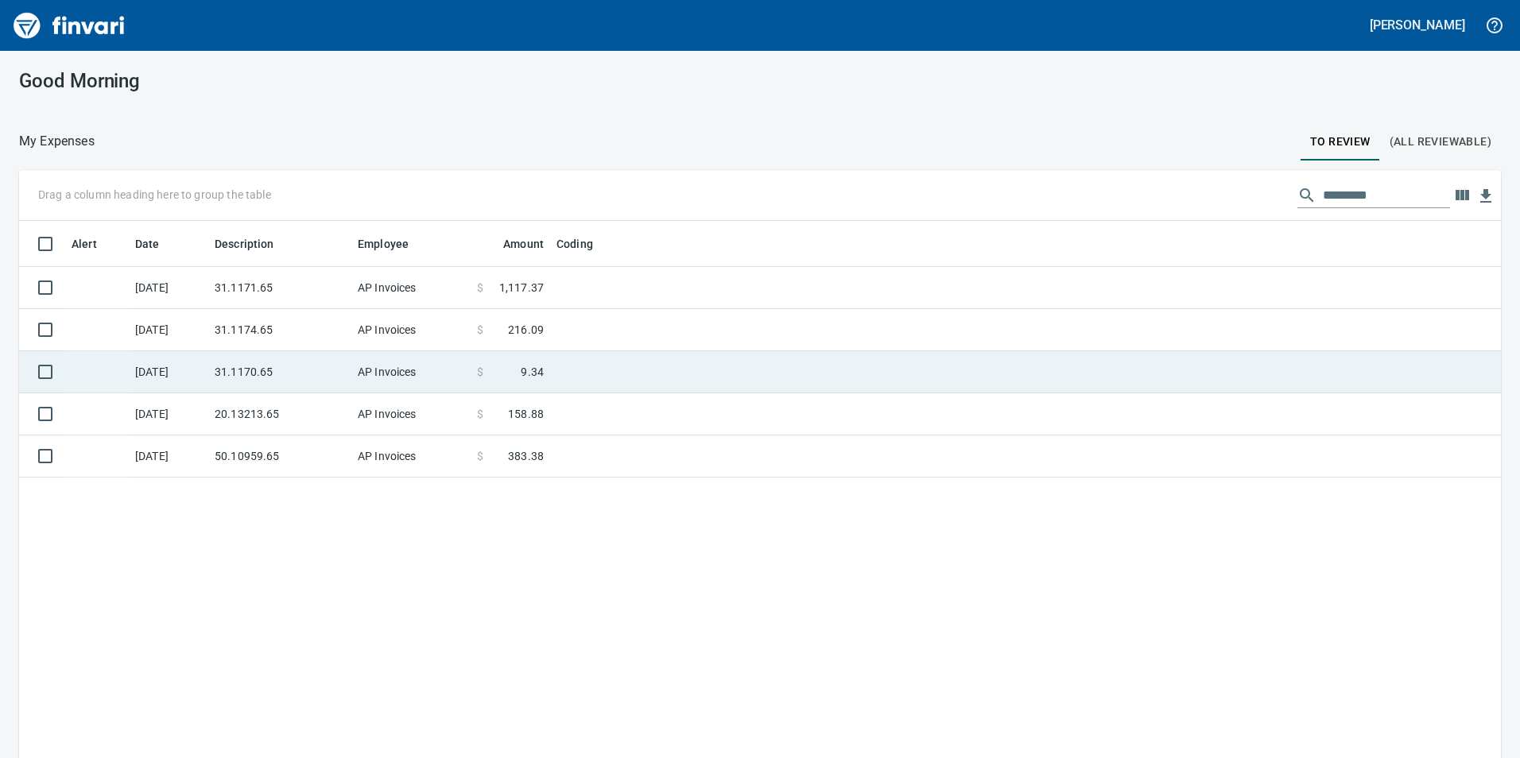
scroll to position [572, 1455]
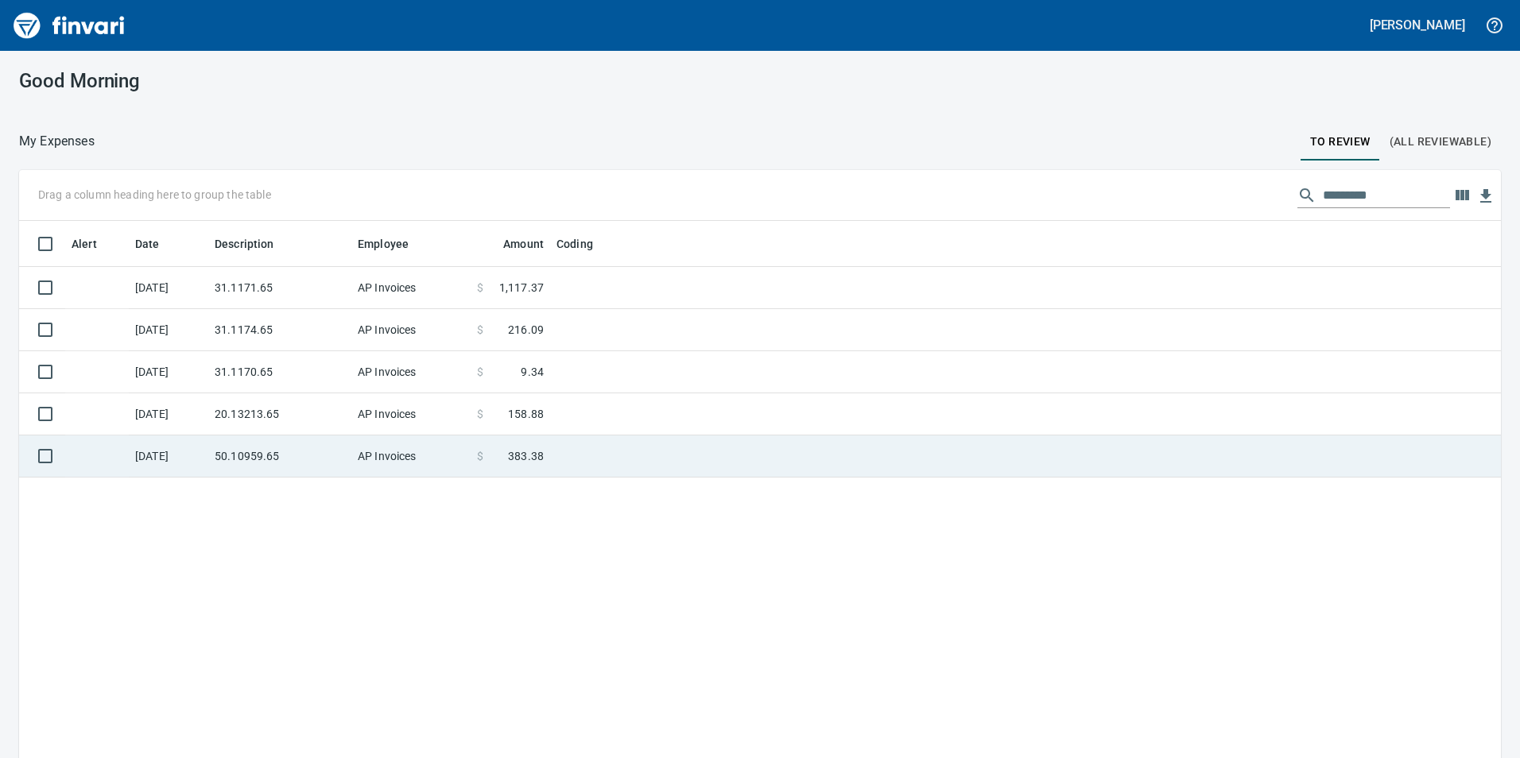
click at [342, 461] on td "50.10959.65" at bounding box center [279, 457] width 143 height 42
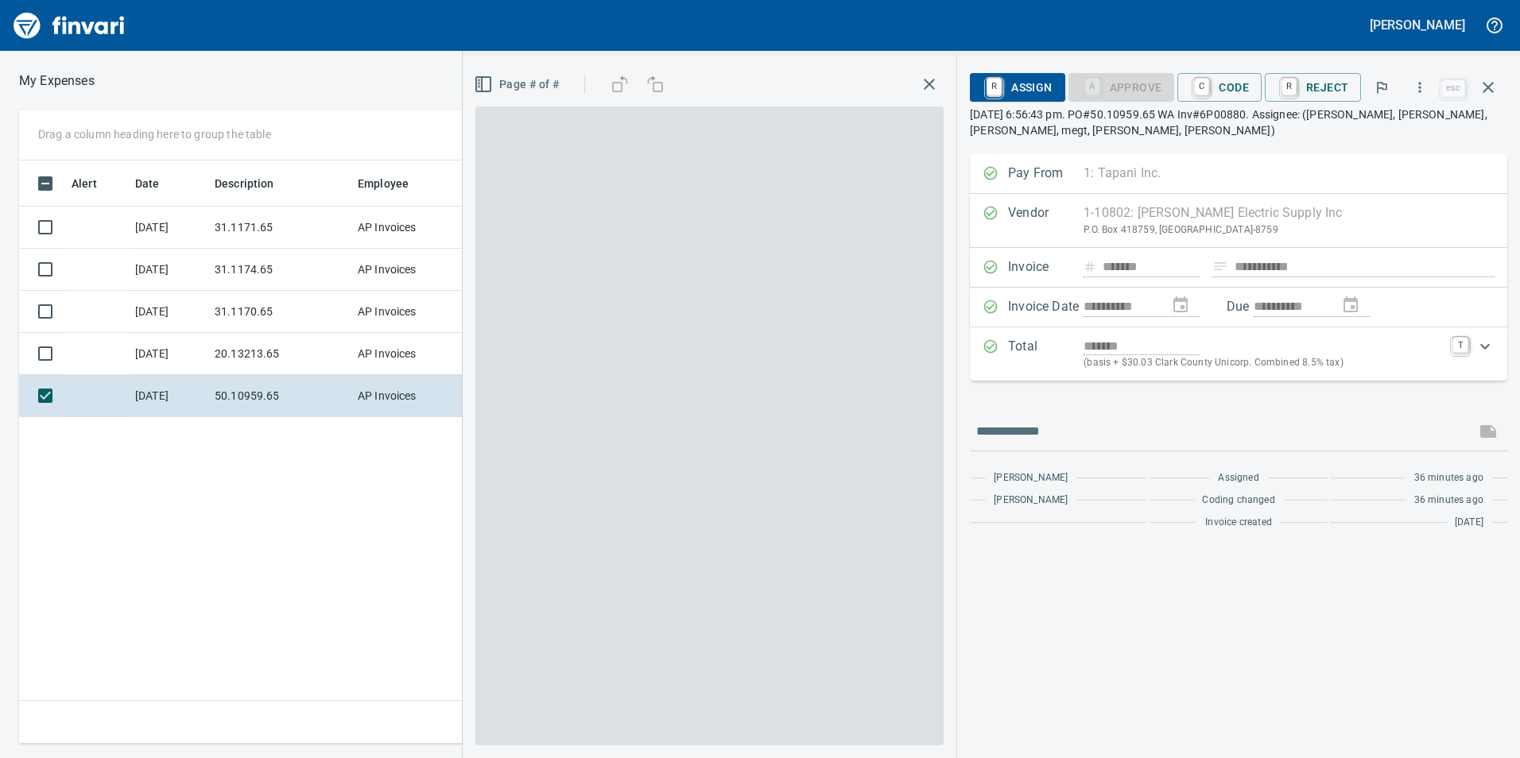
scroll to position [572, 1073]
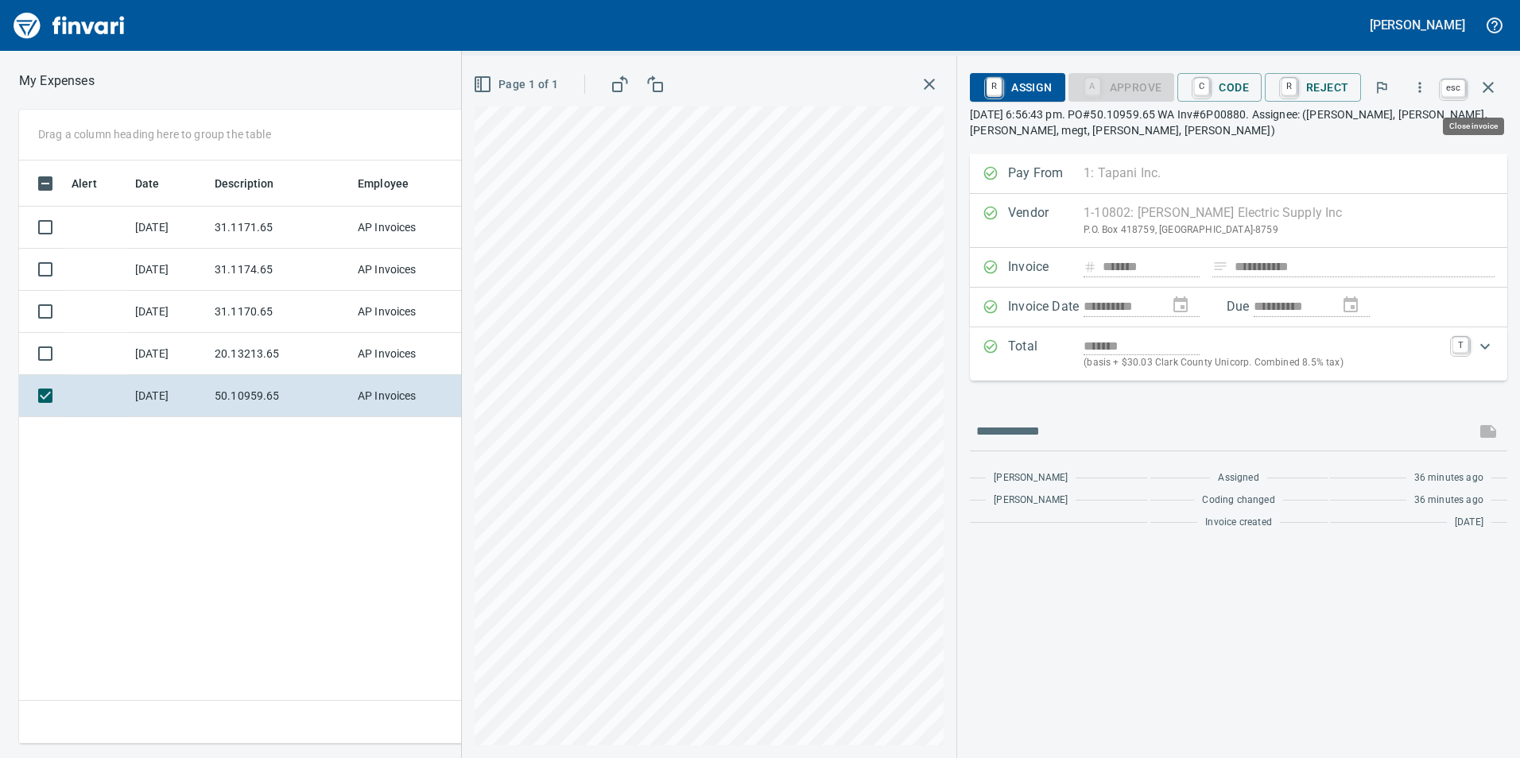
click at [1491, 83] on icon "button" at bounding box center [1488, 87] width 19 height 19
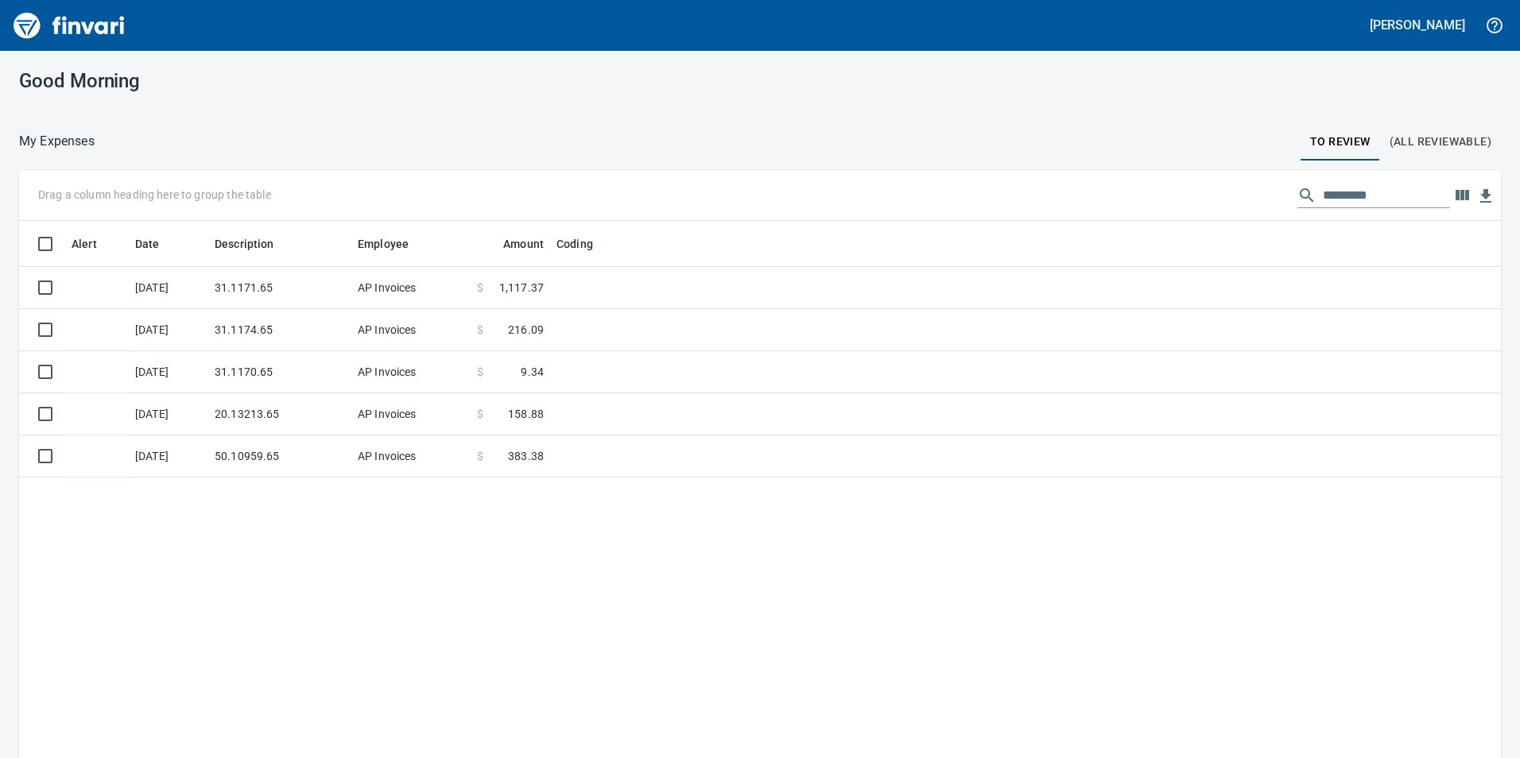
scroll to position [2, 2]
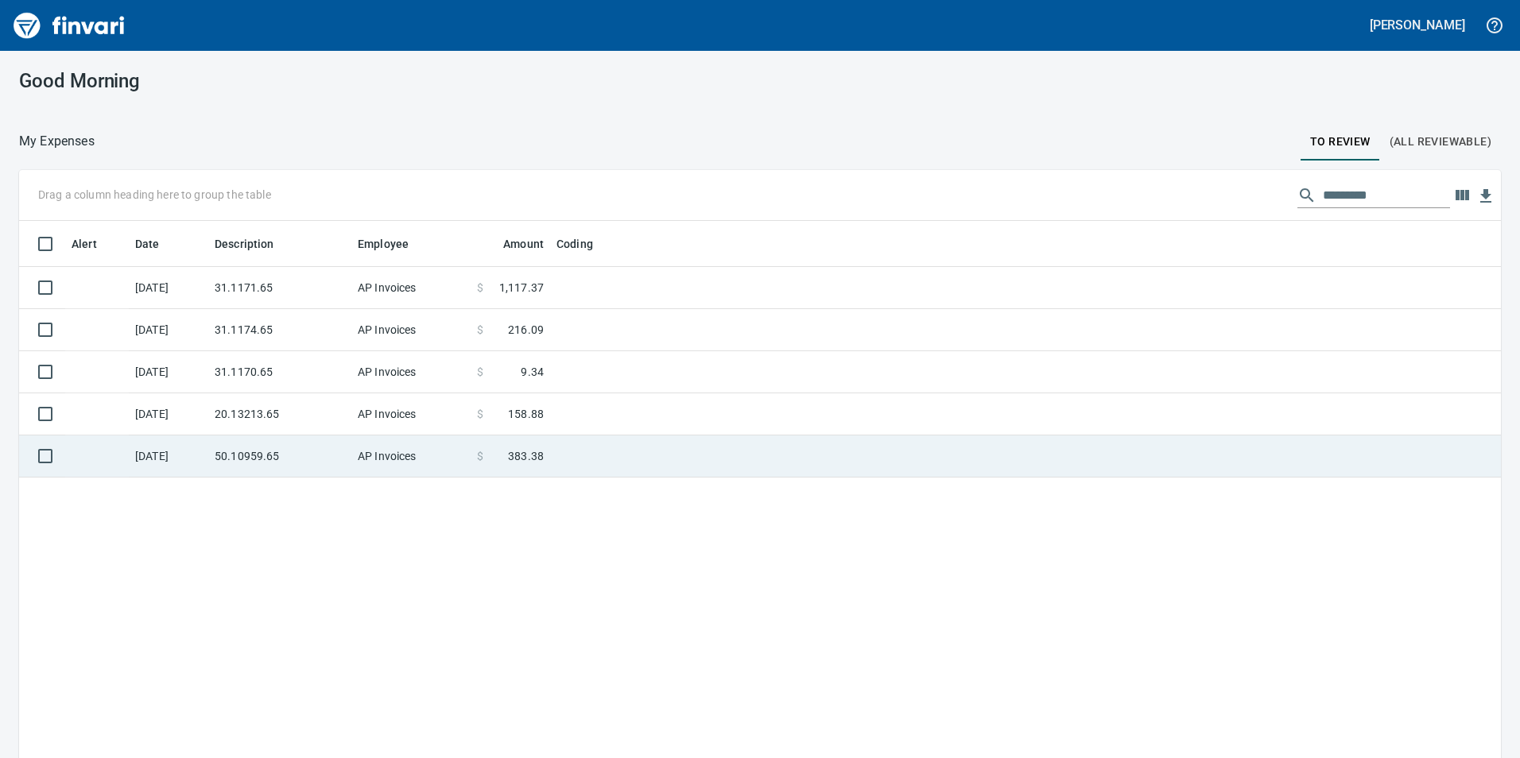
click at [298, 453] on td "50.10959.65" at bounding box center [279, 457] width 143 height 42
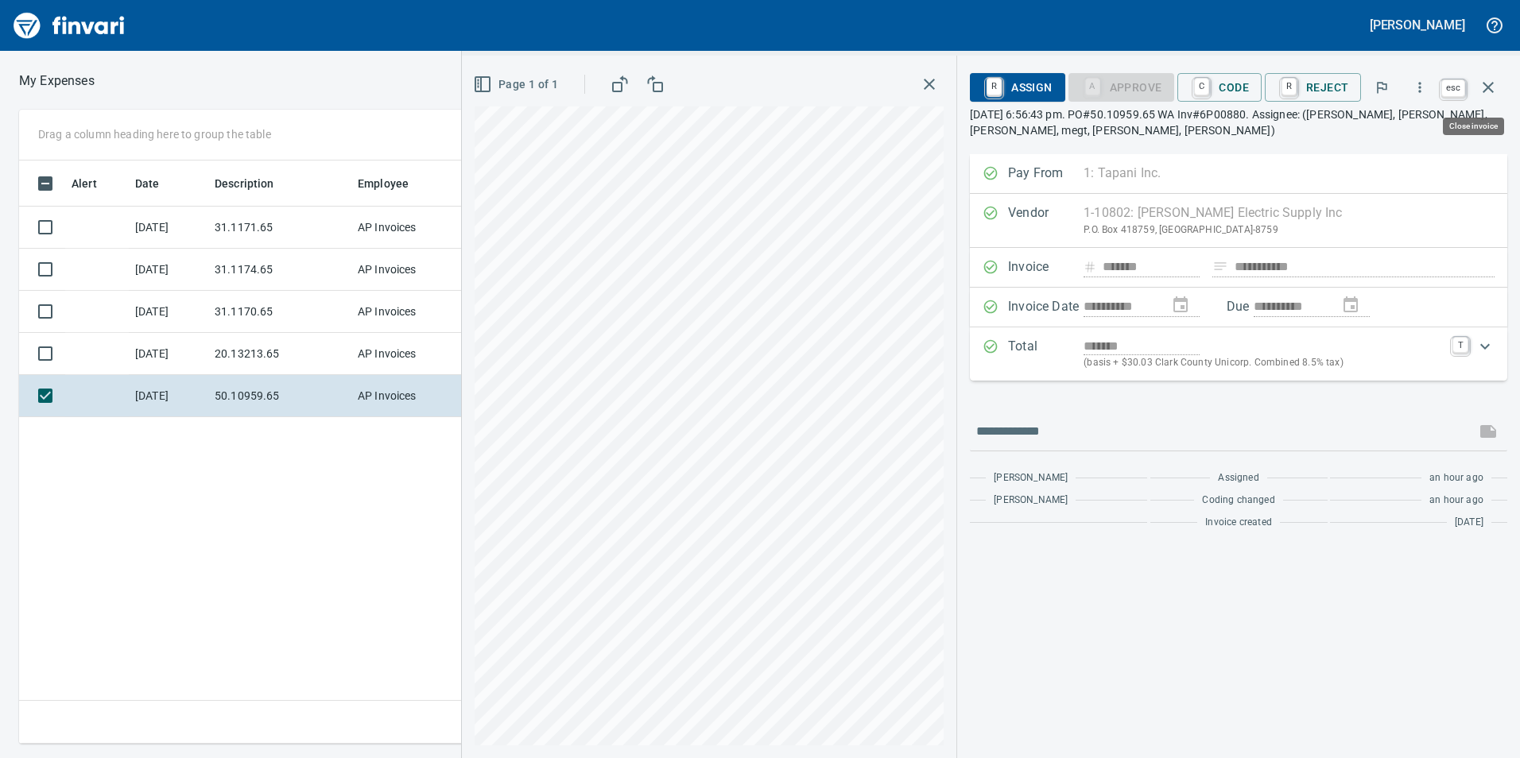
scroll to position [572, 1073]
click at [1493, 95] on icon "button" at bounding box center [1488, 87] width 19 height 19
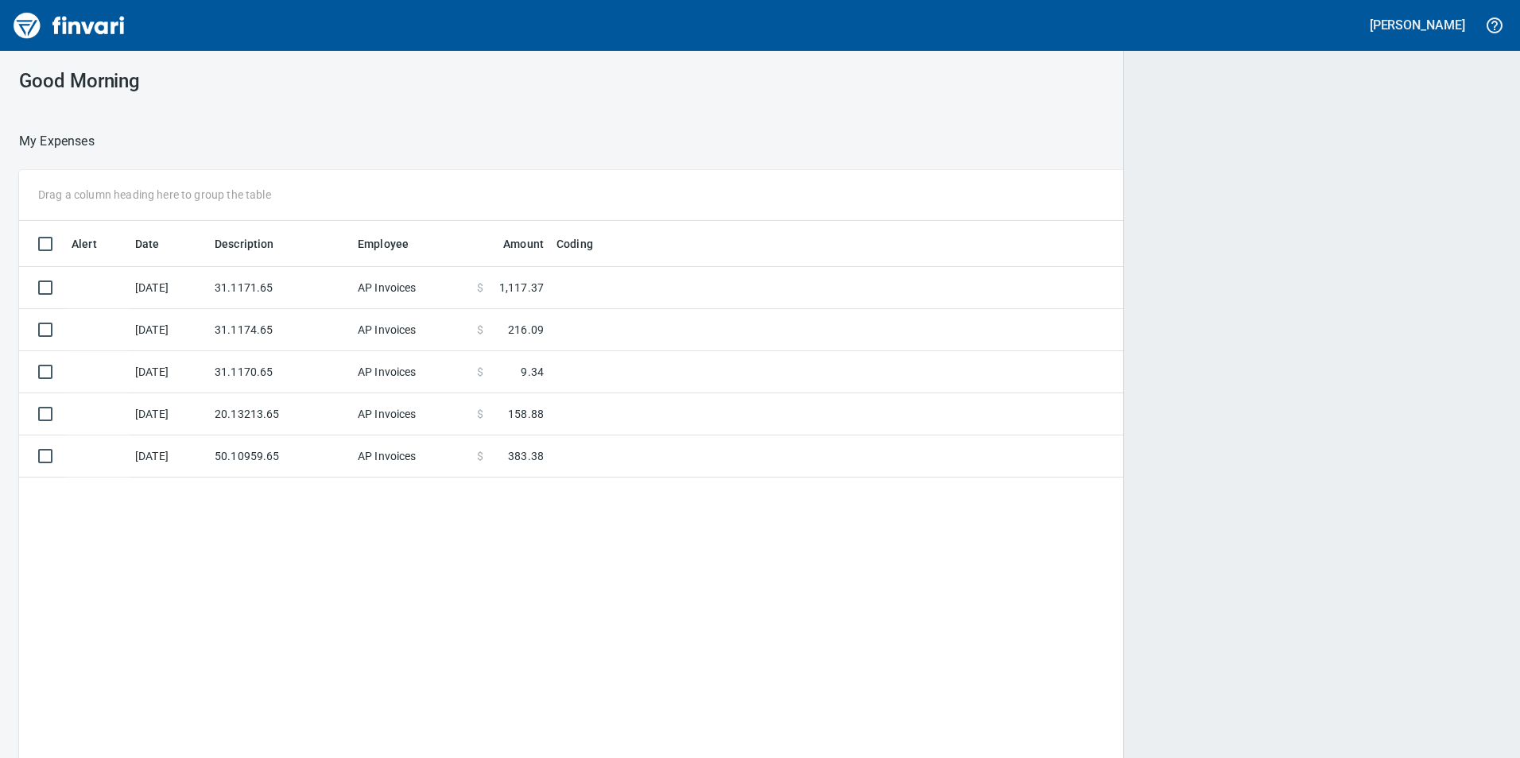
scroll to position [2, 2]
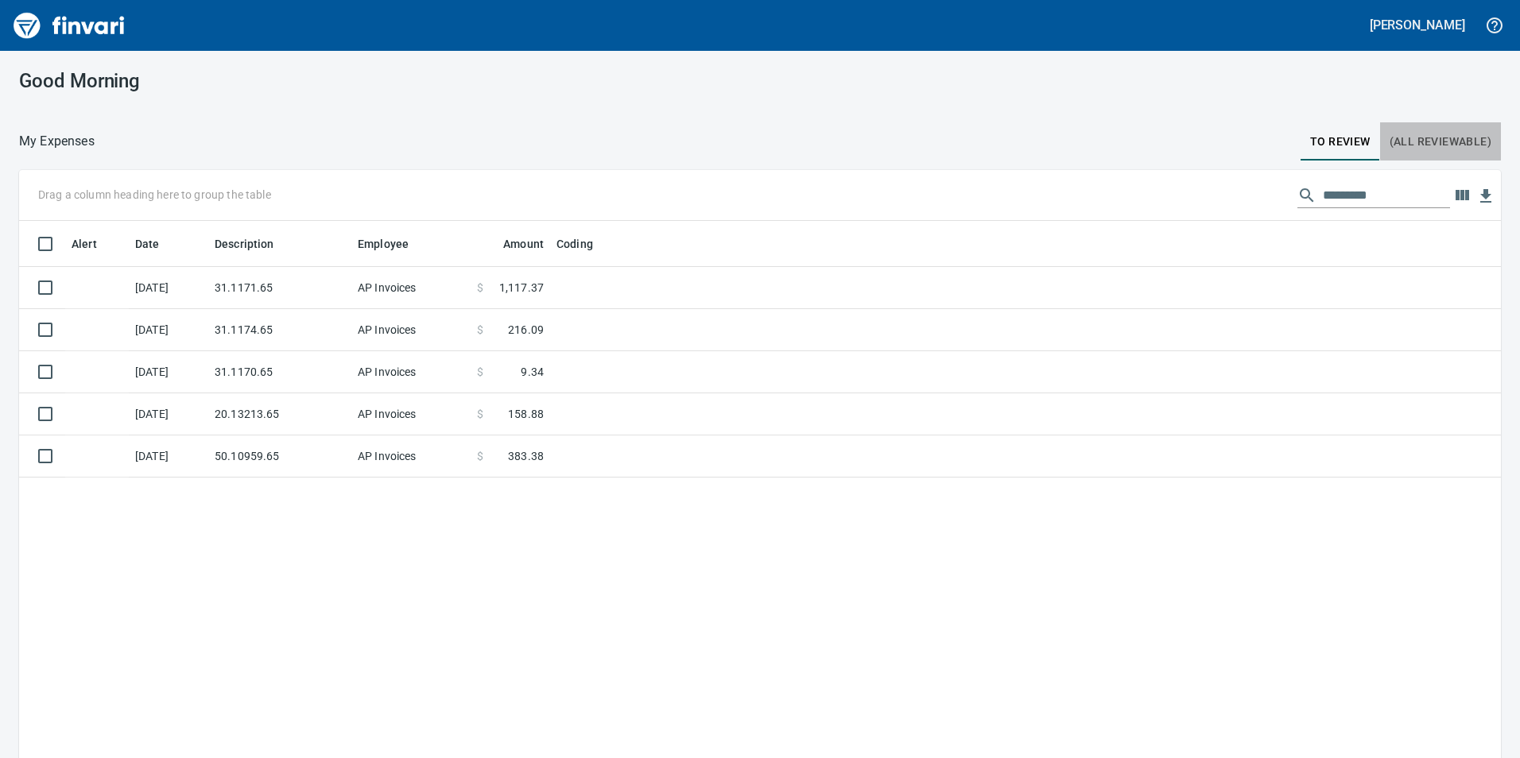
click at [1426, 137] on span "(All Reviewable)" at bounding box center [1441, 142] width 102 height 20
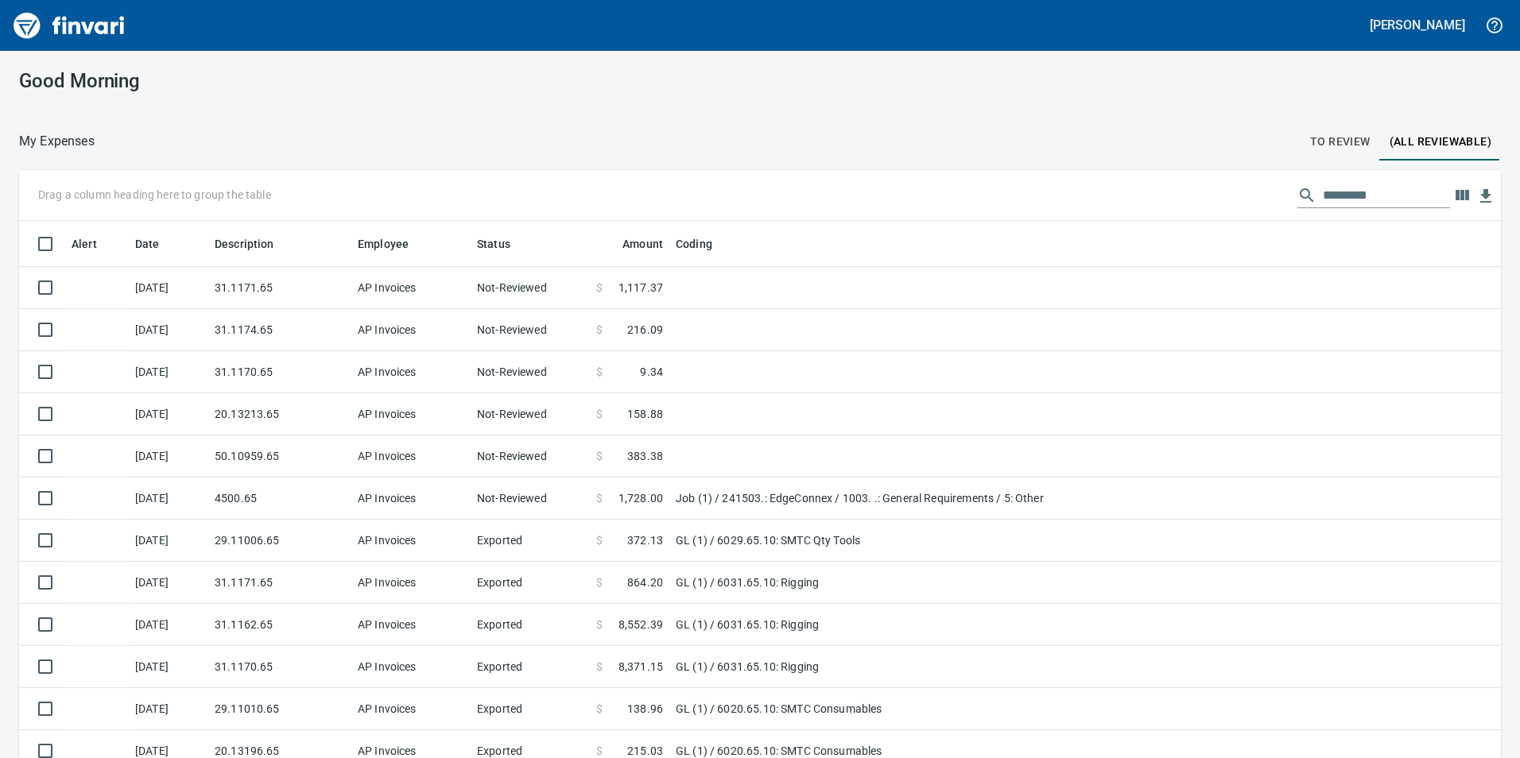
scroll to position [572, 1446]
